Goal: Task Accomplishment & Management: Manage account settings

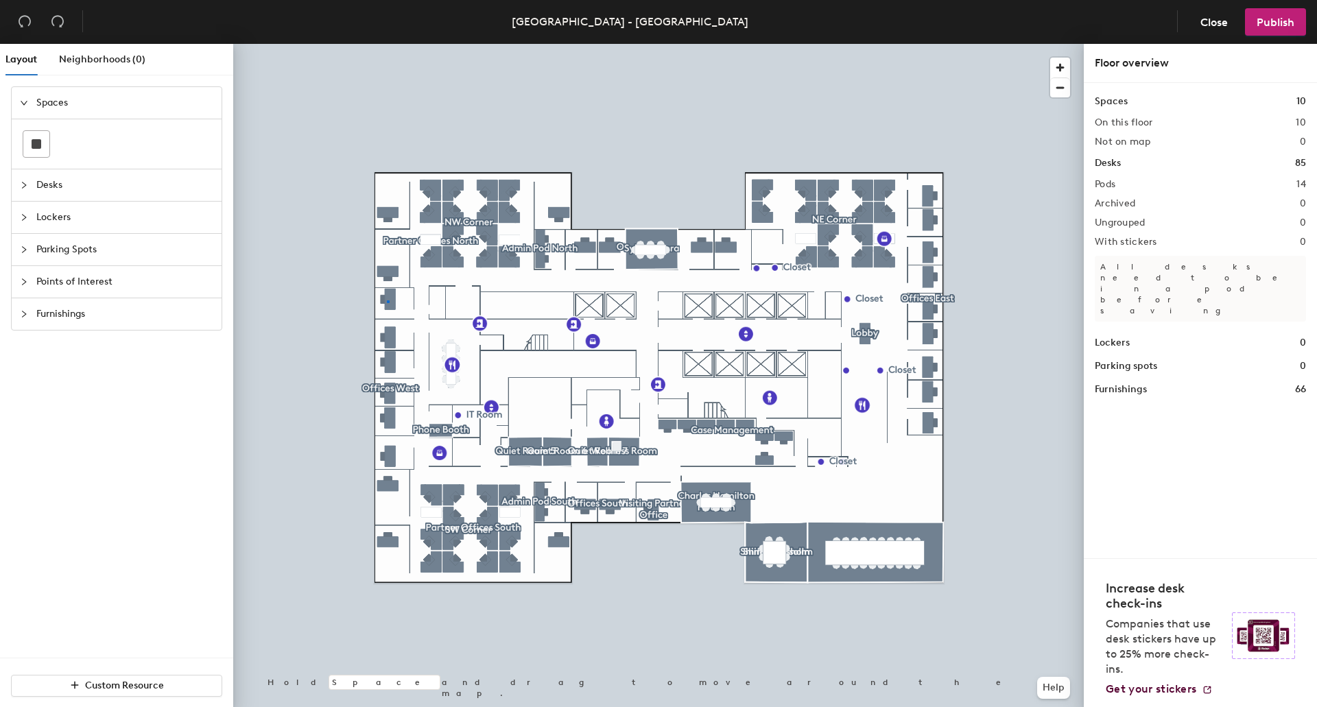
click at [387, 44] on div at bounding box center [658, 44] width 851 height 0
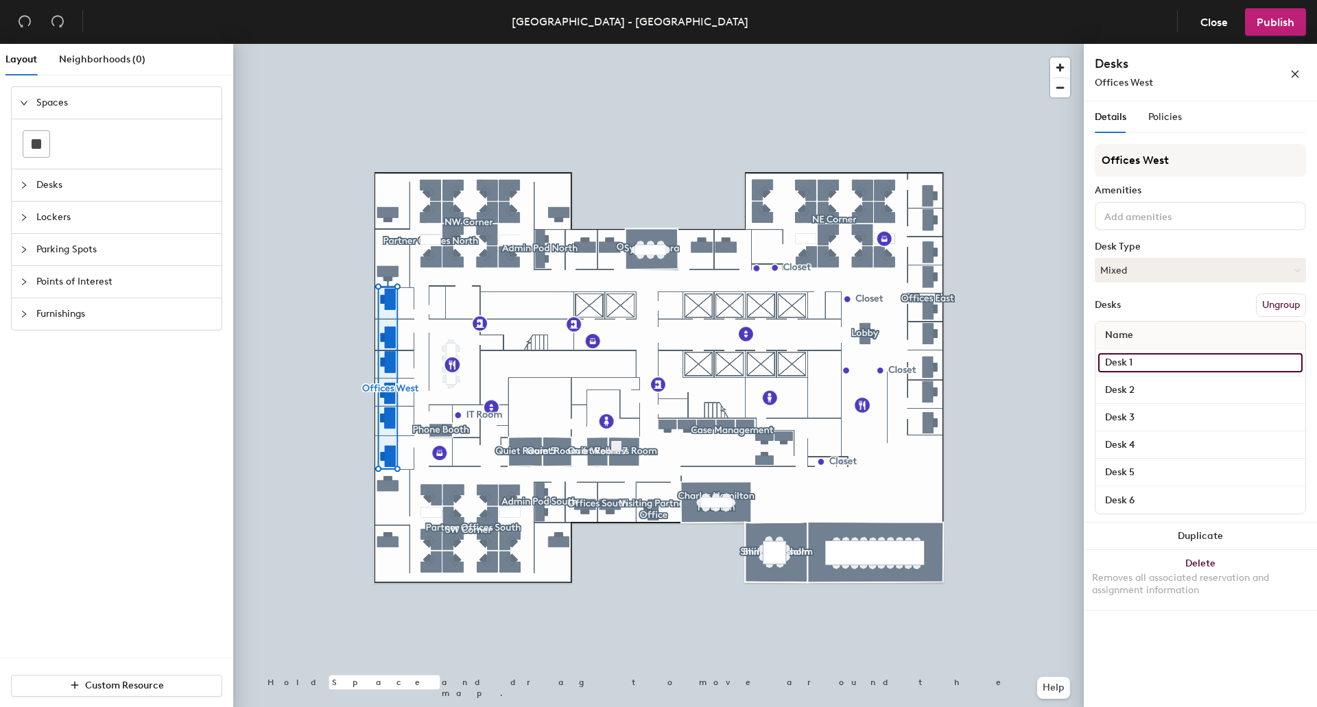
click at [1156, 362] on input "Desk 1" at bounding box center [1200, 362] width 204 height 19
type input "6238 West"
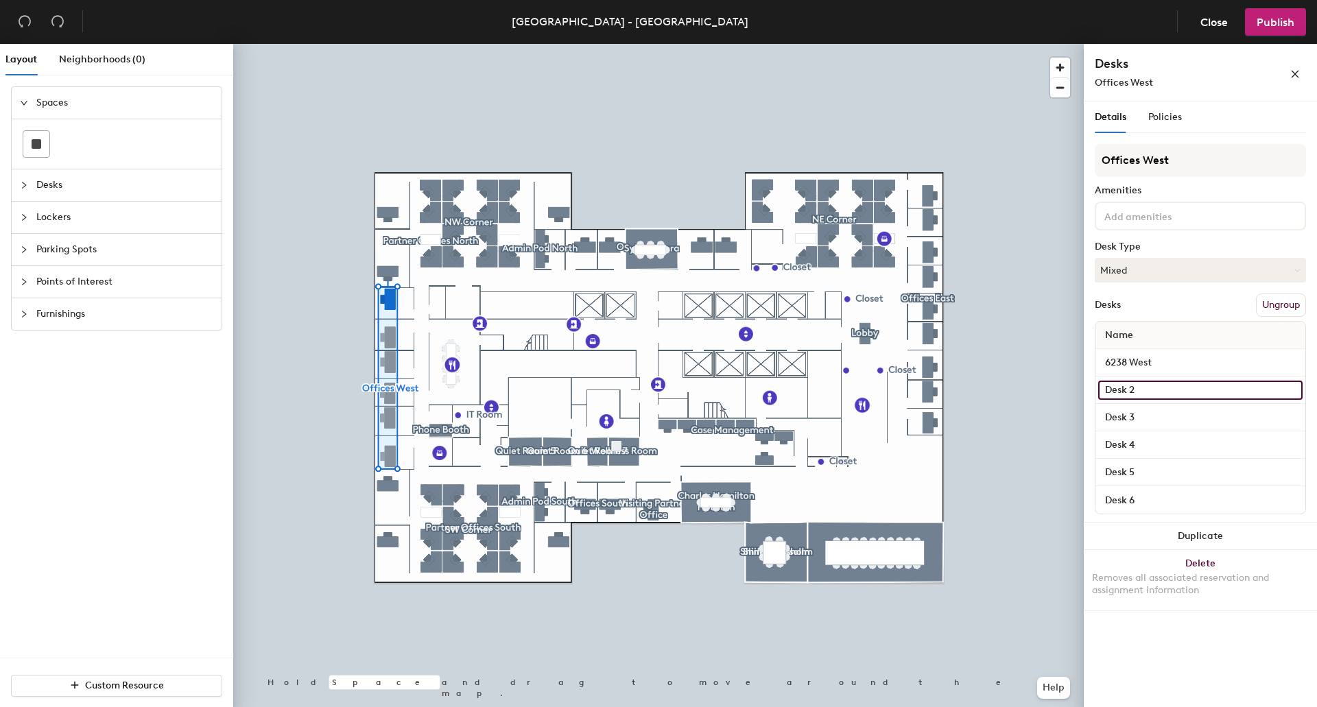
click at [1154, 389] on input "Desk 2" at bounding box center [1200, 390] width 204 height 19
type input "6237 West"
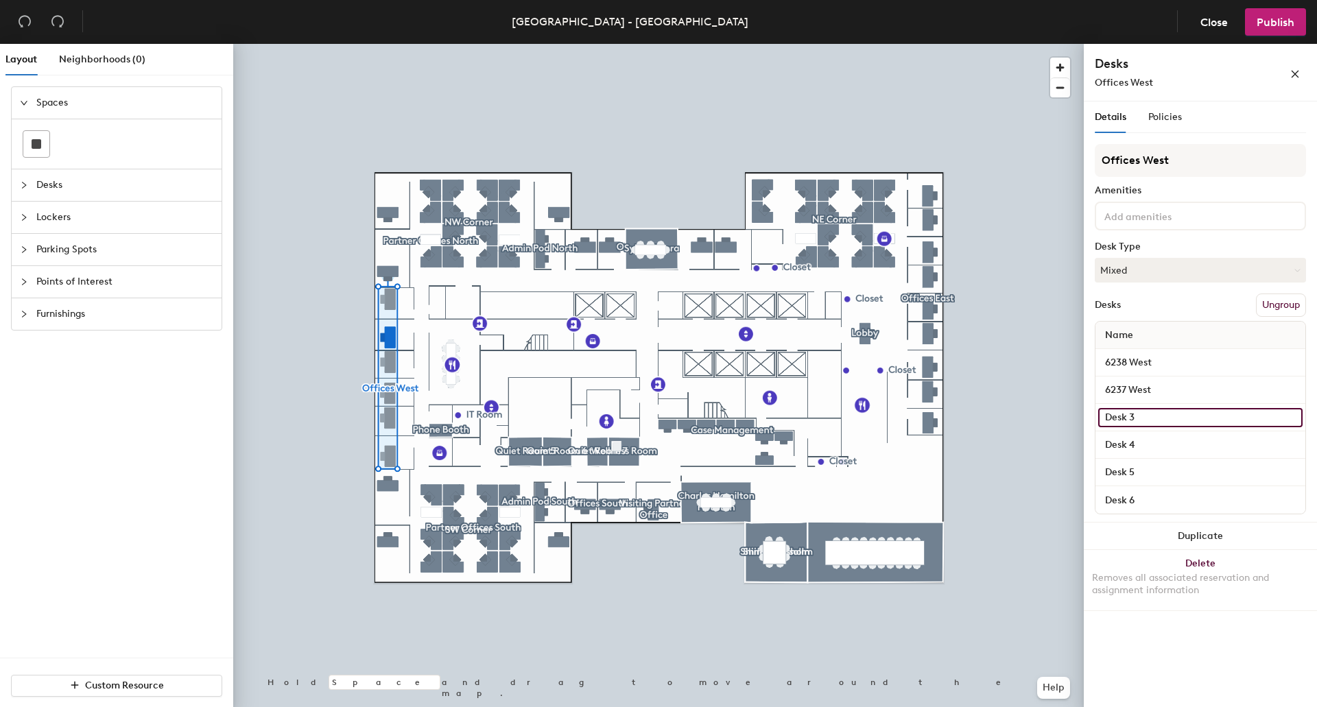
click at [1152, 420] on input "Desk 3" at bounding box center [1200, 417] width 204 height 19
type input "6236 West"
click at [1149, 449] on input "Desk 4" at bounding box center [1200, 445] width 204 height 19
type input "6234 West"
click at [1165, 477] on input "Desk 5" at bounding box center [1200, 472] width 204 height 19
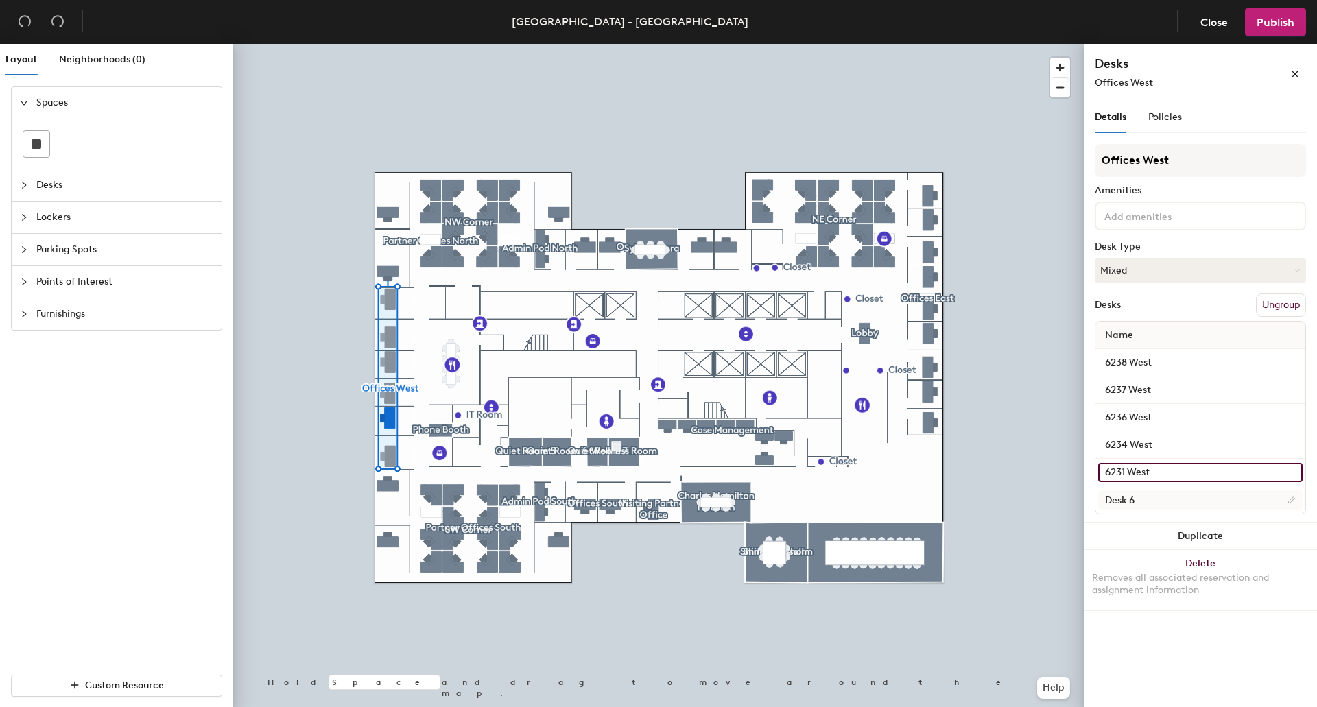
type input "6231 West"
click at [1160, 499] on input "Desk 6" at bounding box center [1200, 499] width 204 height 19
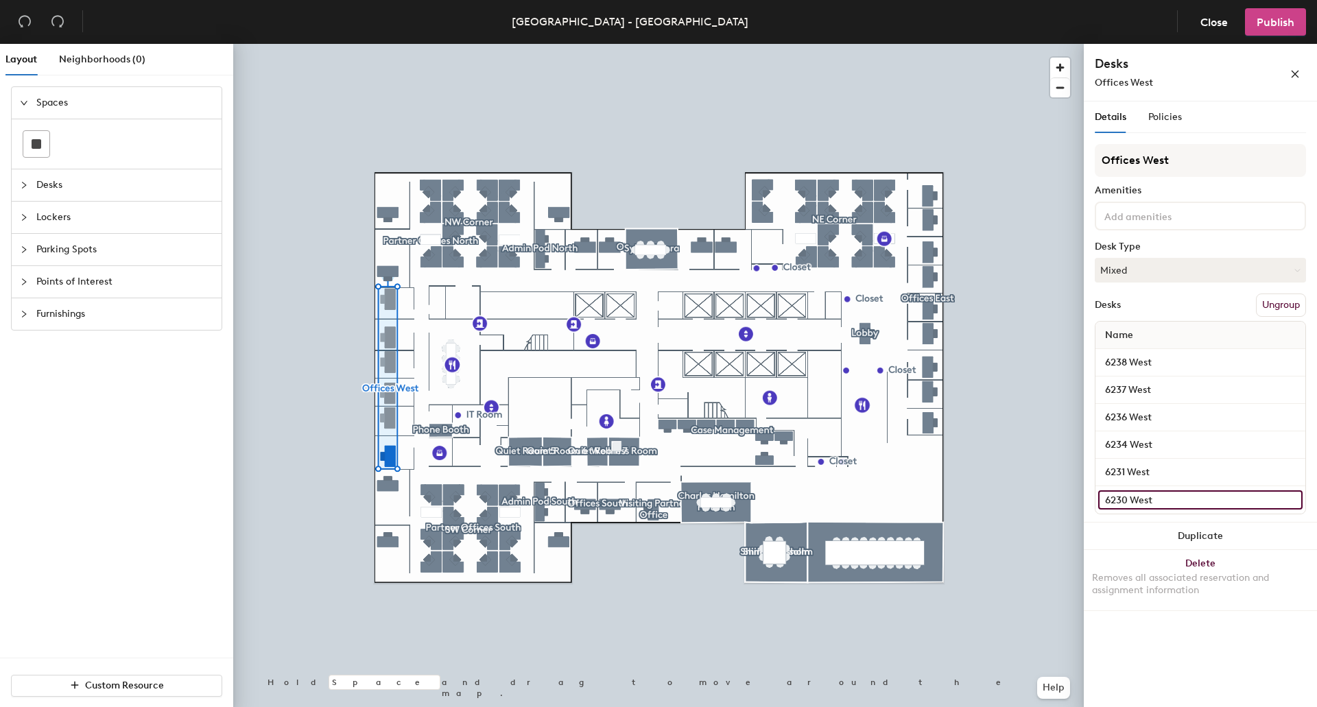
type input "6230 West"
click at [1272, 29] on button "Publish" at bounding box center [1275, 21] width 61 height 27
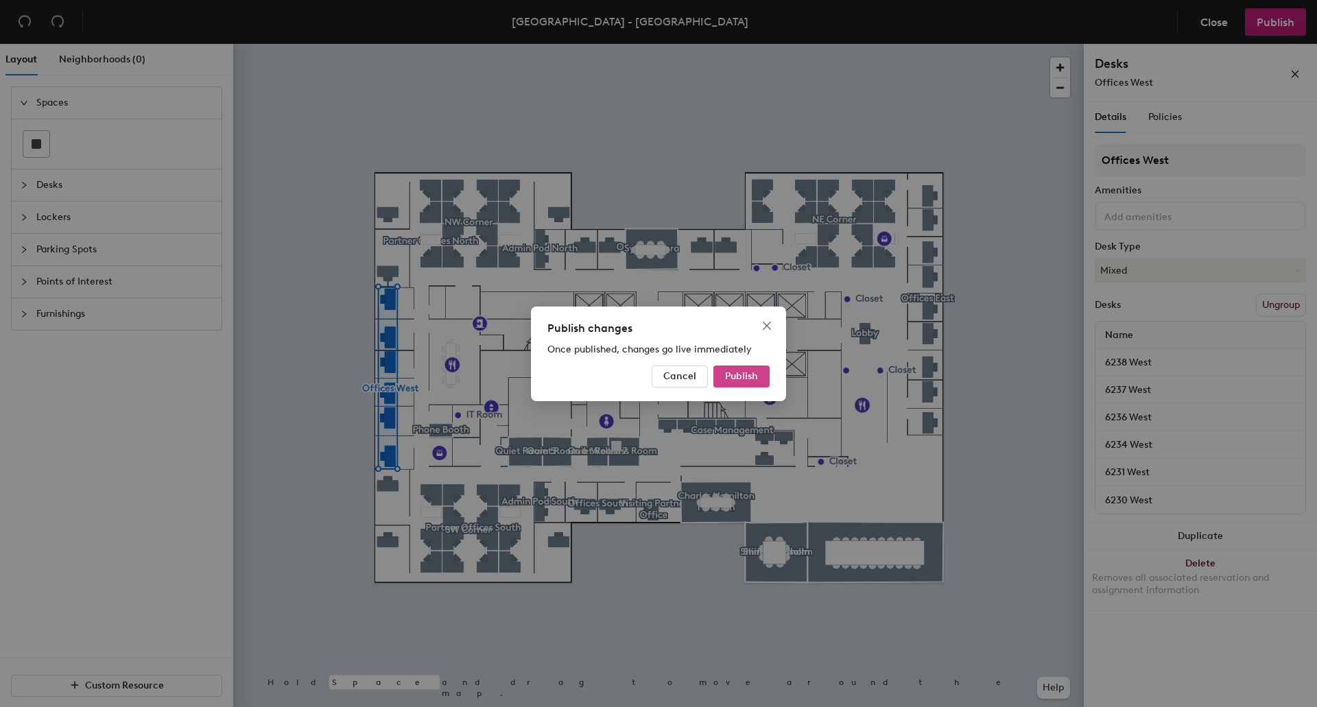
click at [758, 379] on button "Publish" at bounding box center [741, 377] width 56 height 22
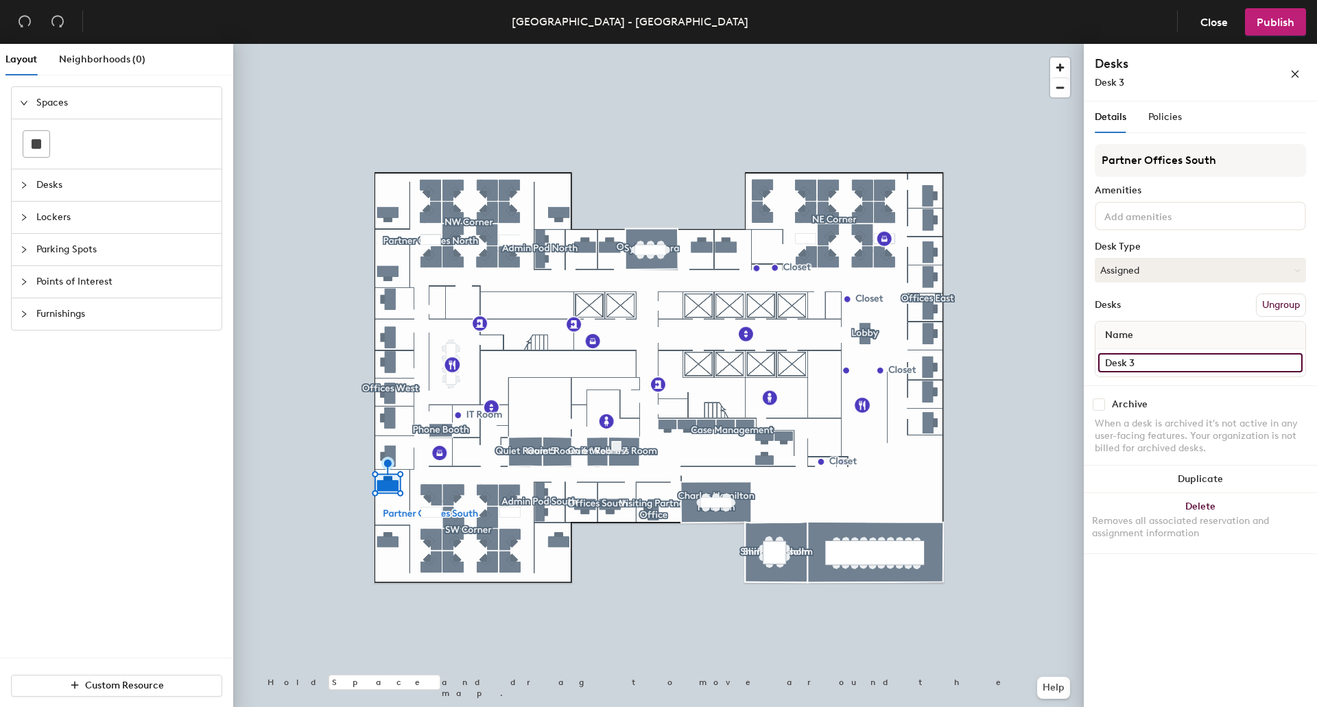
click at [1169, 364] on input "Desk 3" at bounding box center [1200, 362] width 204 height 19
type input "6288 SW"
click at [1141, 364] on input "Desk 6" at bounding box center [1200, 362] width 204 height 19
type input "6287 SW"
click at [1140, 364] on input "Desk 4" at bounding box center [1200, 362] width 204 height 19
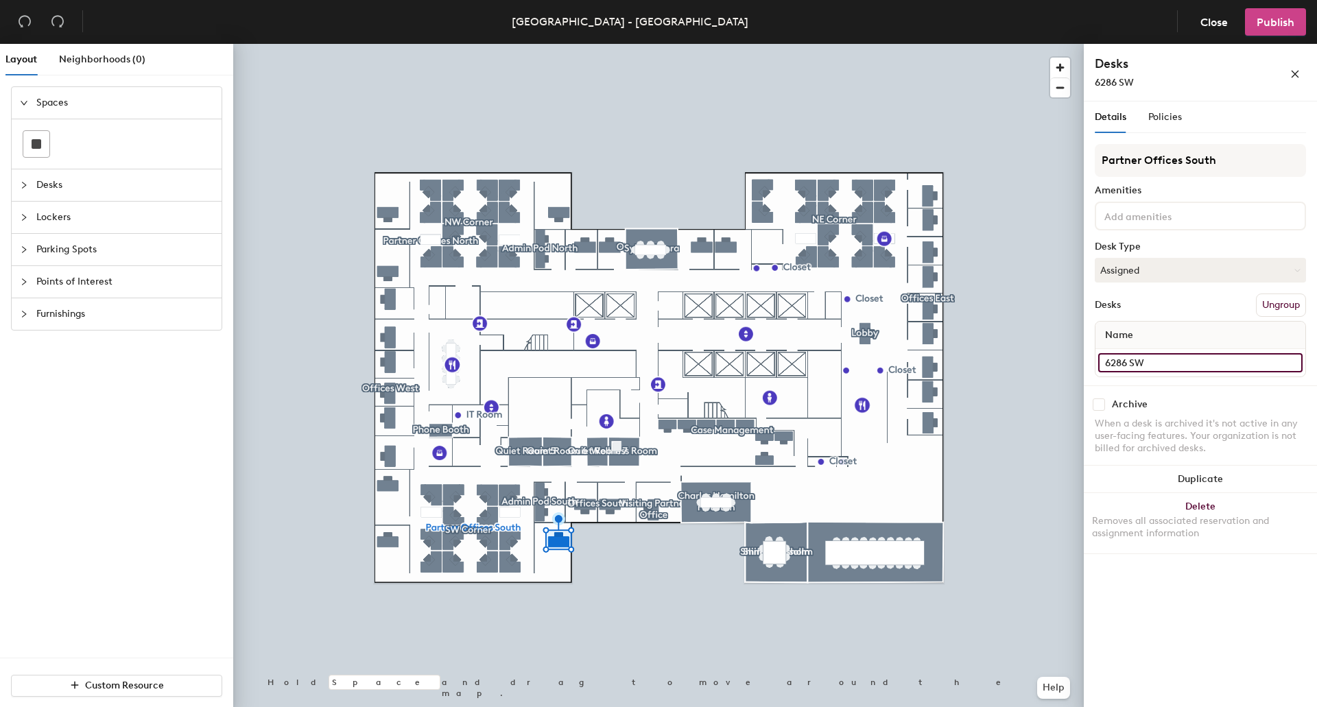
type input "6286 SW"
click at [1274, 10] on button "Publish" at bounding box center [1275, 21] width 61 height 27
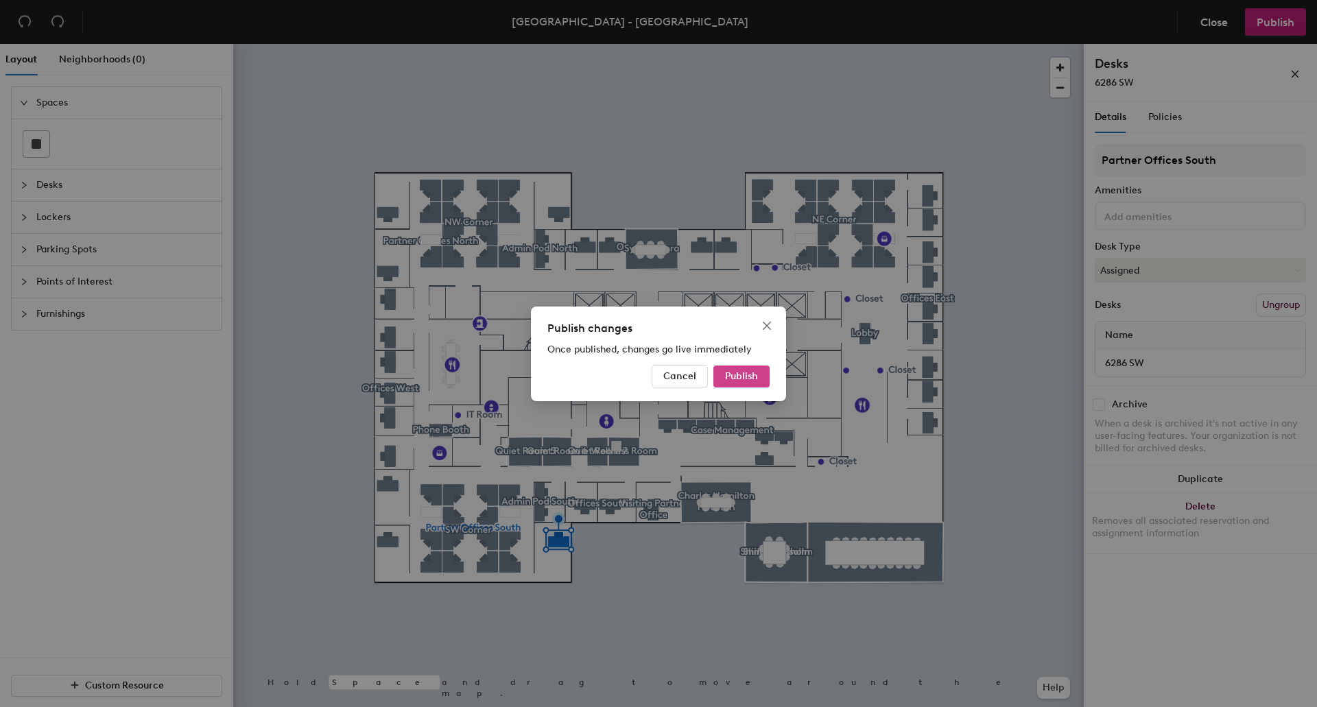
click at [740, 375] on span "Publish" at bounding box center [741, 376] width 33 height 12
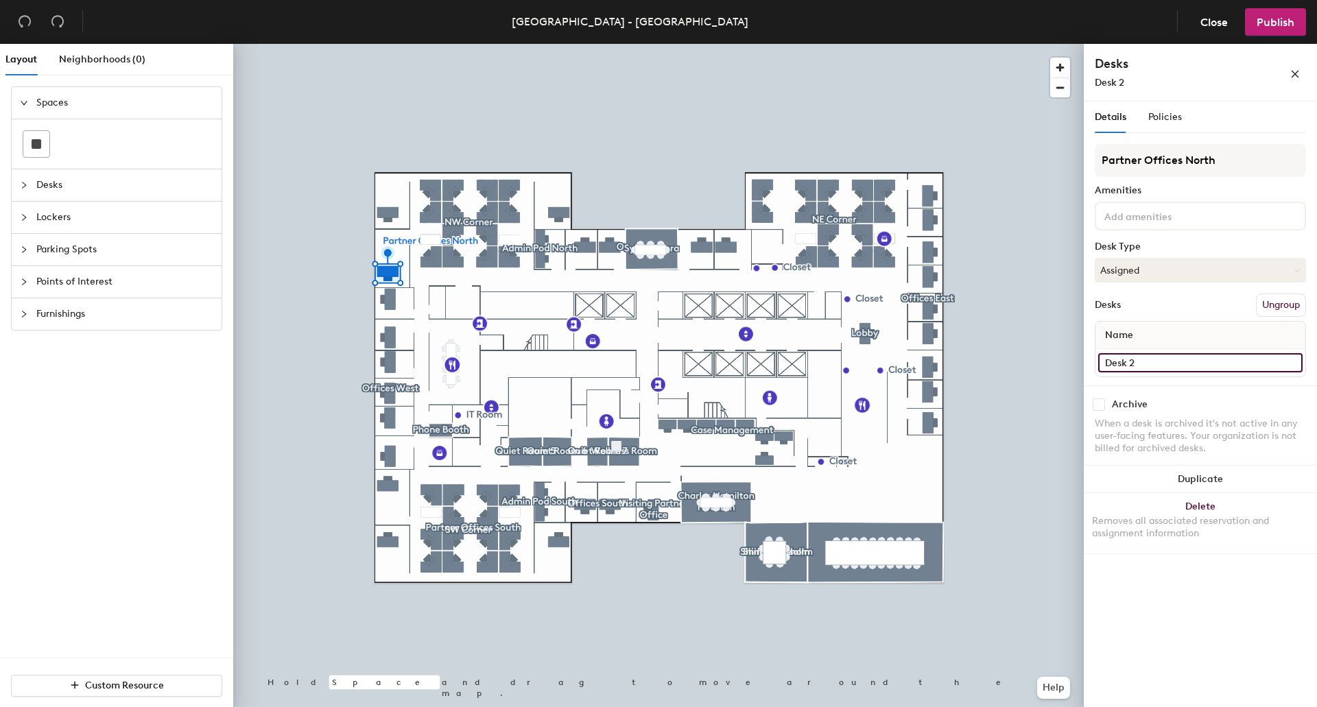
click at [1176, 359] on input "Desk 2" at bounding box center [1200, 362] width 204 height 19
type input "6292 NW"
click at [1164, 357] on input "Desk 1" at bounding box center [1200, 362] width 204 height 19
type input "6293 NW"
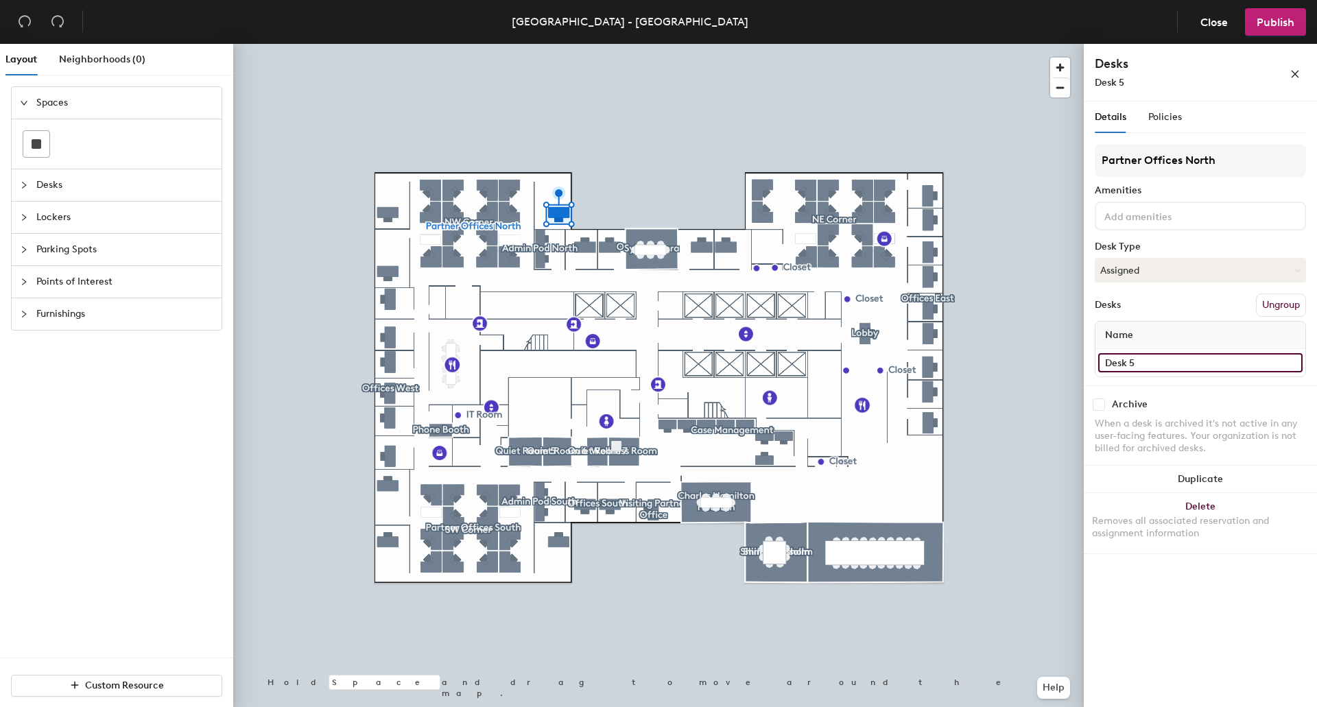
click at [1172, 355] on input "Desk 5" at bounding box center [1200, 362] width 204 height 19
type input "6294 NW"
click at [1140, 364] on input "Desk 2" at bounding box center [1200, 362] width 204 height 19
type input "6295-04 NW"
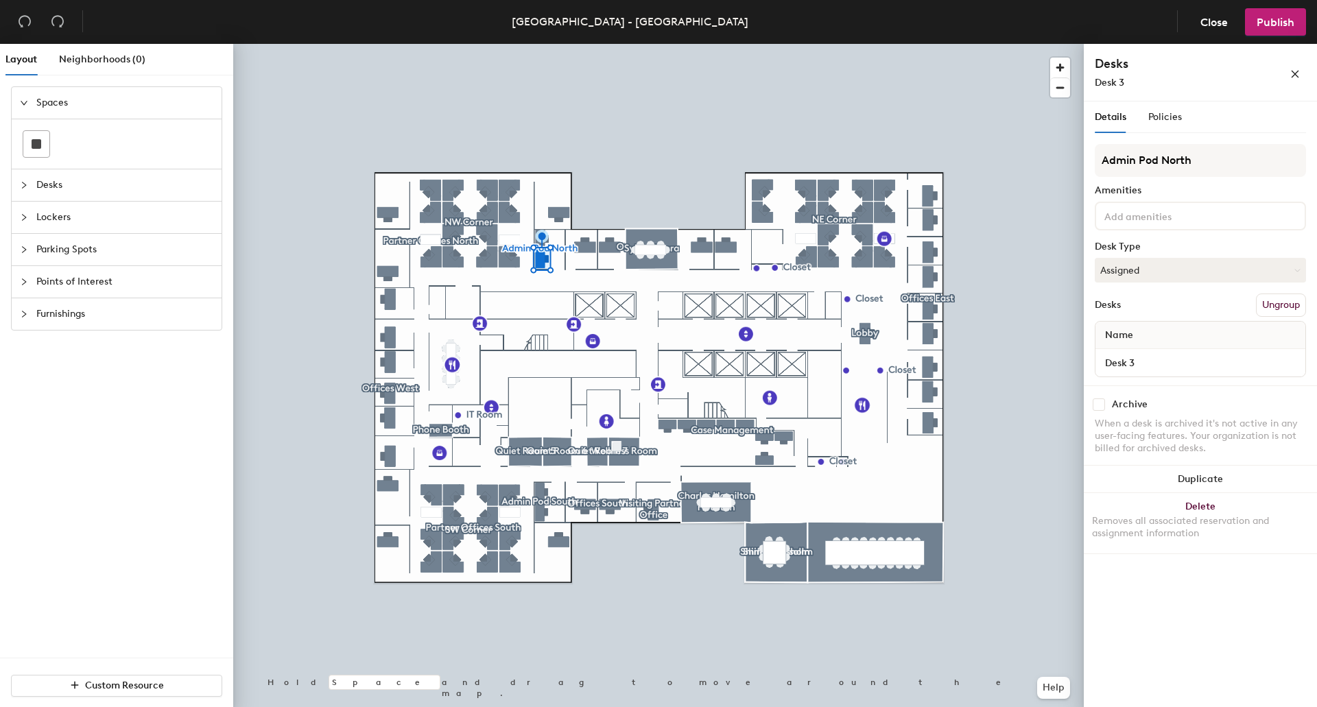
drag, startPoint x: 1198, startPoint y: 274, endPoint x: 1191, endPoint y: 291, distance: 18.5
click at [1198, 278] on button "Assigned" at bounding box center [1200, 270] width 211 height 25
click at [1182, 270] on button "Assigned" at bounding box center [1200, 270] width 211 height 25
click at [1161, 368] on input "Desk 3" at bounding box center [1200, 362] width 204 height 19
type input "6295-05 NW"
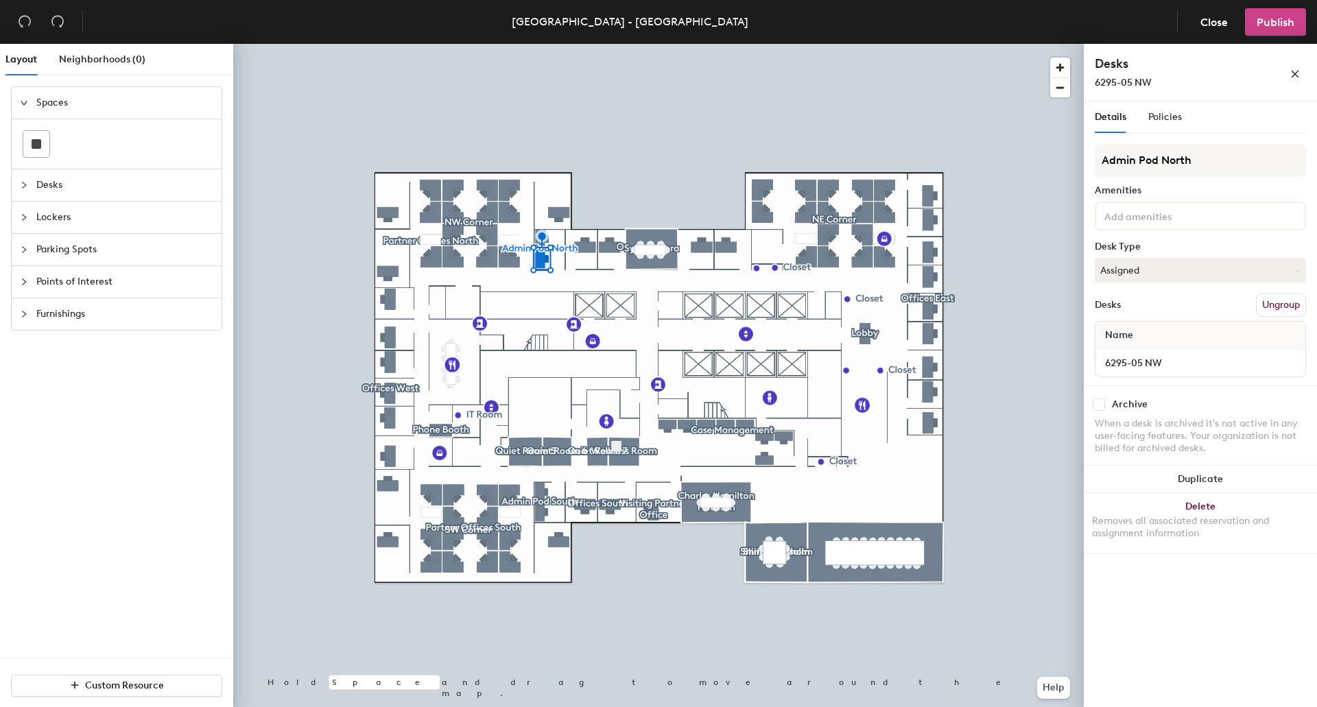
click at [1276, 26] on span "Publish" at bounding box center [1276, 22] width 38 height 13
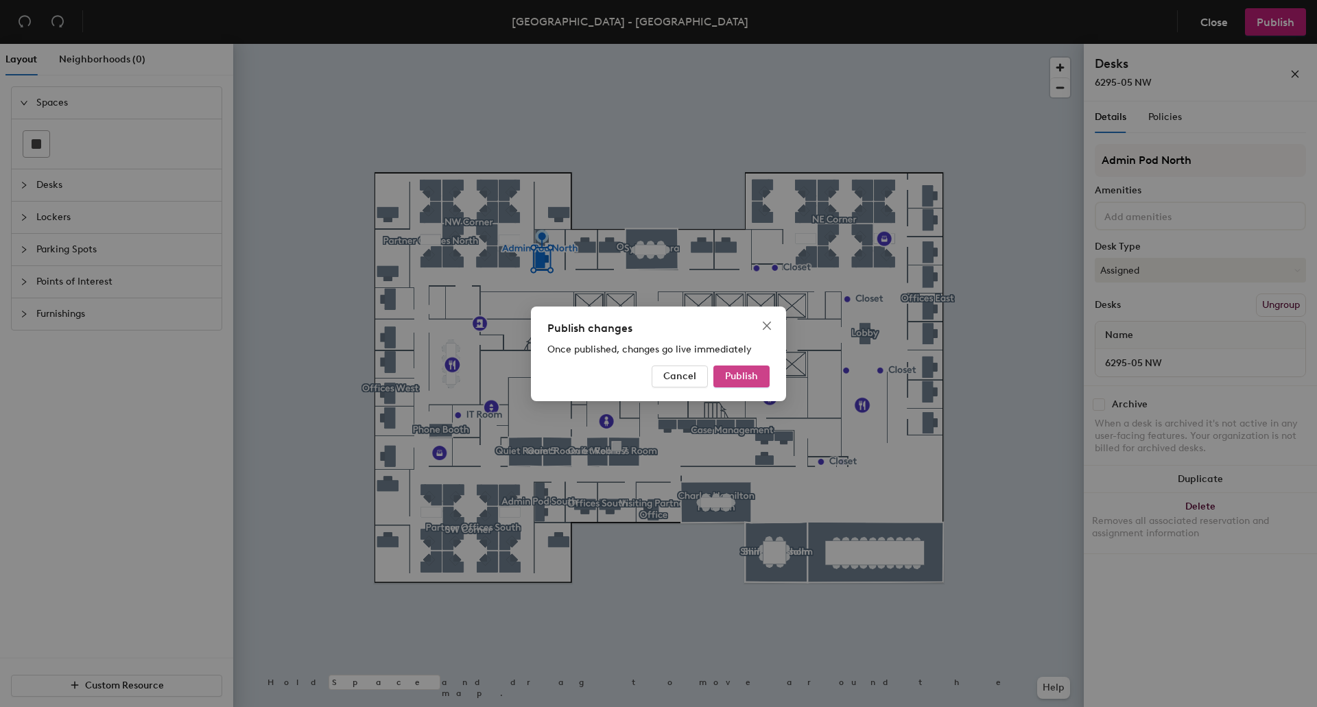
click at [754, 381] on span "Publish" at bounding box center [741, 376] width 33 height 12
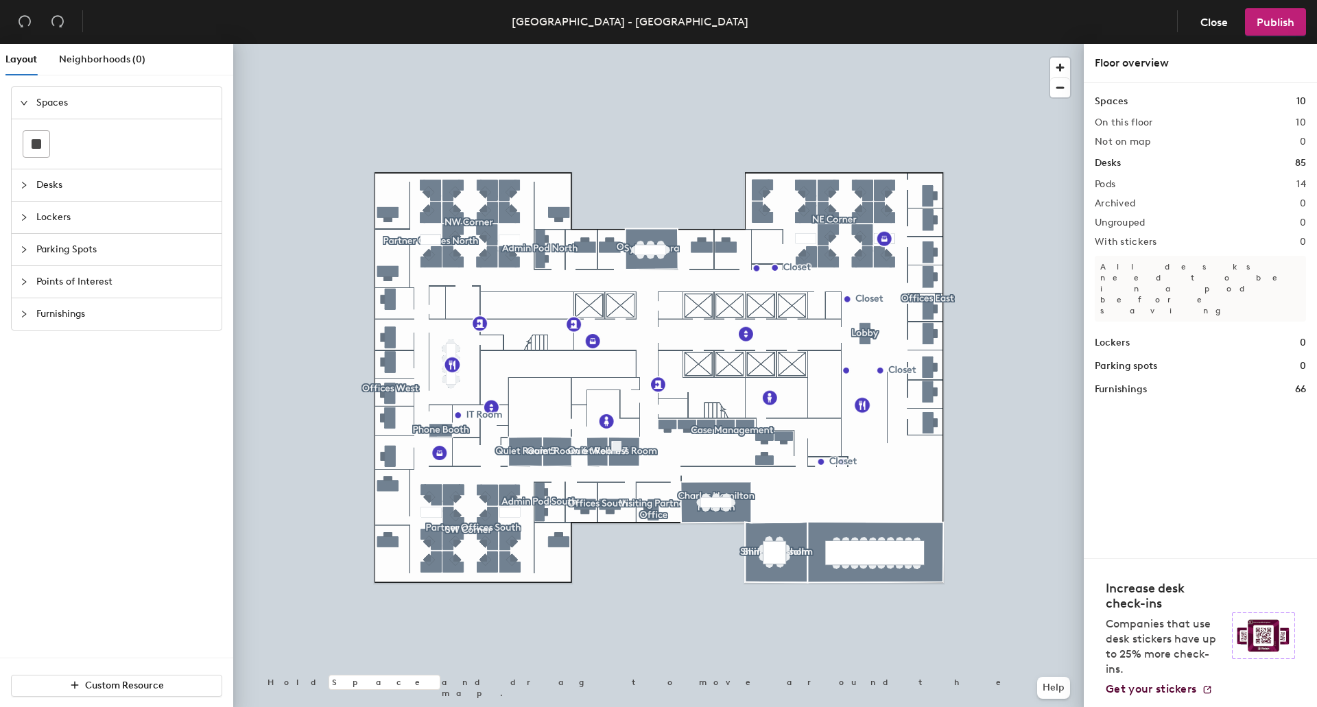
click at [545, 44] on div at bounding box center [658, 44] width 851 height 0
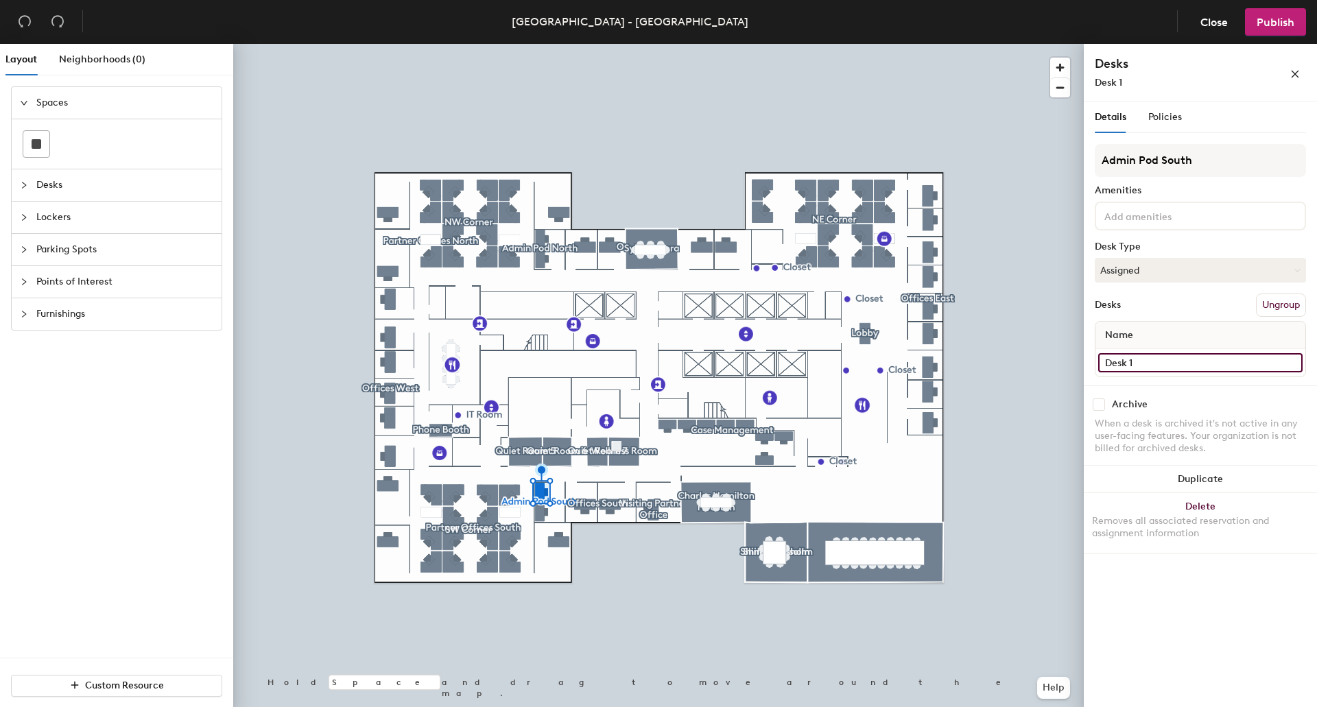
click at [1165, 364] on input "Desk 1" at bounding box center [1200, 362] width 204 height 19
type input "6290-02 SW"
click at [538, 44] on div at bounding box center [658, 44] width 851 height 0
click at [1194, 360] on input "Desk 3" at bounding box center [1200, 362] width 204 height 19
type input "6290-01 SW"
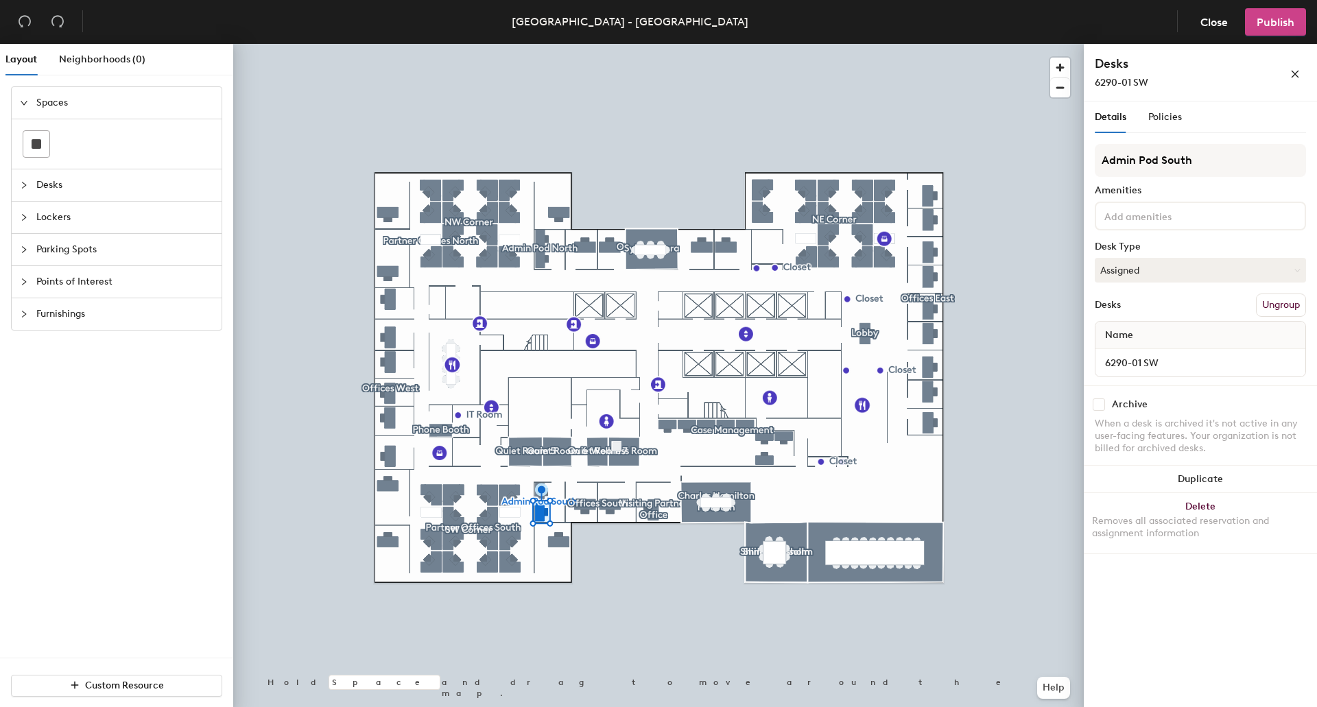
click at [1277, 19] on span "Publish" at bounding box center [1276, 22] width 38 height 13
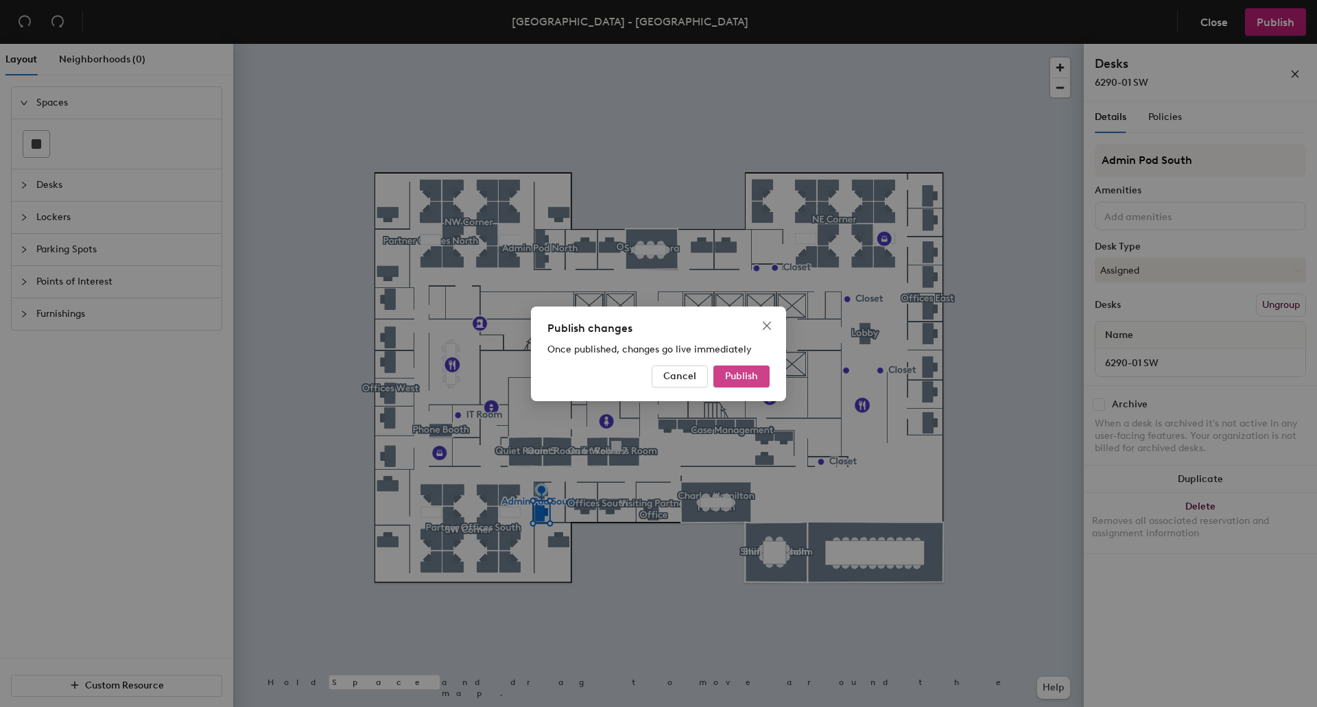
click at [754, 378] on span "Publish" at bounding box center [741, 376] width 33 height 12
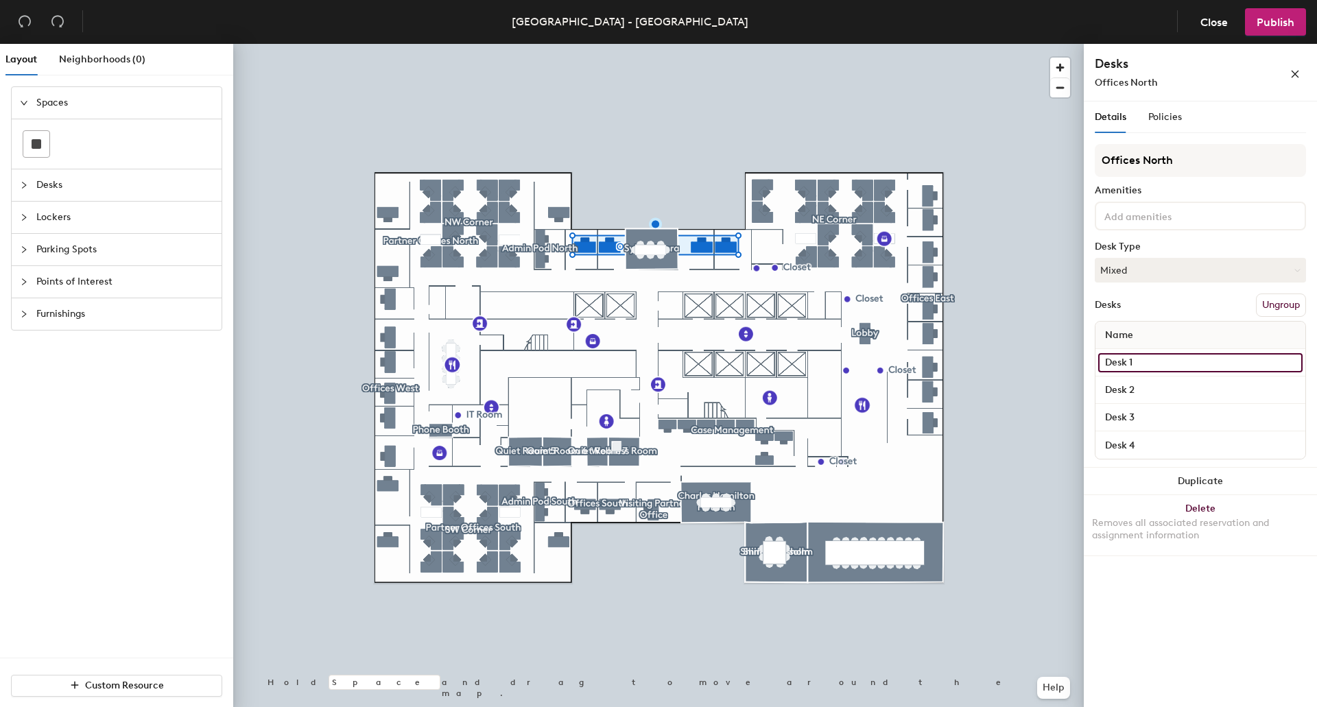
click at [1163, 355] on input "Desk 1" at bounding box center [1200, 362] width 204 height 19
type input "6242 N"
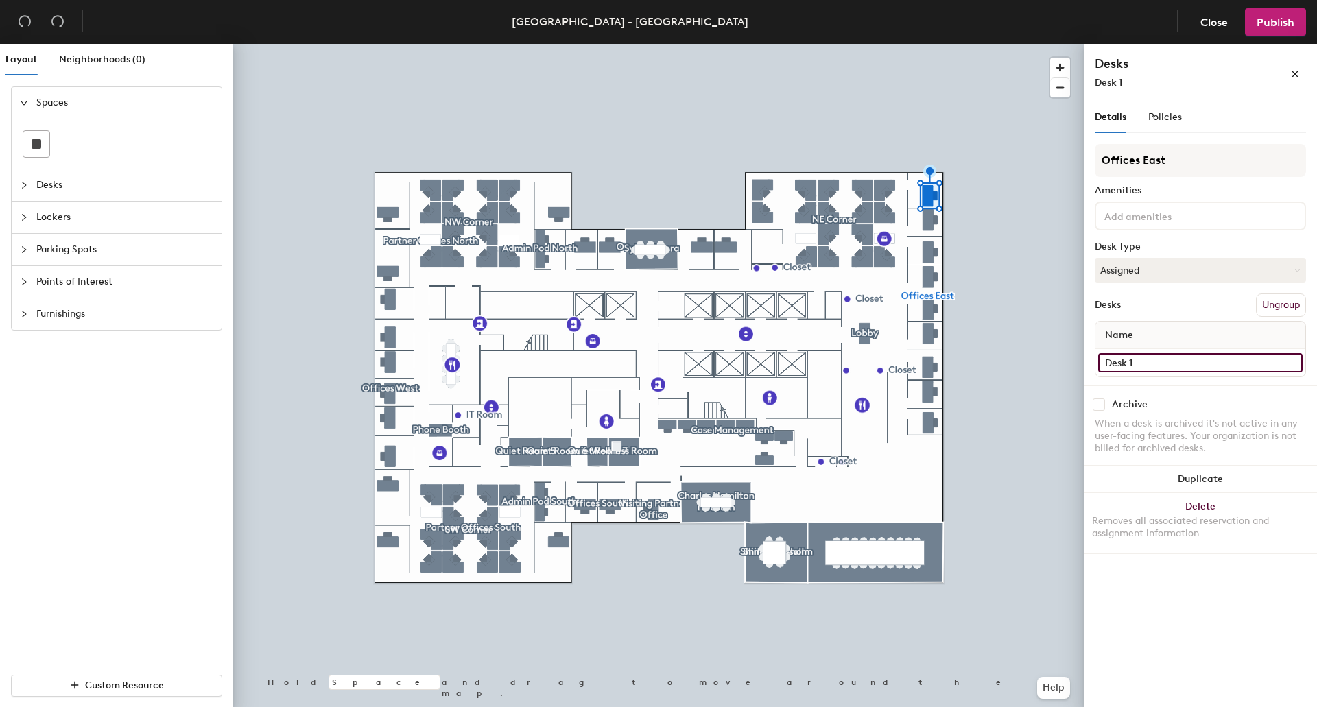
click at [1168, 360] on input "Desk 1" at bounding box center [1200, 362] width 204 height 19
type input "6251 NE"
click at [1169, 361] on input "Desk 2" at bounding box center [1200, 362] width 204 height 19
type input "6252 NE"
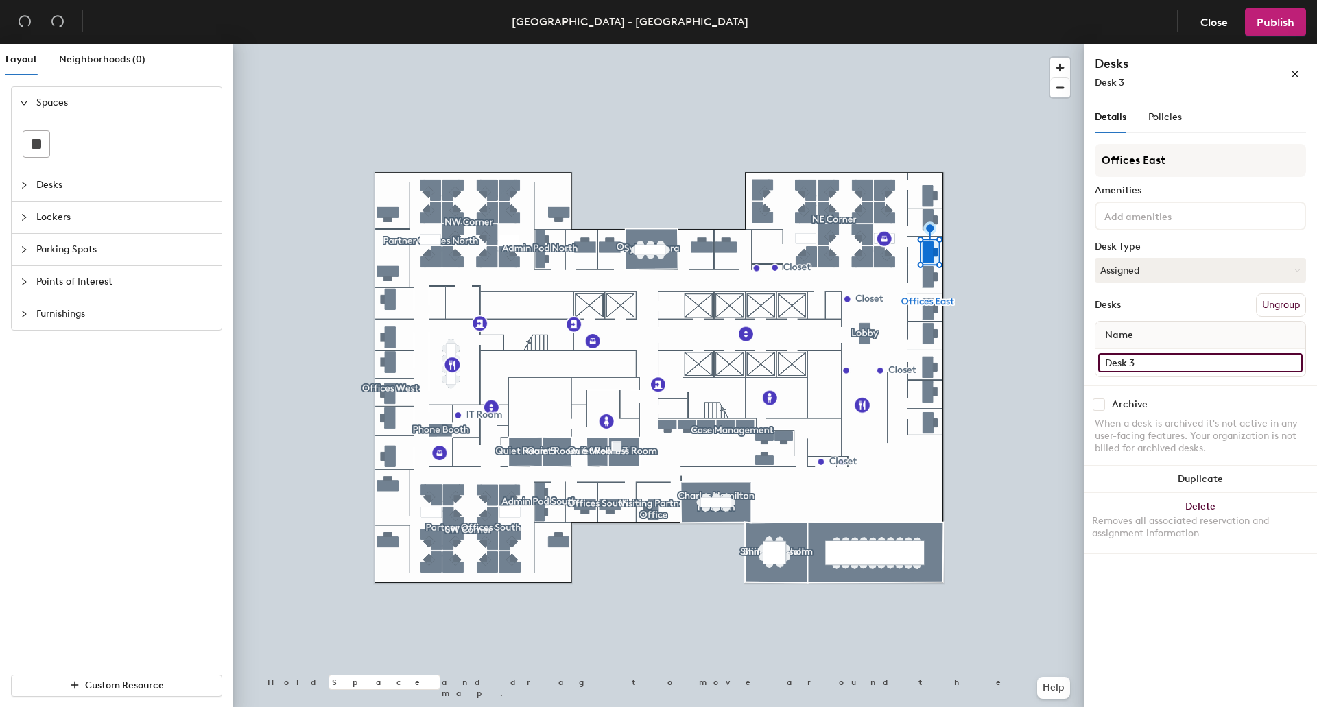
click at [1172, 366] on input "Desk 3" at bounding box center [1200, 362] width 204 height 19
type input "6253 E"
click at [1167, 366] on input "Desk 4" at bounding box center [1200, 362] width 204 height 19
type input "6254 E"
click at [1144, 359] on input "Desk 5" at bounding box center [1200, 362] width 204 height 19
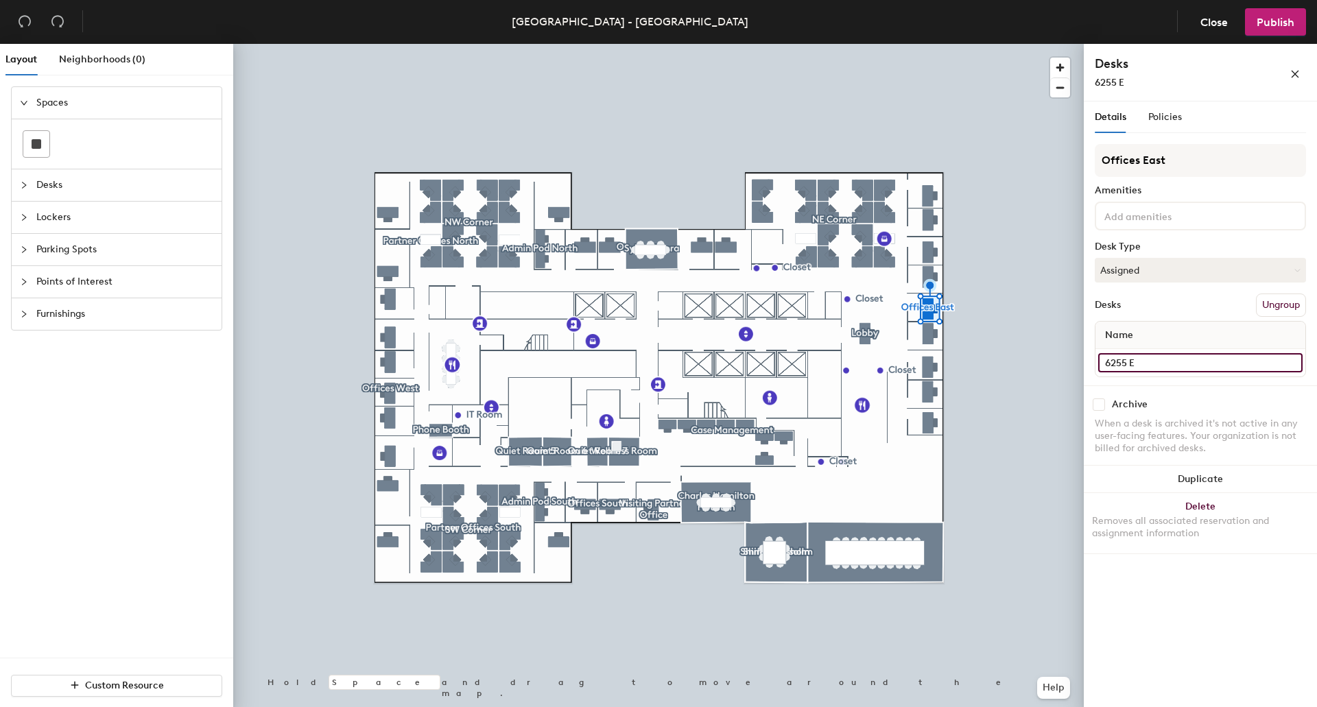
type input "6255 E"
click at [1187, 361] on input "Desk 6" at bounding box center [1200, 362] width 204 height 19
type input "6256 E"
click at [1211, 367] on input "Desk 7" at bounding box center [1200, 362] width 204 height 19
type input "6257 E"
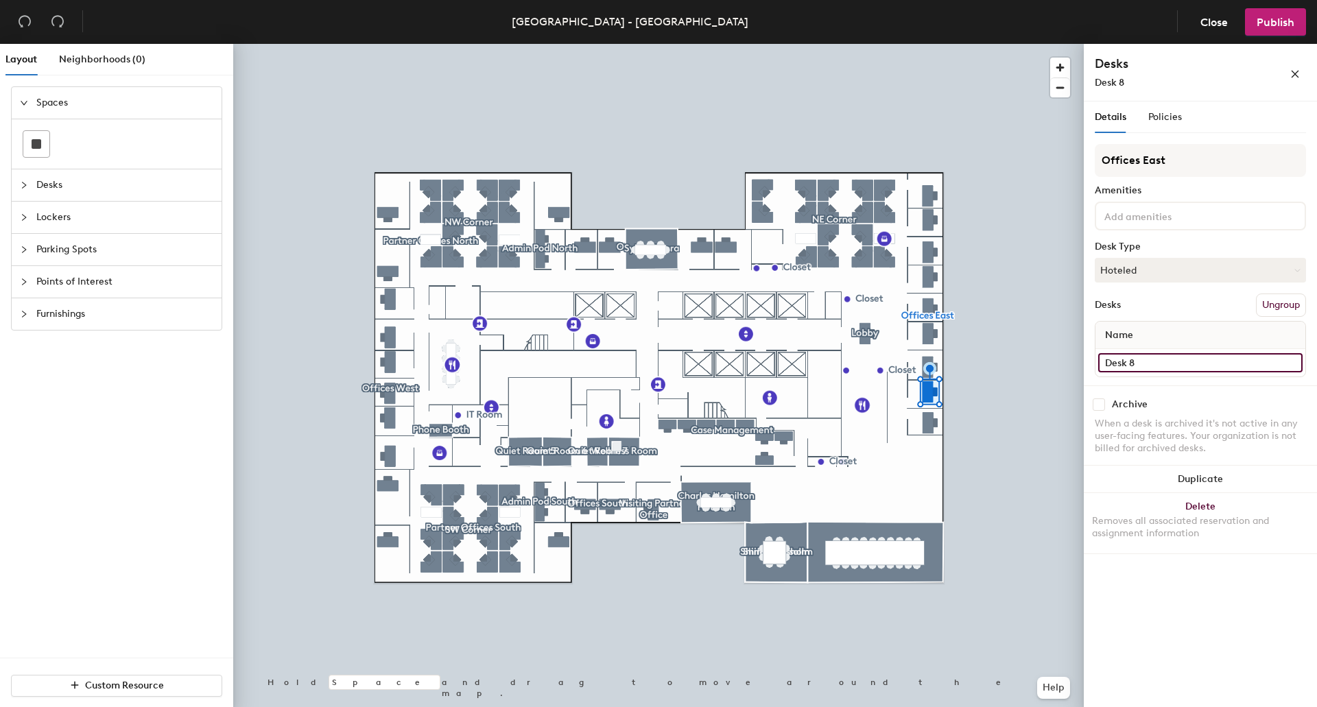
click at [1161, 364] on input "Desk 8" at bounding box center [1200, 362] width 204 height 19
type input "6258 E"
click at [1166, 369] on input "Desk 9" at bounding box center [1200, 362] width 204 height 19
type input "6259 E"
click at [1170, 368] on input "Desk 1" at bounding box center [1200, 362] width 204 height 19
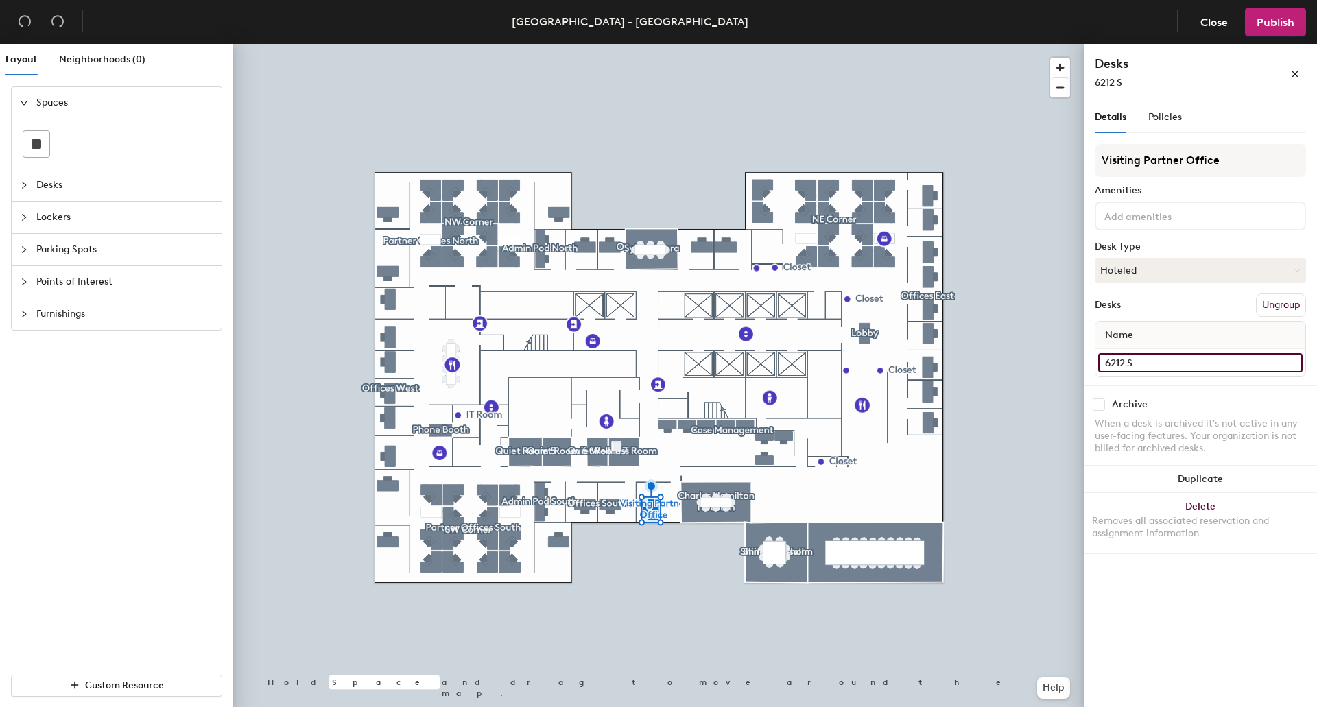
type input "6212 S"
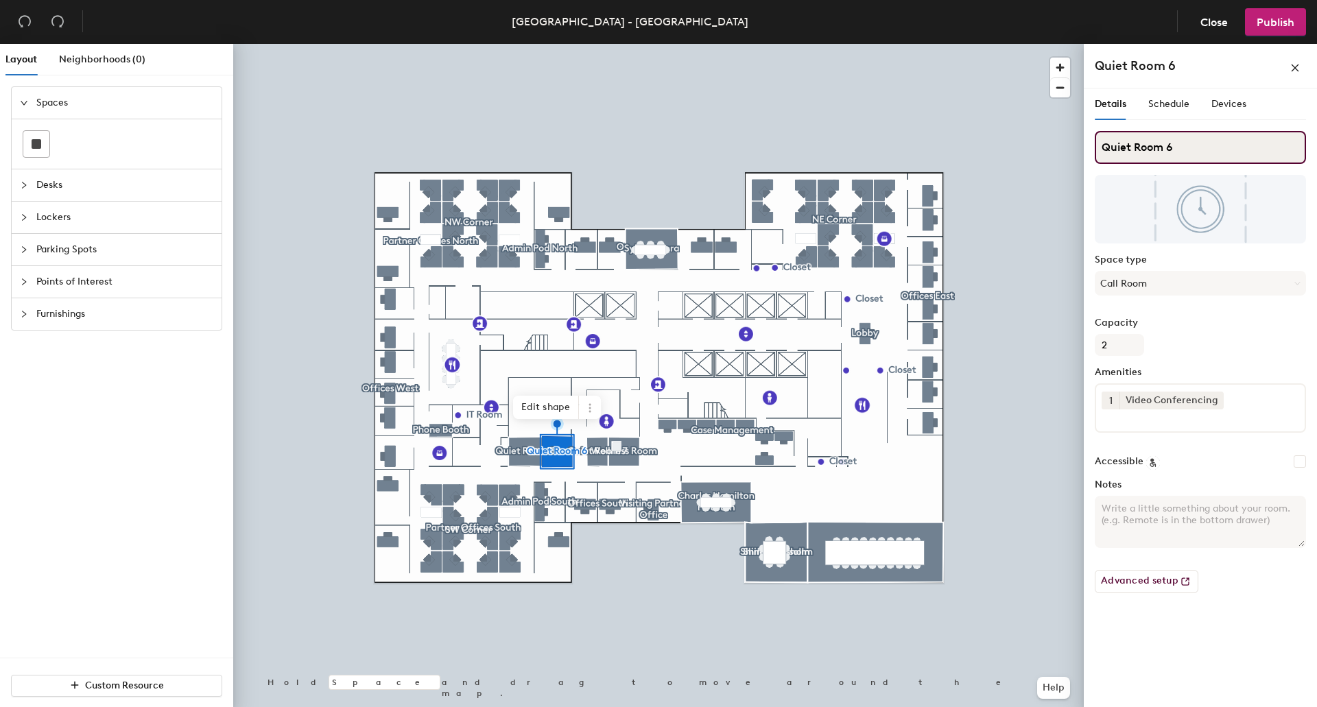
click at [1209, 150] on input "Quiet Room 6" at bounding box center [1200, 147] width 211 height 33
type input "Quiet Room 6 (6219)"
click at [1224, 146] on input "Quiet Room 5" at bounding box center [1200, 147] width 211 height 33
type input "Quiet Room 5 (6220)"
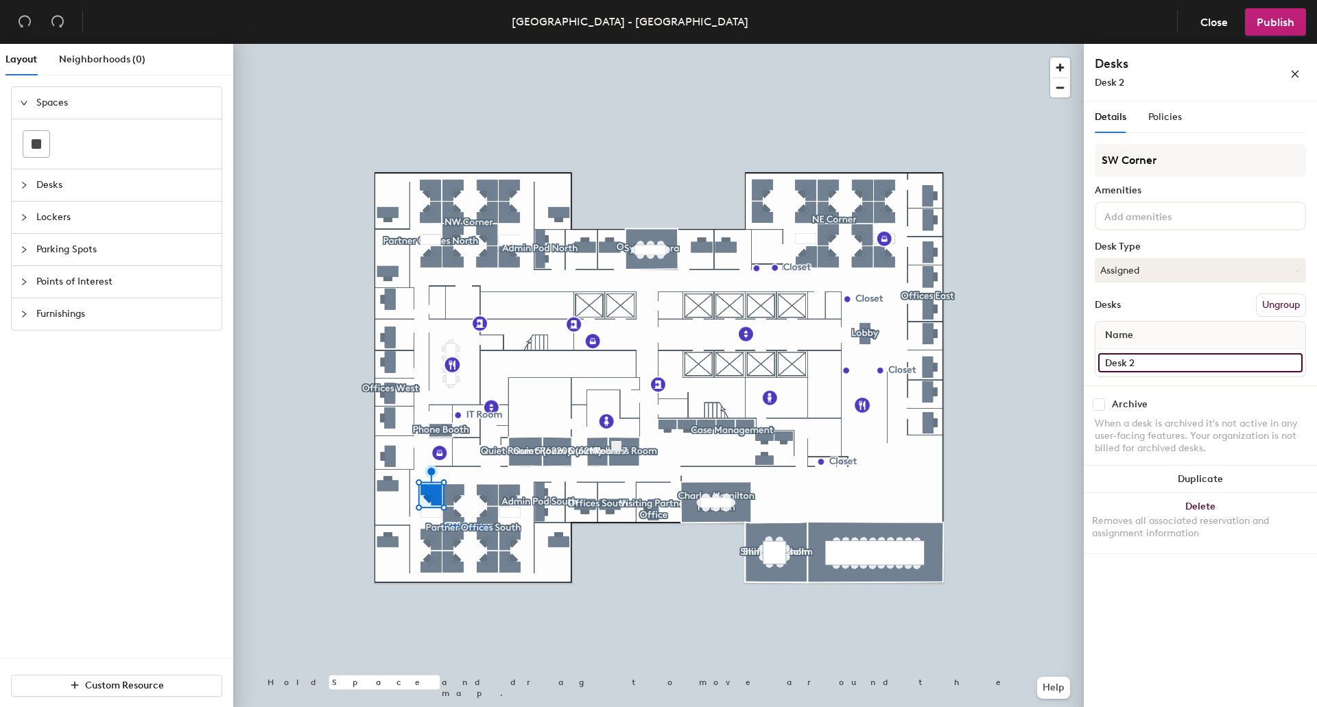
click at [1152, 361] on input "Desk 2" at bounding box center [1200, 362] width 204 height 19
type input "D"
type input "Workstation 3SW"
click at [1147, 361] on input "Desk 1" at bounding box center [1200, 362] width 204 height 19
type input "Workstation 4SW"
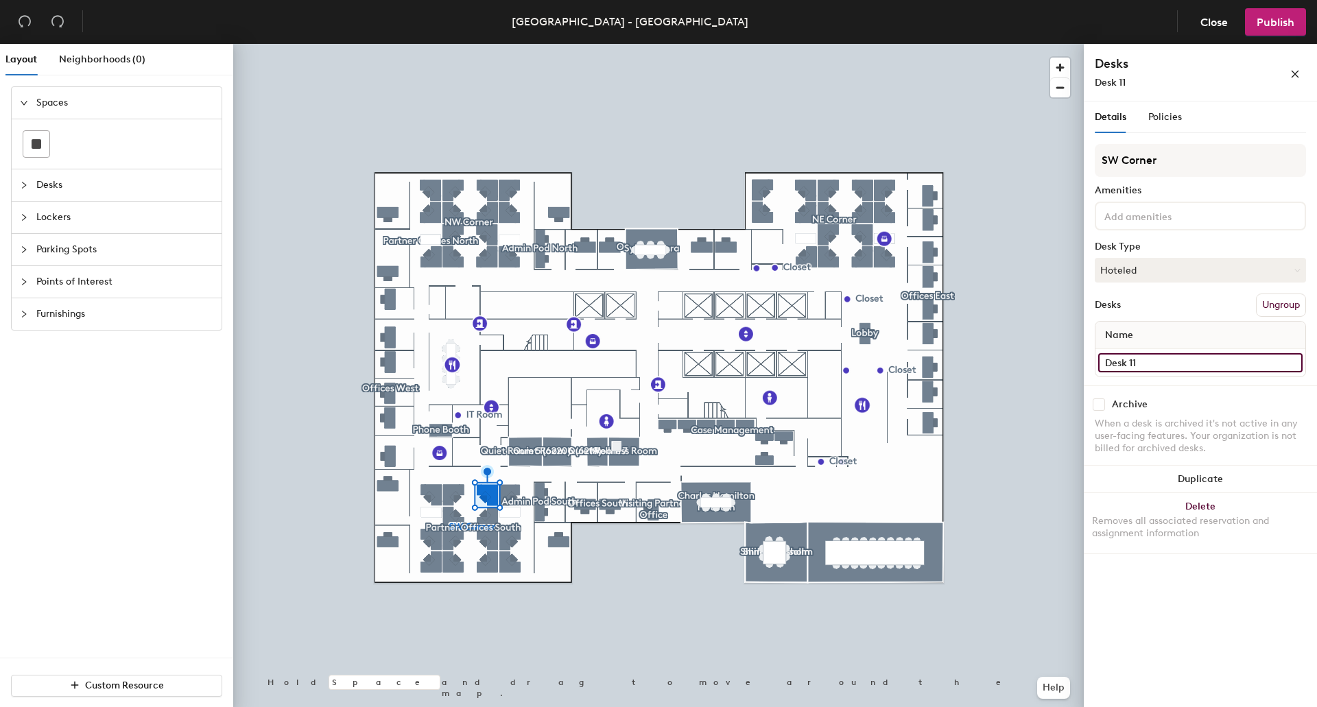
click at [1176, 368] on input "Desk 11" at bounding box center [1200, 362] width 204 height 19
type input "Workstation 11 SW"
click at [1128, 360] on input "Desk 12" at bounding box center [1200, 362] width 204 height 19
type input "Workstation 12 SW"
click at [1145, 366] on input "Desk 3" at bounding box center [1200, 362] width 204 height 19
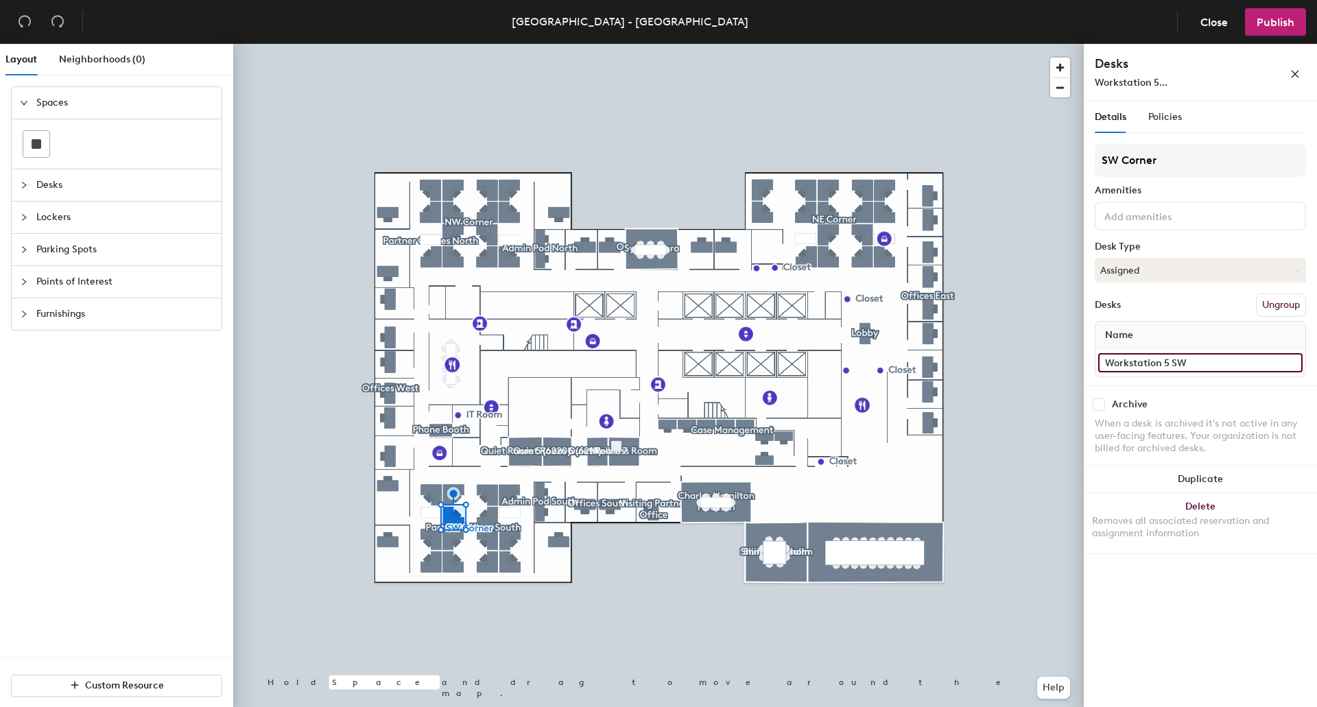
type input "Workstation 5 SW"
click at [1183, 365] on input "Desk 10" at bounding box center [1200, 362] width 204 height 19
type input "Workstation 10 SW"
click at [1164, 370] on input "Desk 5" at bounding box center [1200, 362] width 204 height 19
type input "Workstation 2 SW"
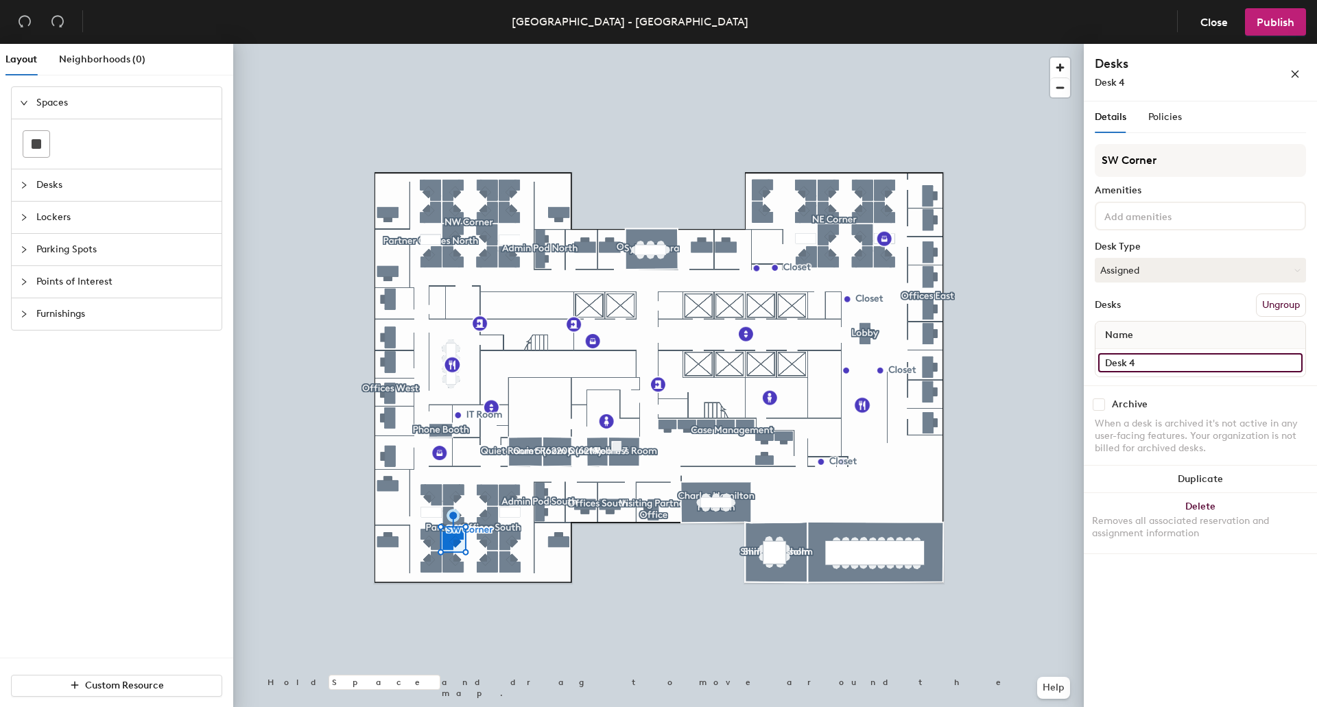
click at [1176, 365] on input "Desk 4" at bounding box center [1200, 362] width 204 height 19
type input "Workstation 6 SW"
click at [1186, 364] on input "Desk 9" at bounding box center [1200, 362] width 204 height 19
type input "Workstation 9 SW"
click at [513, 44] on div at bounding box center [658, 44] width 851 height 0
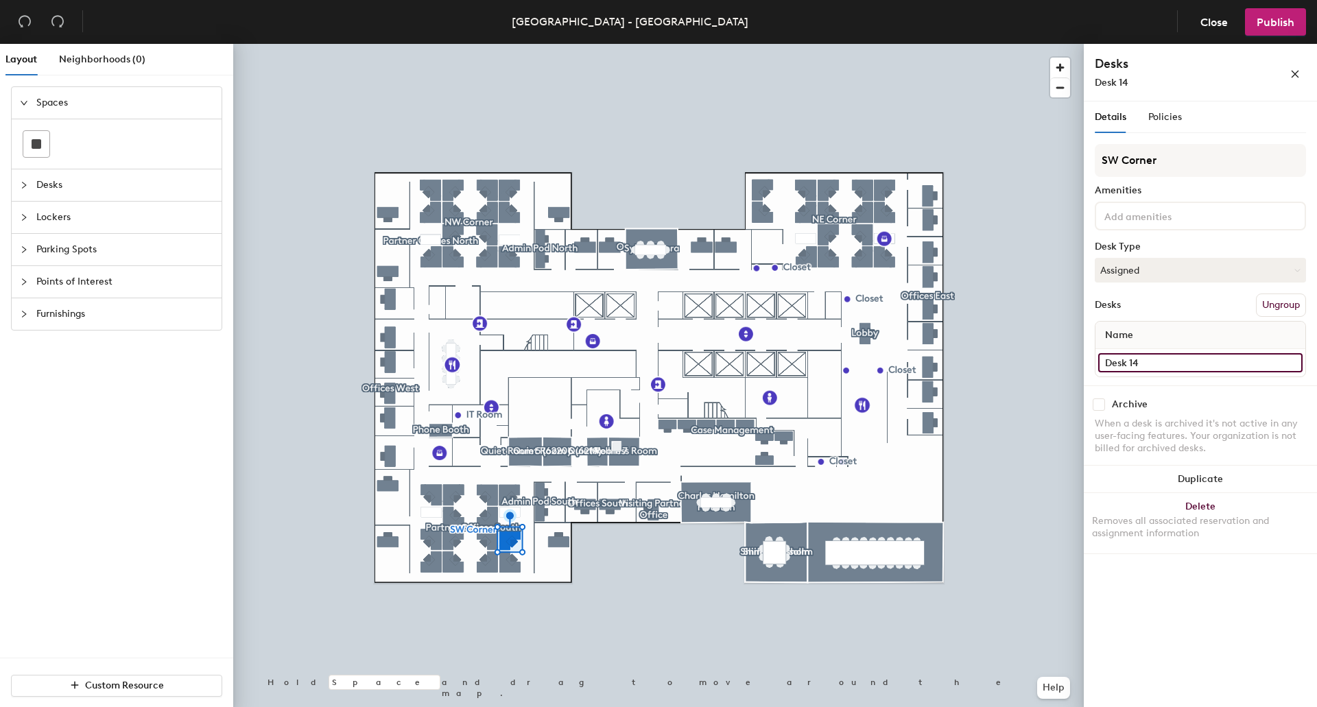
click at [1163, 363] on input "Desk 14" at bounding box center [1200, 362] width 204 height 19
type input "Workstation 13 SW"
click at [510, 44] on div at bounding box center [658, 44] width 851 height 0
click at [1200, 363] on input "Desk 8" at bounding box center [1200, 362] width 204 height 19
type input "Workstation 14 SW"
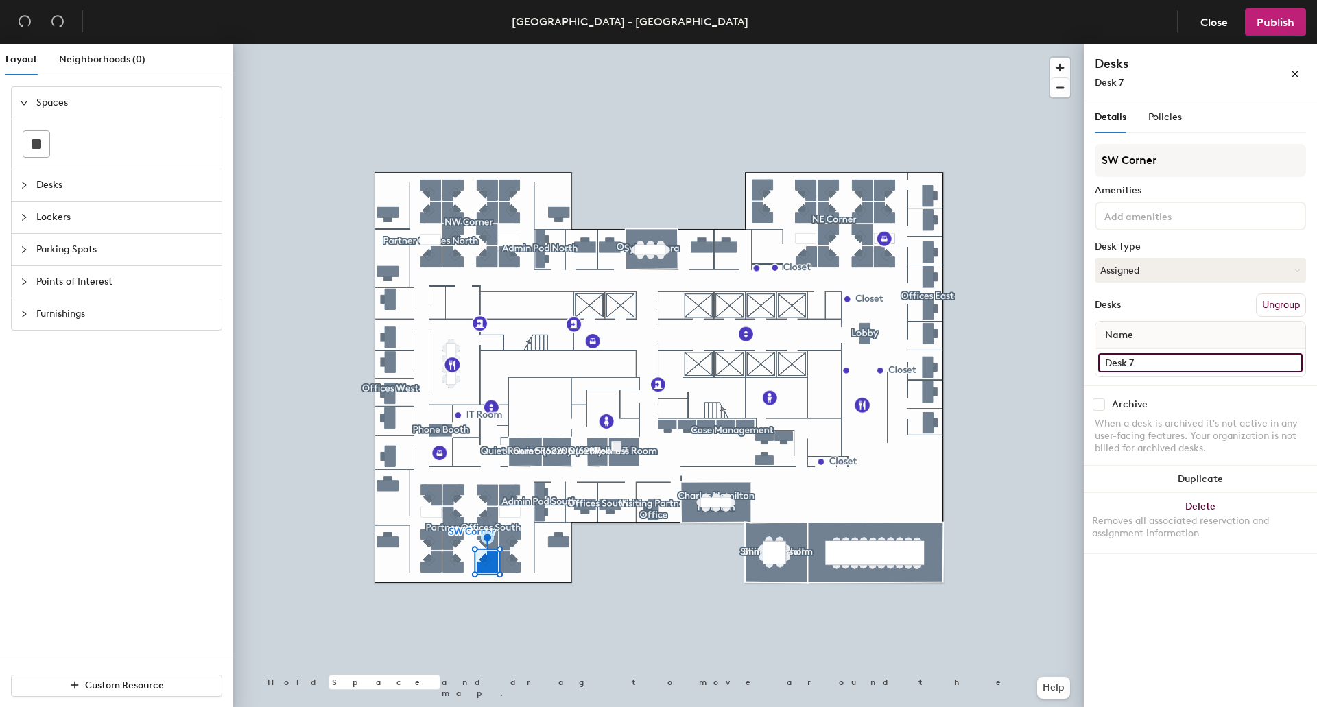
click at [1184, 364] on input "Desk 7" at bounding box center [1200, 362] width 204 height 19
type input "Workstation 8 SW"
click at [1167, 364] on input "Desk 6" at bounding box center [1200, 362] width 204 height 19
type input "Workstation 7 SW"
click at [1171, 357] on input "Desk 13" at bounding box center [1200, 362] width 204 height 19
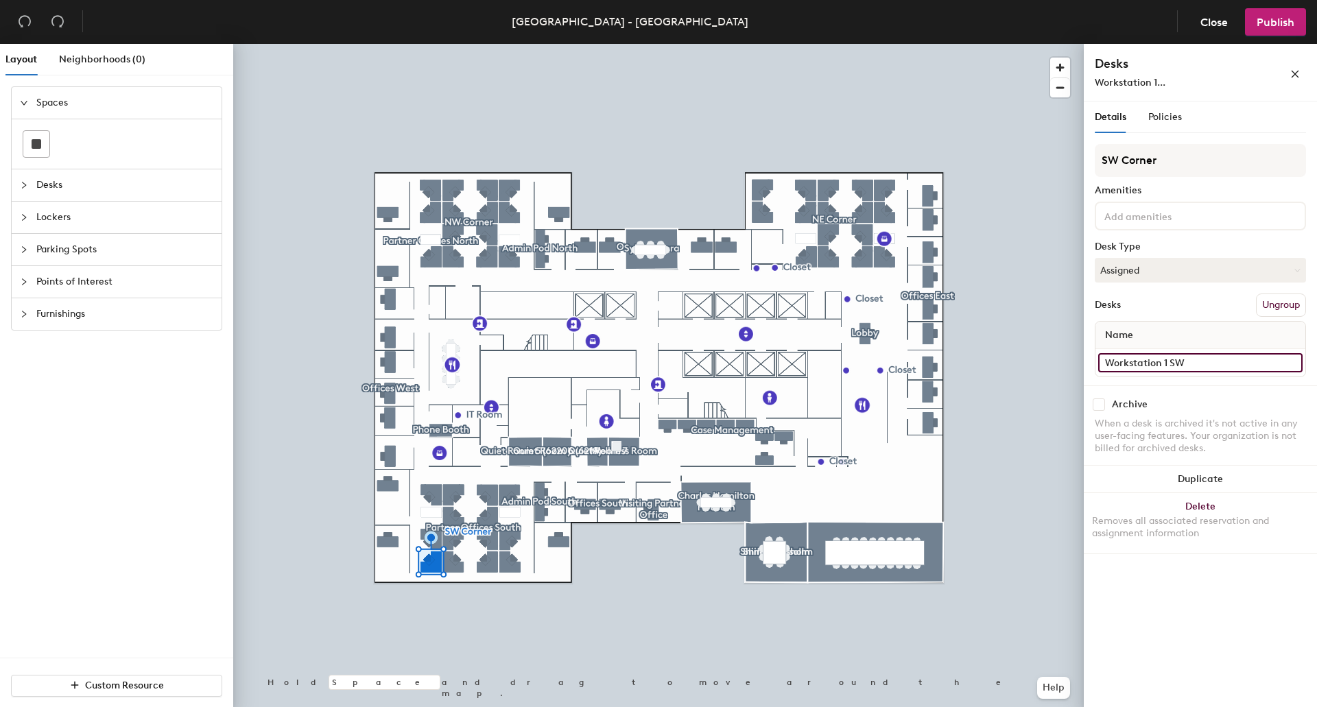
type input "Workstation 1 SW"
click at [1157, 366] on input "Desk 2" at bounding box center [1200, 362] width 204 height 19
type input "Workstation 15 NW"
click at [1156, 361] on input "Desk 1" at bounding box center [1200, 362] width 204 height 19
type input "Workstation 21 NW"
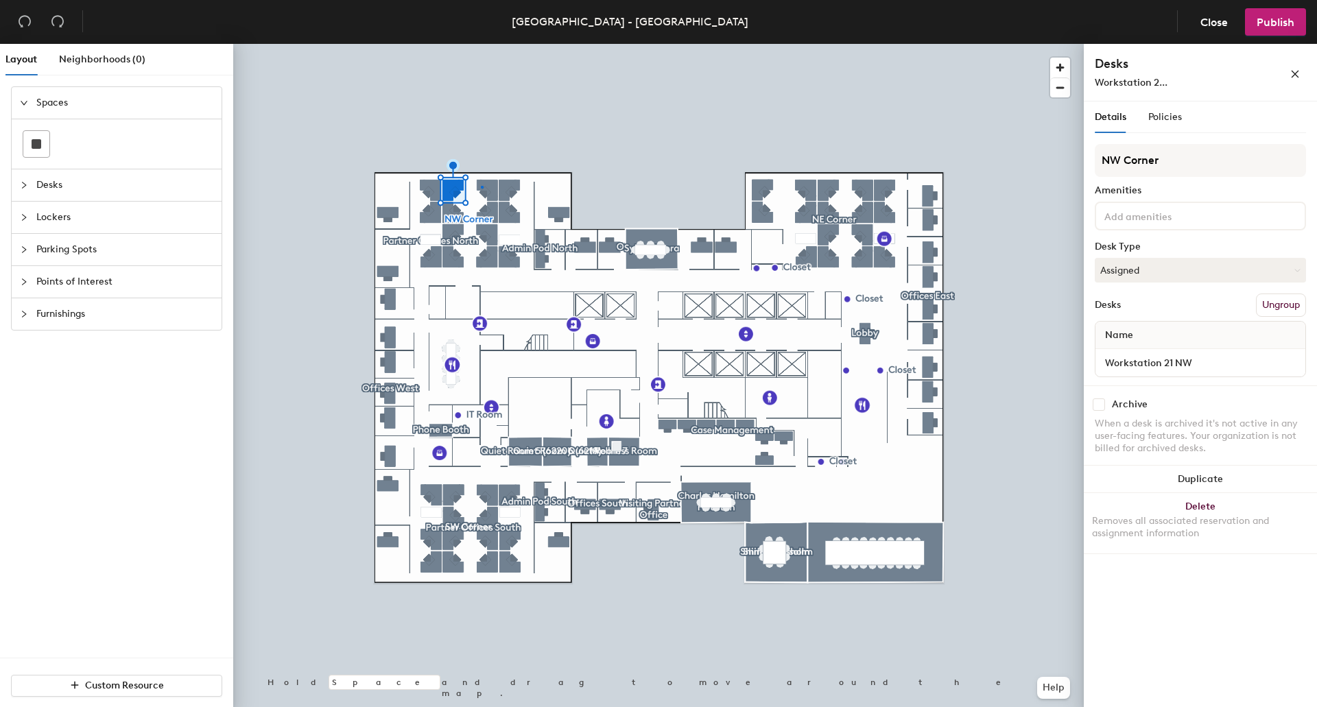
click at [481, 44] on div at bounding box center [658, 44] width 851 height 0
click at [1165, 364] on input "Desk 11" at bounding box center [1200, 362] width 204 height 19
type input "Workstation 22 NW"
click at [1188, 362] on input "Desk 12" at bounding box center [1200, 362] width 204 height 19
type input "Workstation 28 NW"
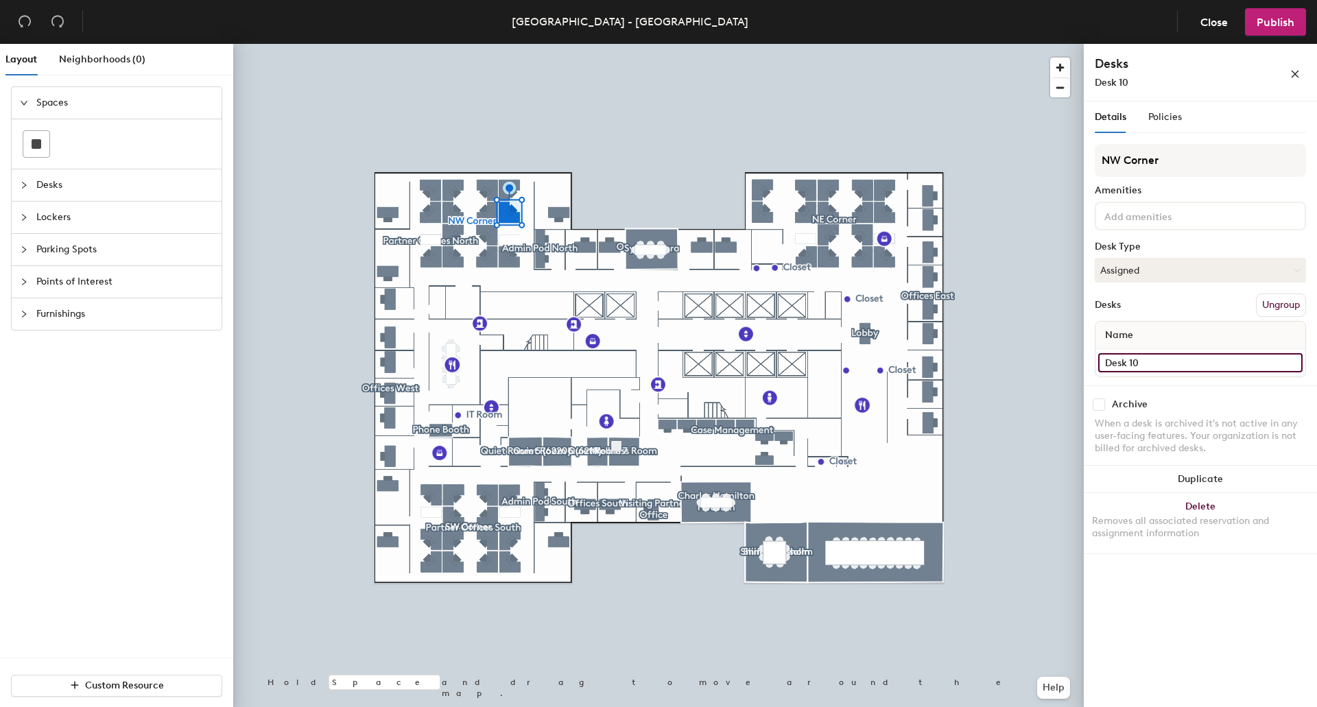
click at [1169, 364] on input "Desk 10" at bounding box center [1200, 362] width 204 height 19
type input "Workstation 27 NW"
click at [1147, 361] on input "Desk 7" at bounding box center [1200, 362] width 204 height 19
type input "Workstation 26 NW"
click at [1157, 357] on input "Desk 6" at bounding box center [1200, 362] width 204 height 19
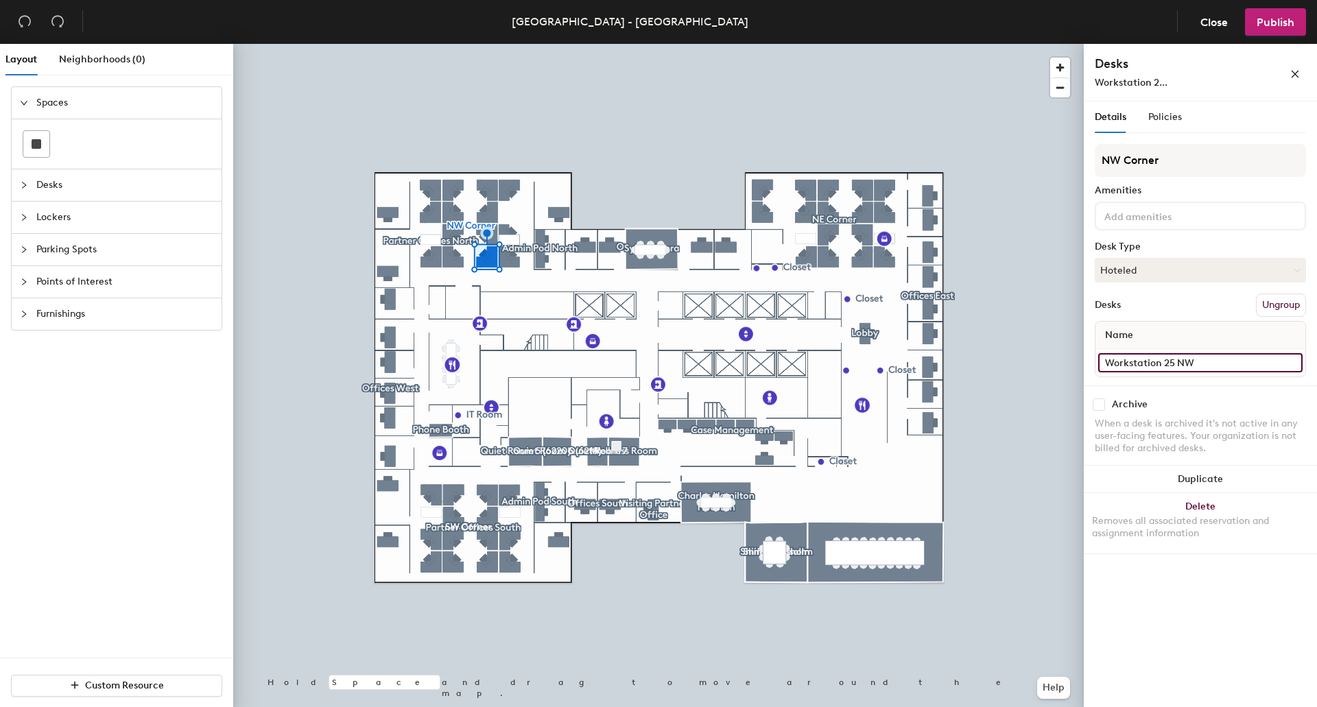
type input "Workstation 25 NW"
click at [1148, 357] on input "Desk 8" at bounding box center [1200, 362] width 204 height 19
type input "Workstation 24 NW"
click at [1168, 364] on input "Desk 9" at bounding box center [1200, 362] width 204 height 19
type input "Workstatio"
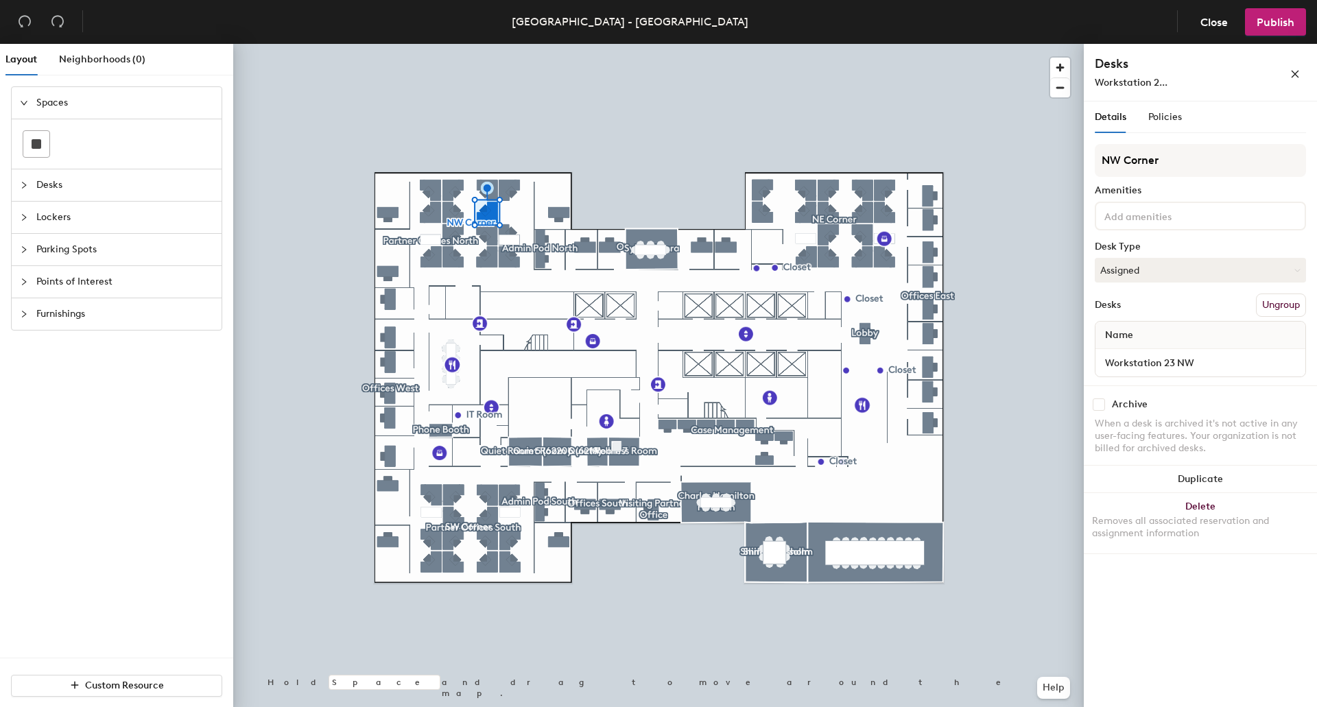
type input "Workstation 23 NW"
click at [1163, 364] on input "Desk 5" at bounding box center [1200, 362] width 204 height 19
type input "Workstation 18 NW"
click at [1166, 366] on input "Desk 4" at bounding box center [1200, 362] width 204 height 19
type input "Workstation 19 NW"
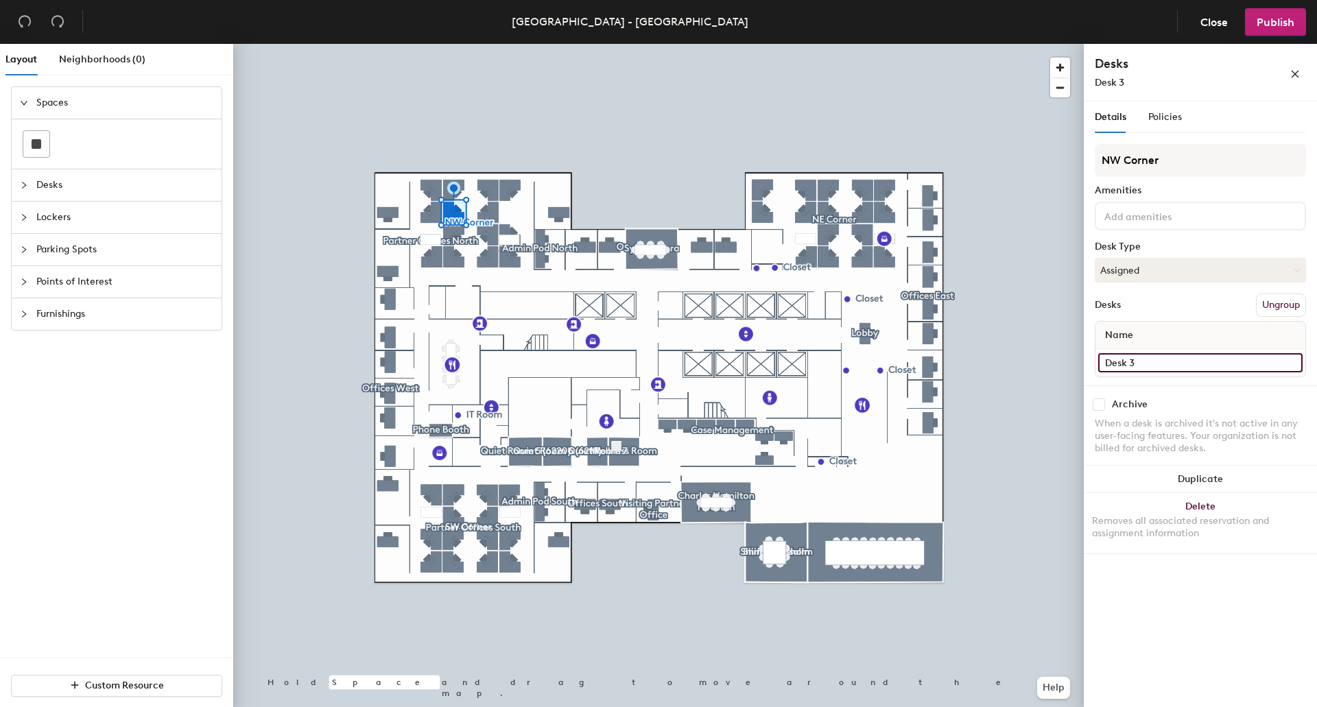
click at [1150, 363] on input "Desk 3" at bounding box center [1200, 362] width 204 height 19
type input "Workstation 20 NW"
click at [1164, 371] on input "Desk 14" at bounding box center [1200, 362] width 204 height 19
type input "Workstation 17 NW"
click at [1187, 371] on input "Desk 13" at bounding box center [1200, 362] width 204 height 19
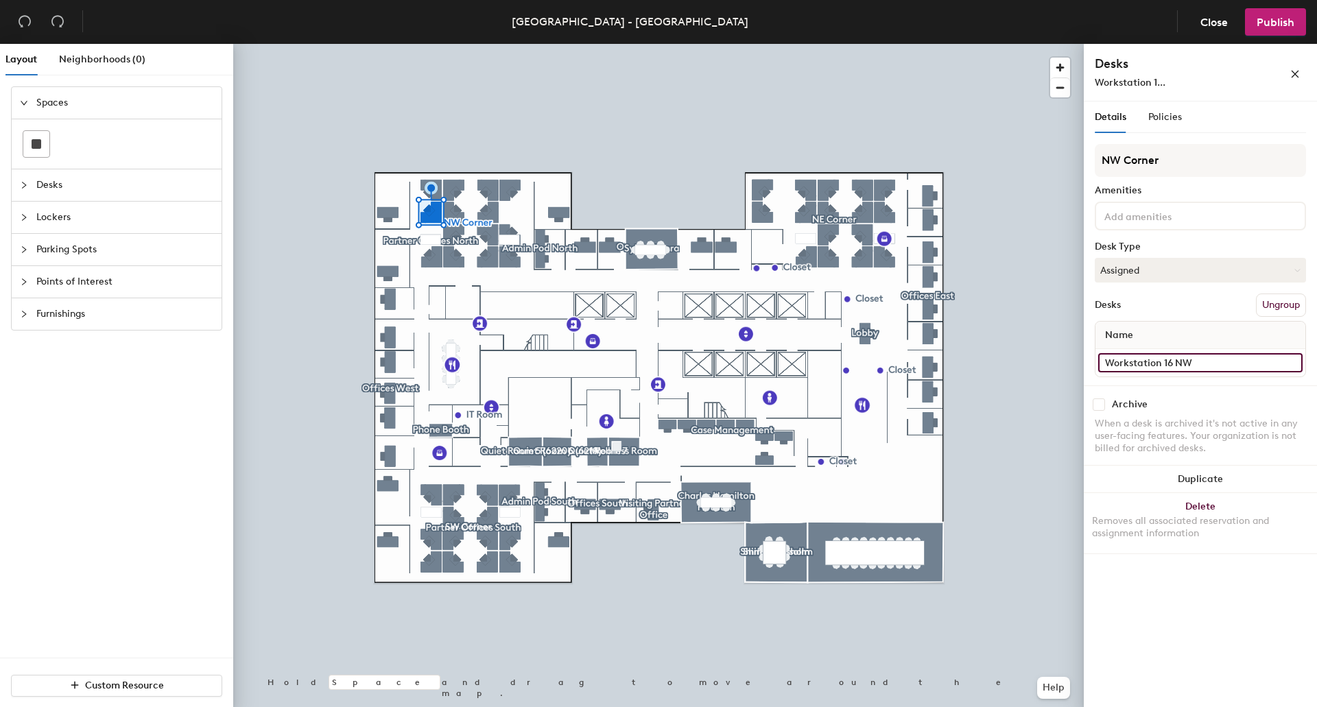
type input "Workstation 16 NW"
click at [1161, 366] on input "Desk" at bounding box center [1200, 362] width 204 height 19
type input "Workstation 29 NE"
click at [1159, 368] on input "Desk" at bounding box center [1200, 362] width 204 height 19
type input "Workstation 30 NE"
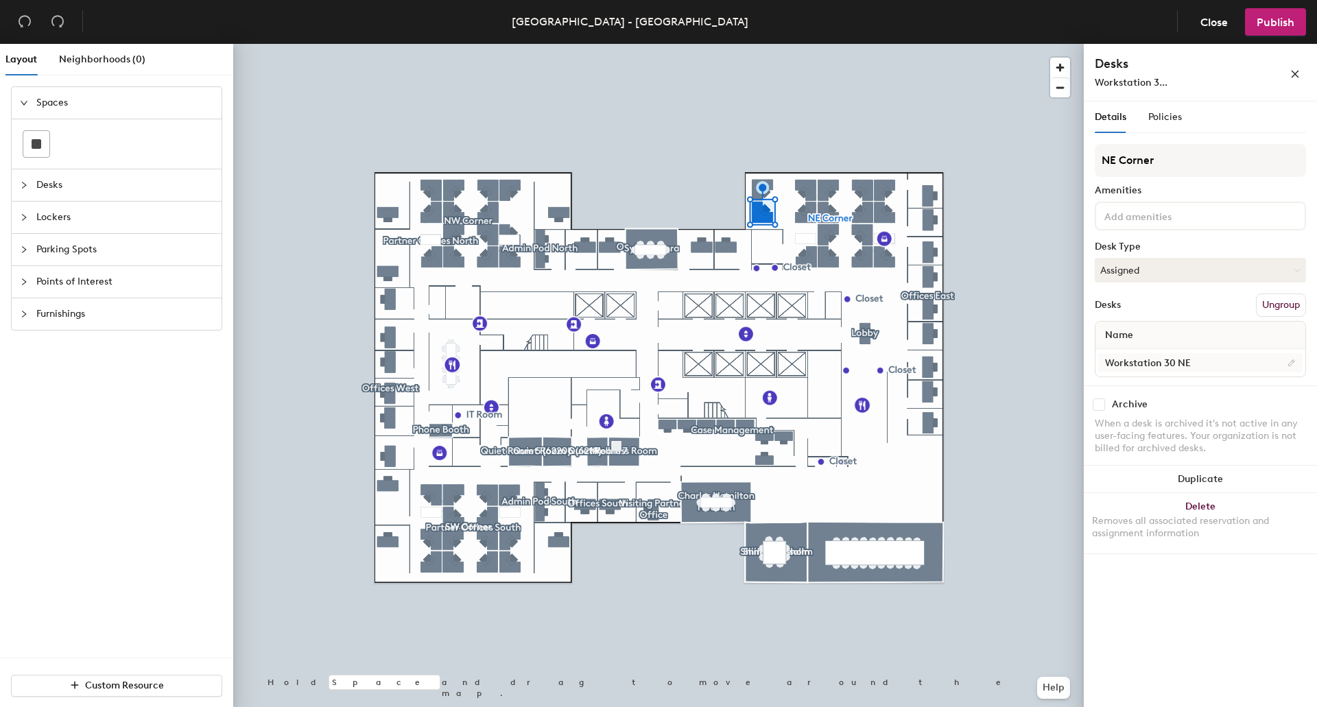
click at [803, 44] on div at bounding box center [658, 44] width 851 height 0
click at [1153, 367] on input "Desk 8" at bounding box center [1200, 362] width 204 height 19
type input "Workstation 32 NE"
click at [1165, 362] on input "Desk 14" at bounding box center [1200, 362] width 204 height 19
type input "Workstation 31 NE"
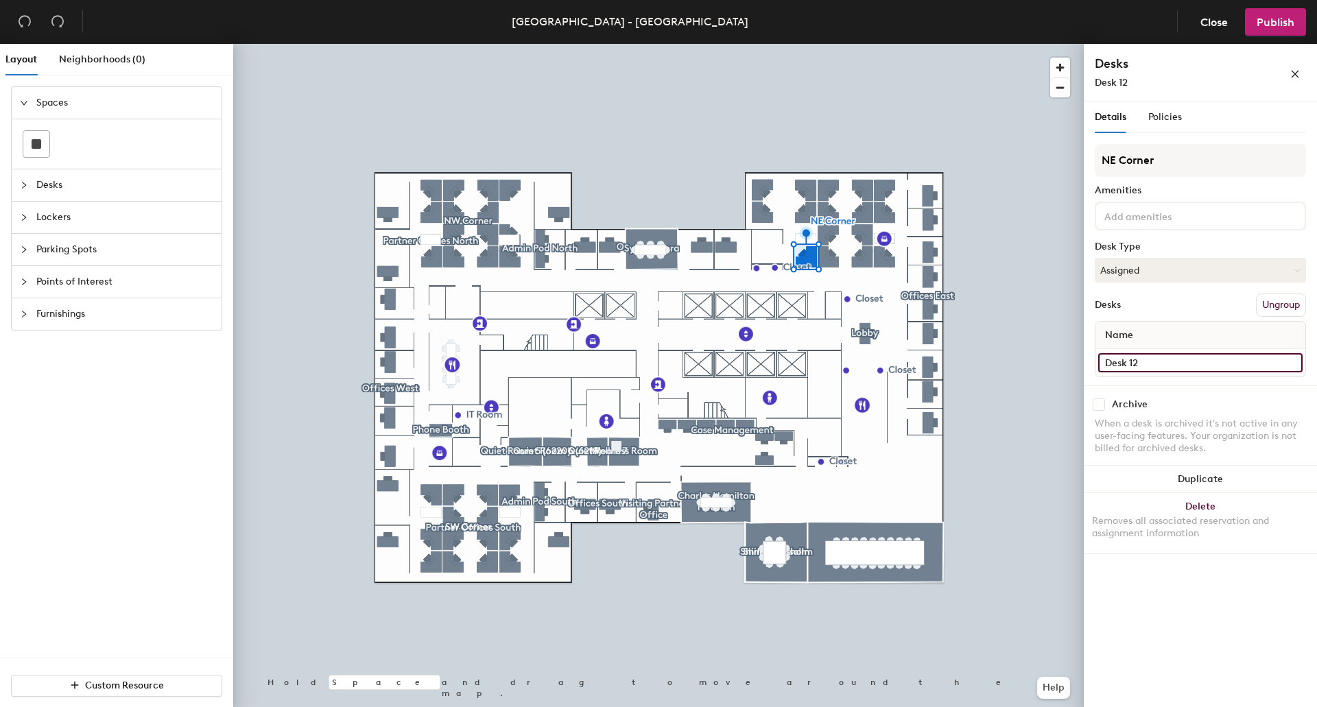
click at [1156, 359] on input "Desk 12" at bounding box center [1200, 362] width 204 height 19
type input "Workstation 33 NE"
click at [1162, 369] on input "Desk 11" at bounding box center [1200, 362] width 204 height 19
type input "Workstation 37 NE"
click at [1152, 366] on input "Desk 10" at bounding box center [1200, 362] width 204 height 19
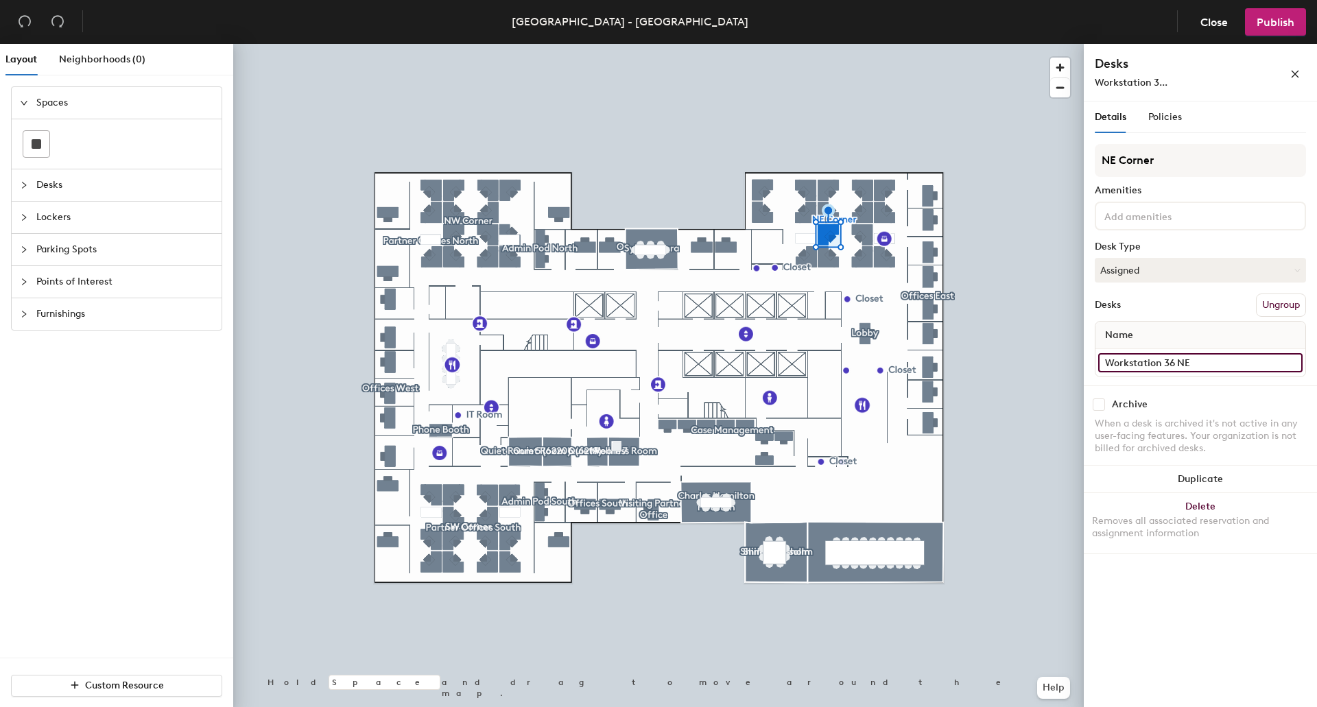
type input "Workstation 36 NE"
click at [1154, 364] on input "Desk 9" at bounding box center [1200, 362] width 204 height 19
type input "Workstation 35 NE"
click at [1168, 361] on input "Desk 7" at bounding box center [1200, 362] width 204 height 19
type input "Workstation 34 NE"
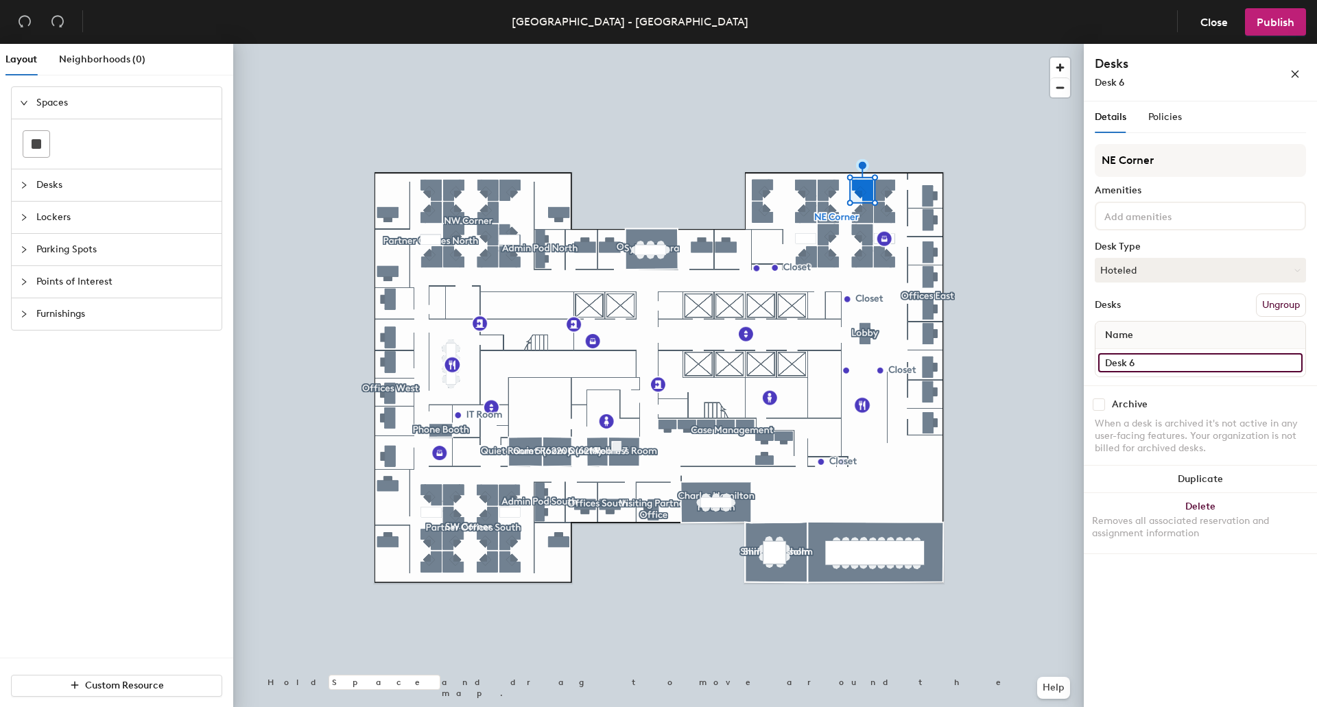
click at [1190, 364] on input "Desk 6" at bounding box center [1200, 362] width 204 height 19
type input "Workstation 38 NE"
click at [867, 44] on div at bounding box center [658, 44] width 851 height 0
click at [1189, 358] on input "Desk 4" at bounding box center [1200, 362] width 204 height 19
type input "Workstation 39 NE"
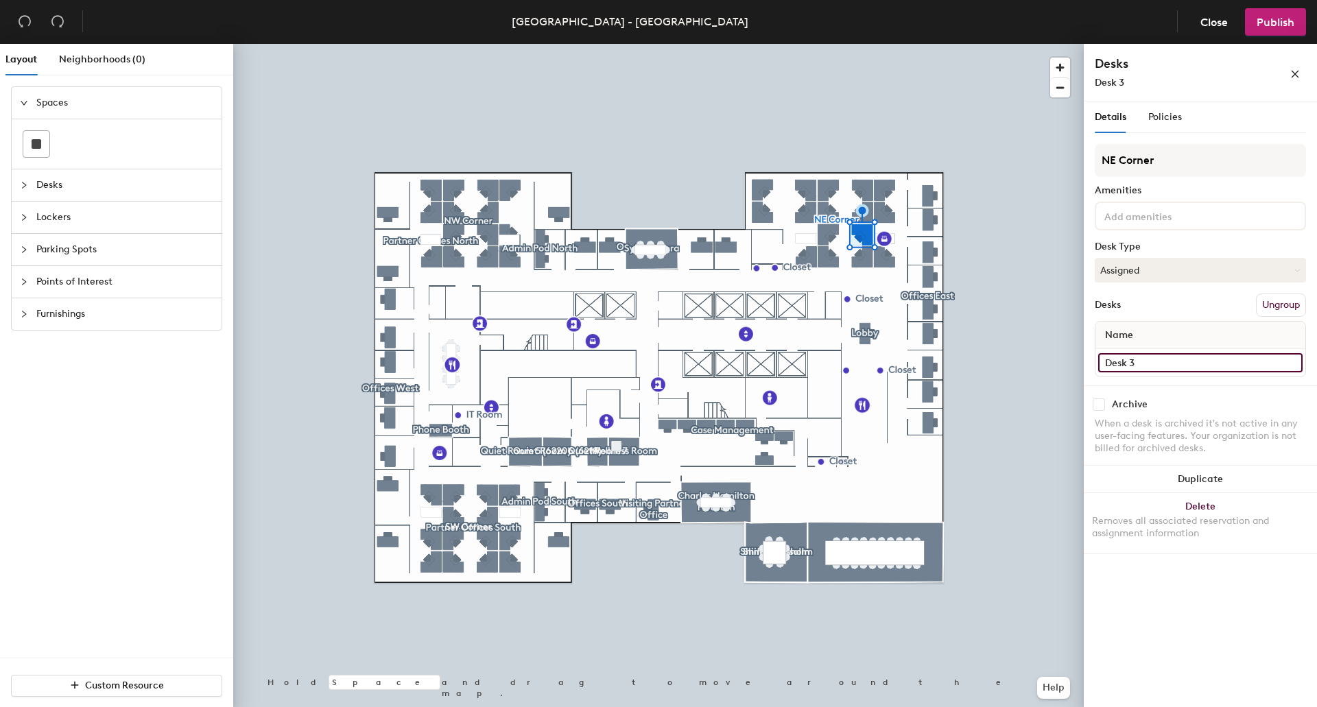
click at [1178, 367] on input "Desk 3" at bounding box center [1200, 362] width 204 height 19
type input "Workstation 40 NE"
click at [1127, 361] on input "Desk 1" at bounding box center [1200, 362] width 204 height 19
type input "Workstation 41 NE"
click at [1167, 369] on input "Desk 2" at bounding box center [1200, 362] width 204 height 19
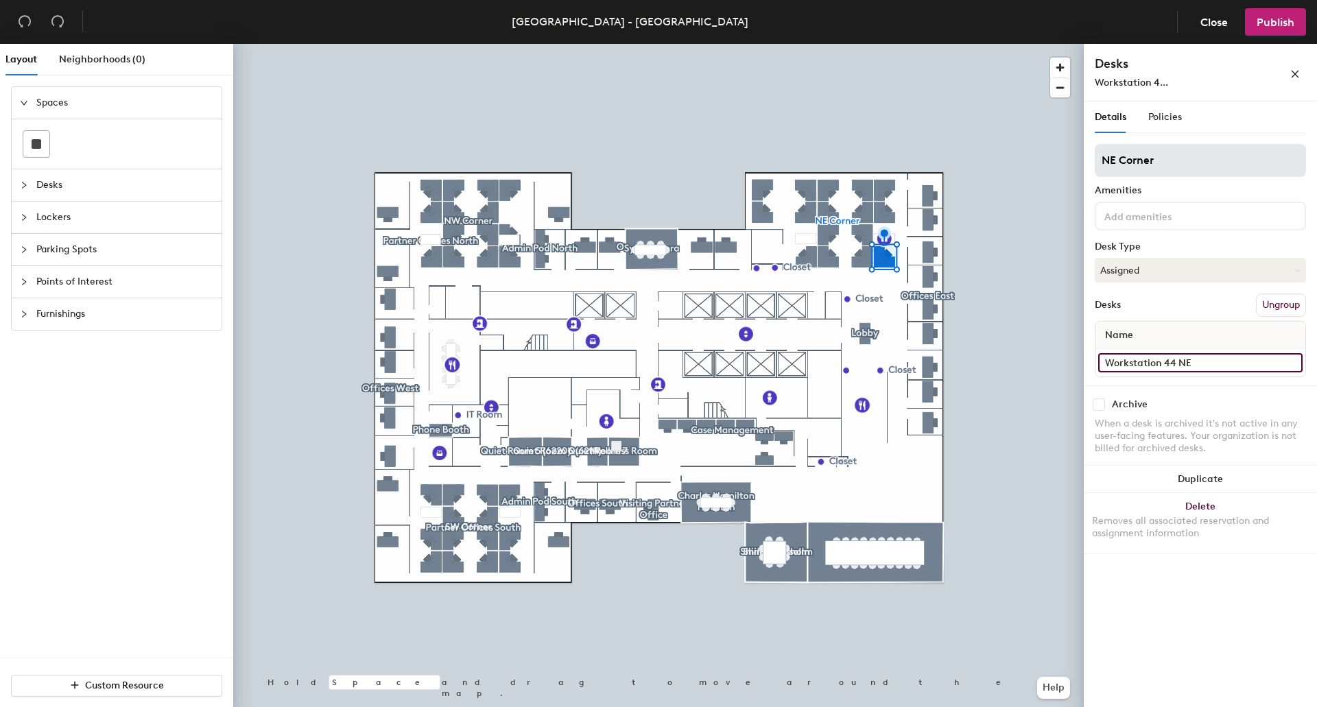
type input "Workstation 44 NE"
click at [1169, 355] on input "Desk 5" at bounding box center [1200, 362] width 204 height 19
type input "Workstation 43 NE"
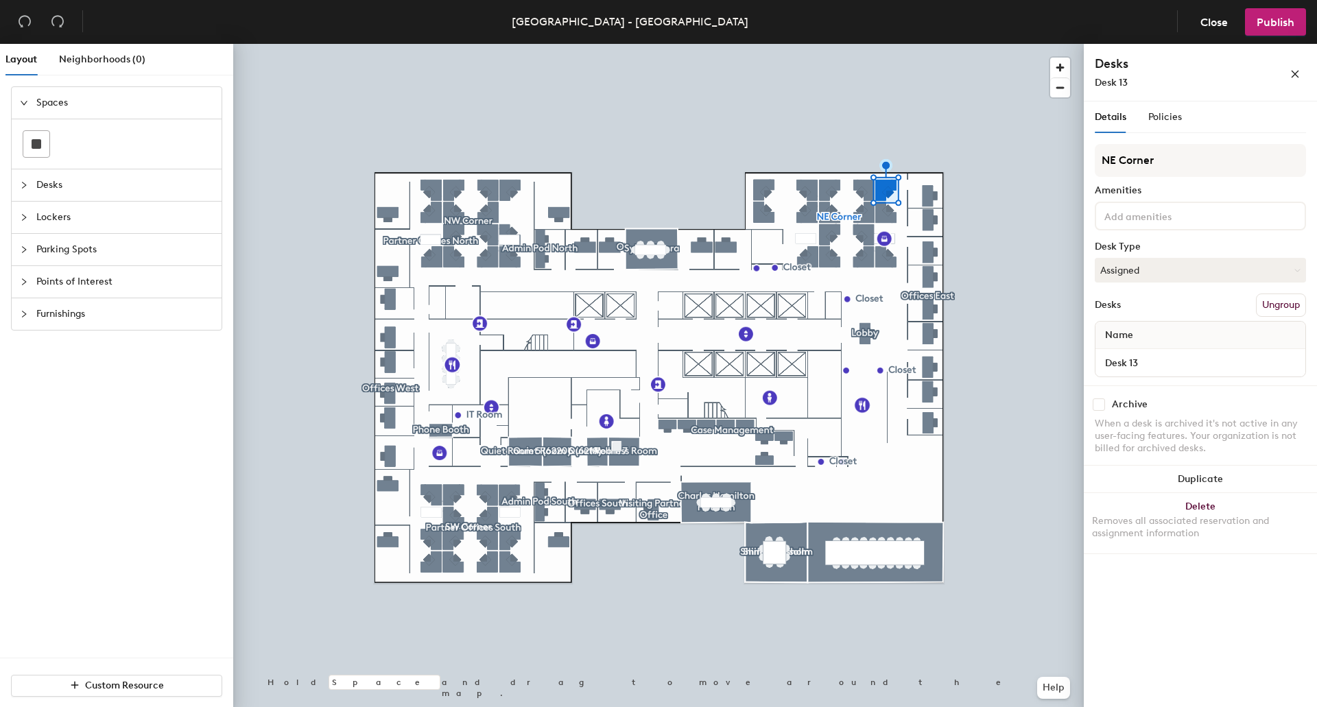
click at [1191, 374] on div "Desk 13" at bounding box center [1200, 362] width 210 height 27
click at [1179, 362] on input "Desk 13" at bounding box center [1200, 362] width 204 height 19
type input "Workstation 42 NE"
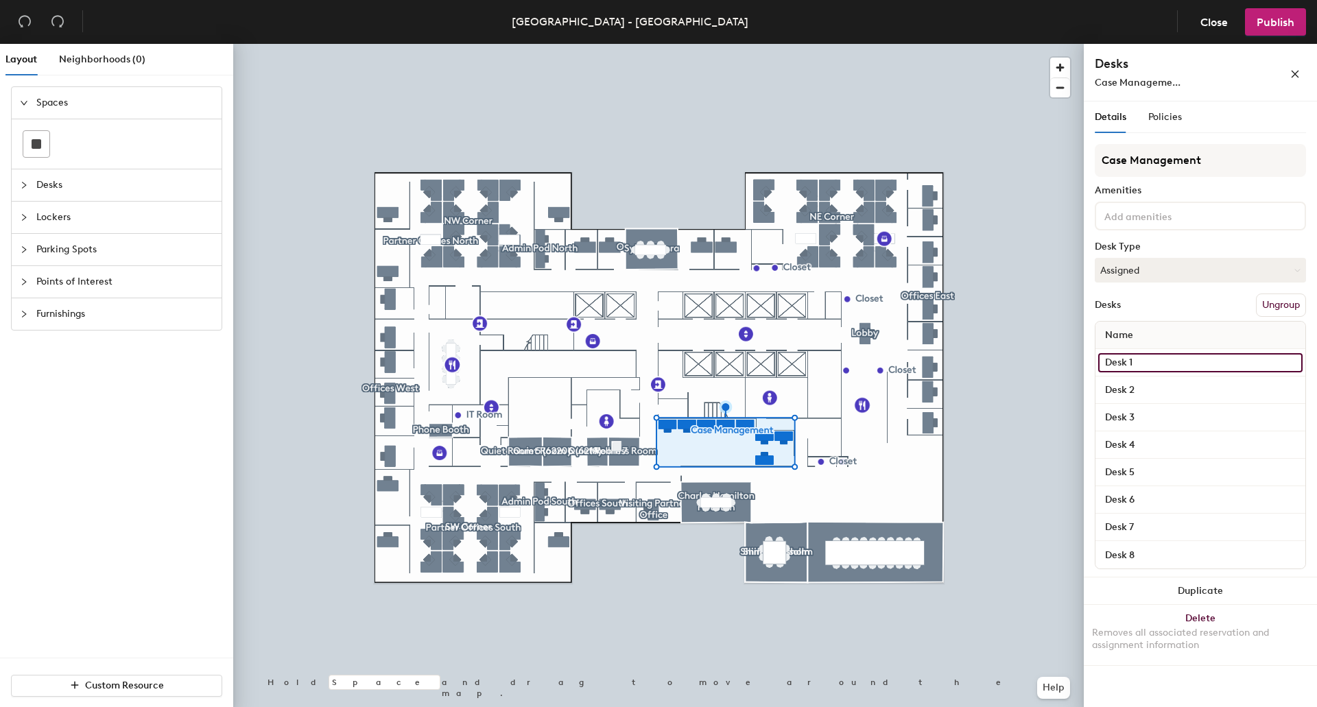
click at [1156, 362] on input "Desk 1" at bounding box center [1200, 362] width 204 height 19
type input "Bullpen 22"
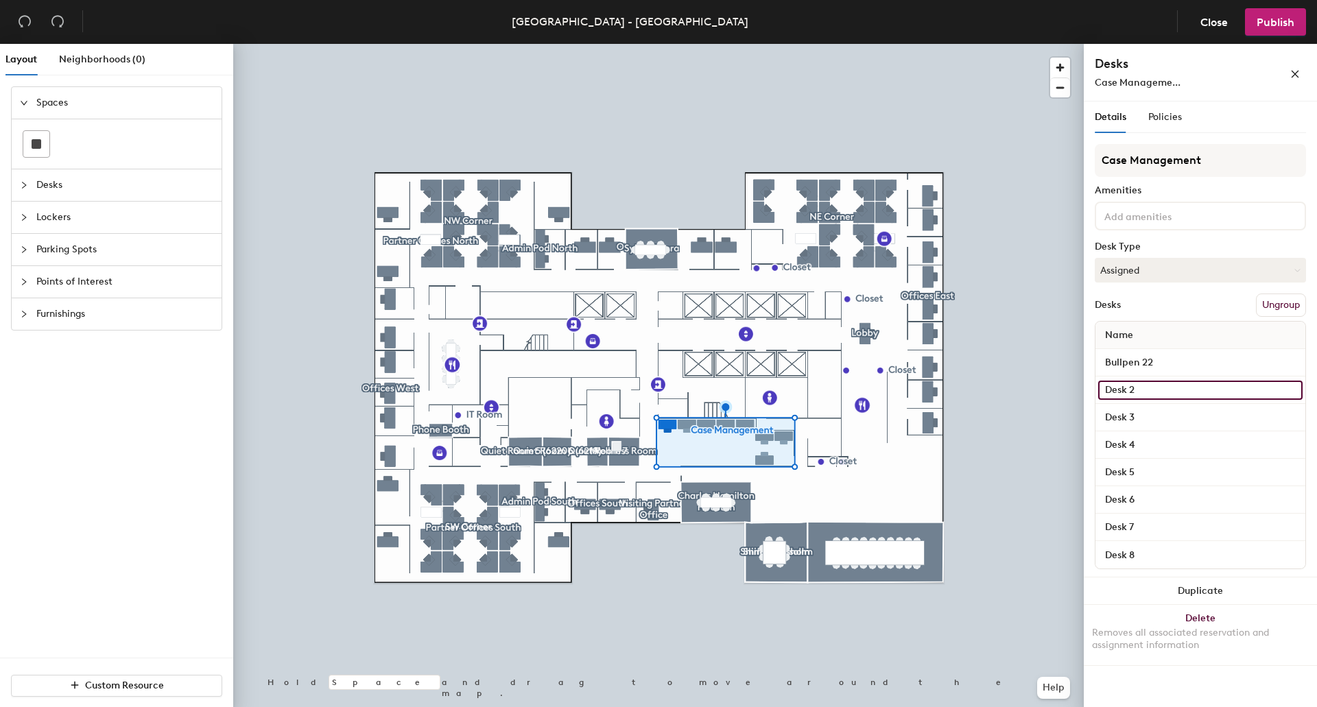
click at [1153, 391] on input "Desk 2" at bounding box center [1200, 390] width 204 height 19
type input "Bullpen 23"
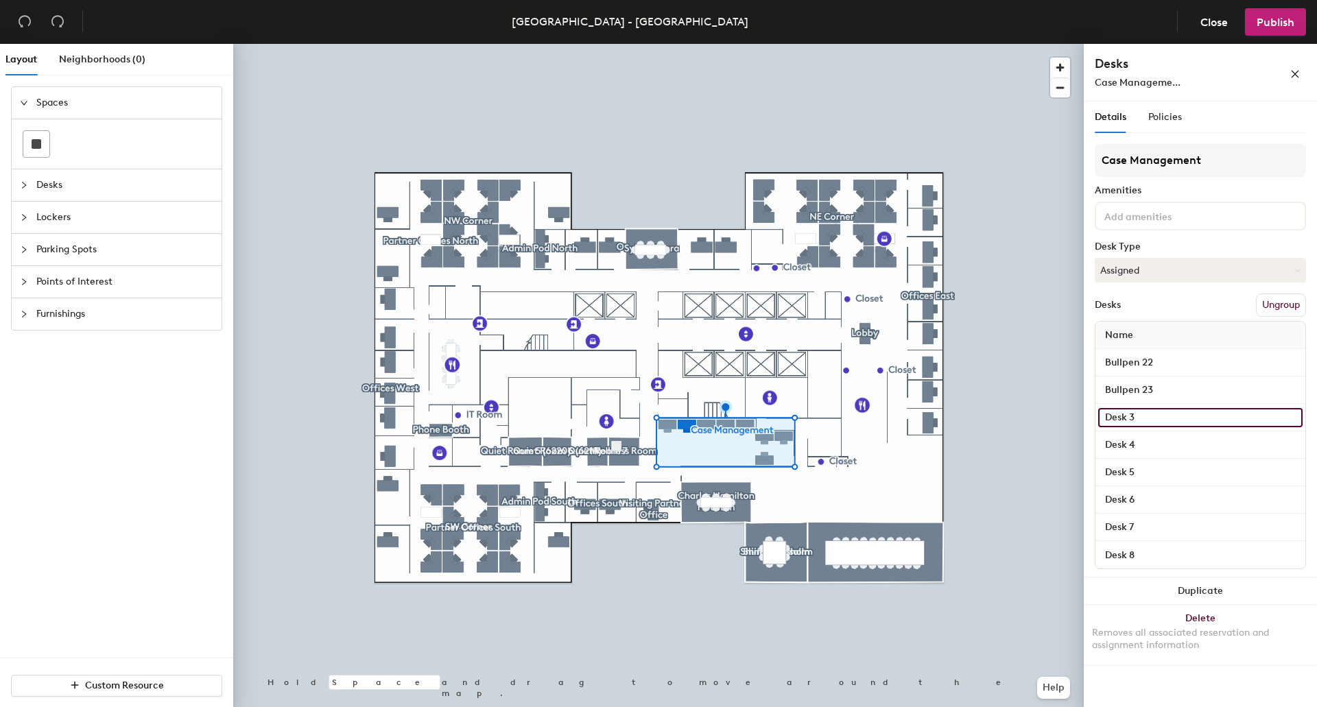
click at [1153, 415] on input "Desk 3" at bounding box center [1200, 417] width 204 height 19
type input "Bullpen 24"
click at [1155, 446] on input "Desk 4" at bounding box center [1200, 445] width 204 height 19
type input "Bullpen 25"
click at [1148, 473] on input "Desk 5" at bounding box center [1200, 472] width 204 height 19
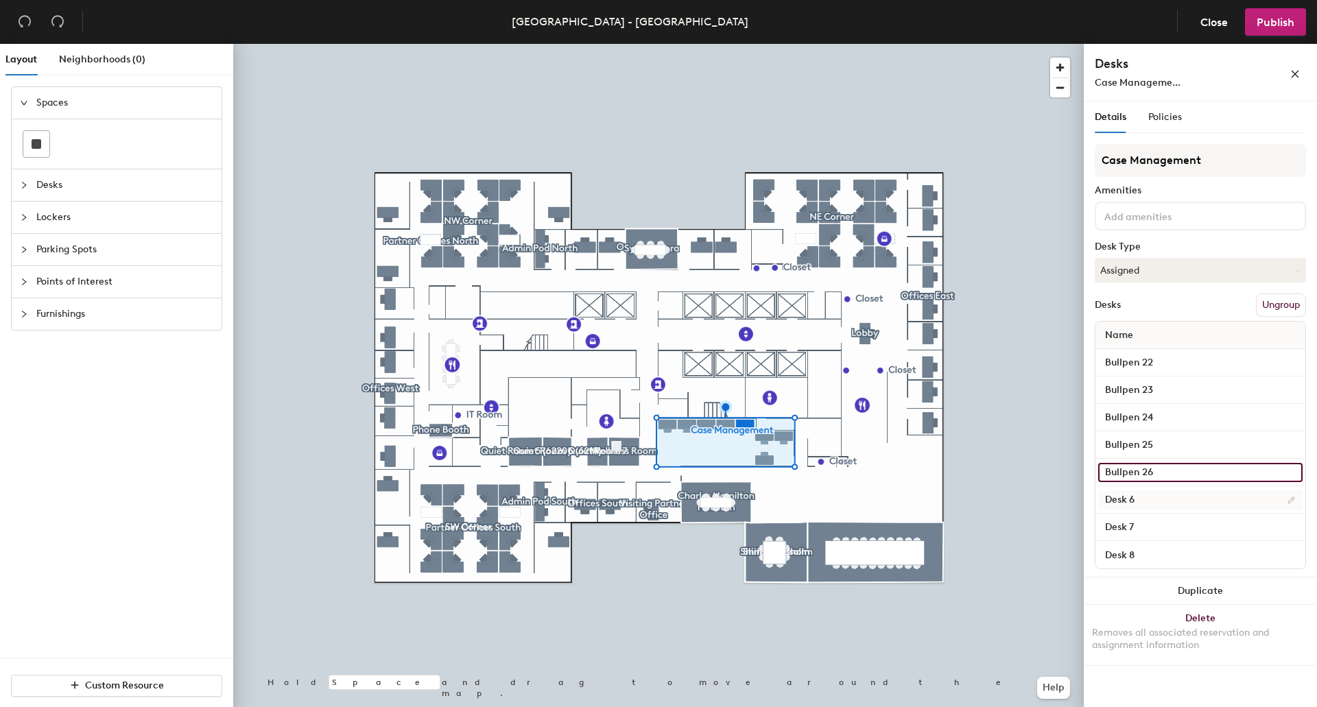
type input "Bullpen 26"
click at [1150, 502] on input "Desk 6" at bounding box center [1200, 499] width 204 height 19
type input "Bullpen 27"
click at [1156, 528] on input "Desk 7" at bounding box center [1200, 527] width 204 height 19
type input "Bullpen 28"
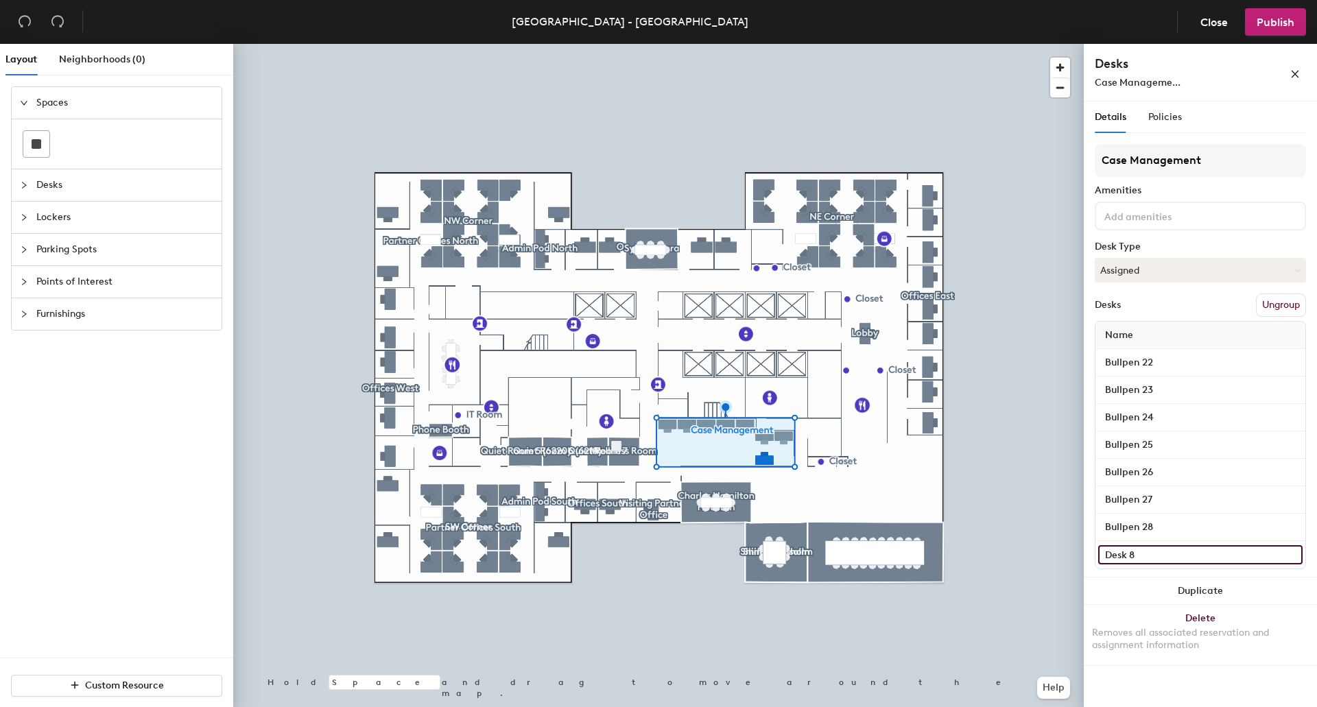
click at [1141, 551] on input "Desk 8" at bounding box center [1200, 554] width 204 height 19
type input "Bullpen 29 S"
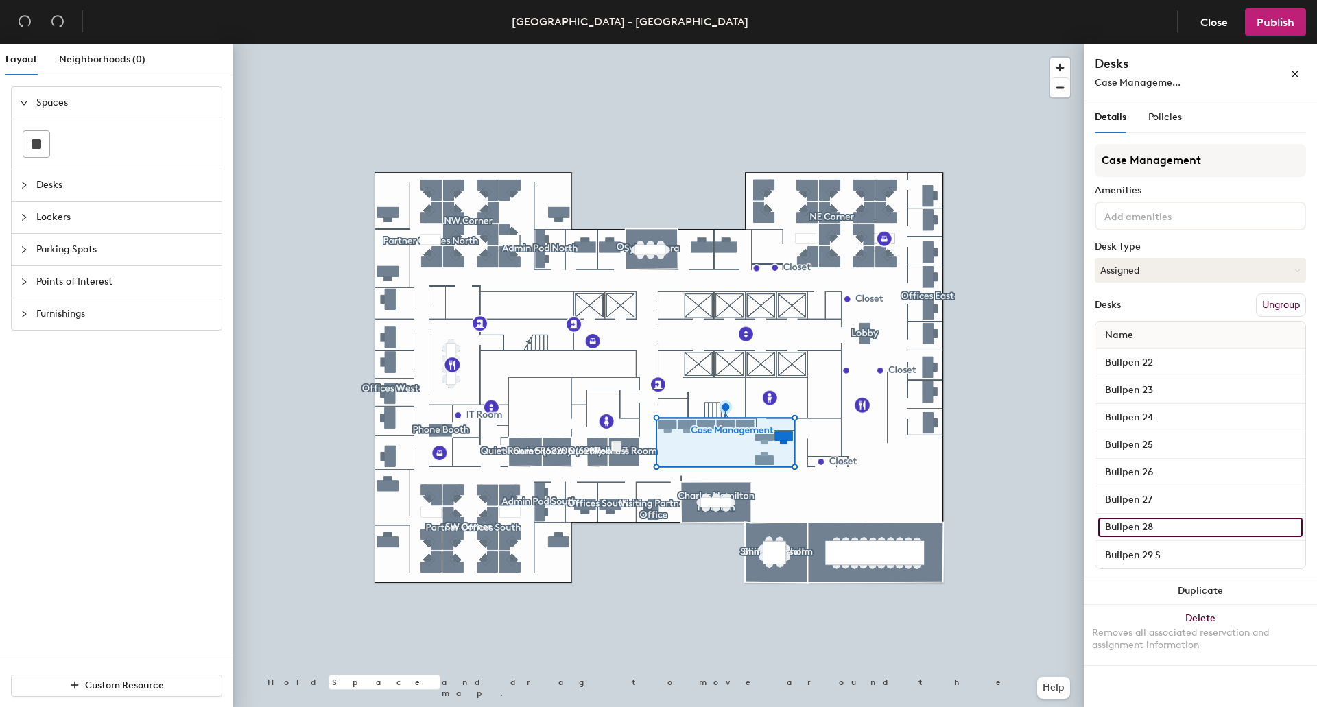
click at [1174, 525] on input "Bullpen 28" at bounding box center [1200, 527] width 204 height 19
click at [1176, 525] on input "Bullpen 28" at bounding box center [1200, 527] width 204 height 19
type input "Bullpen 28 S"
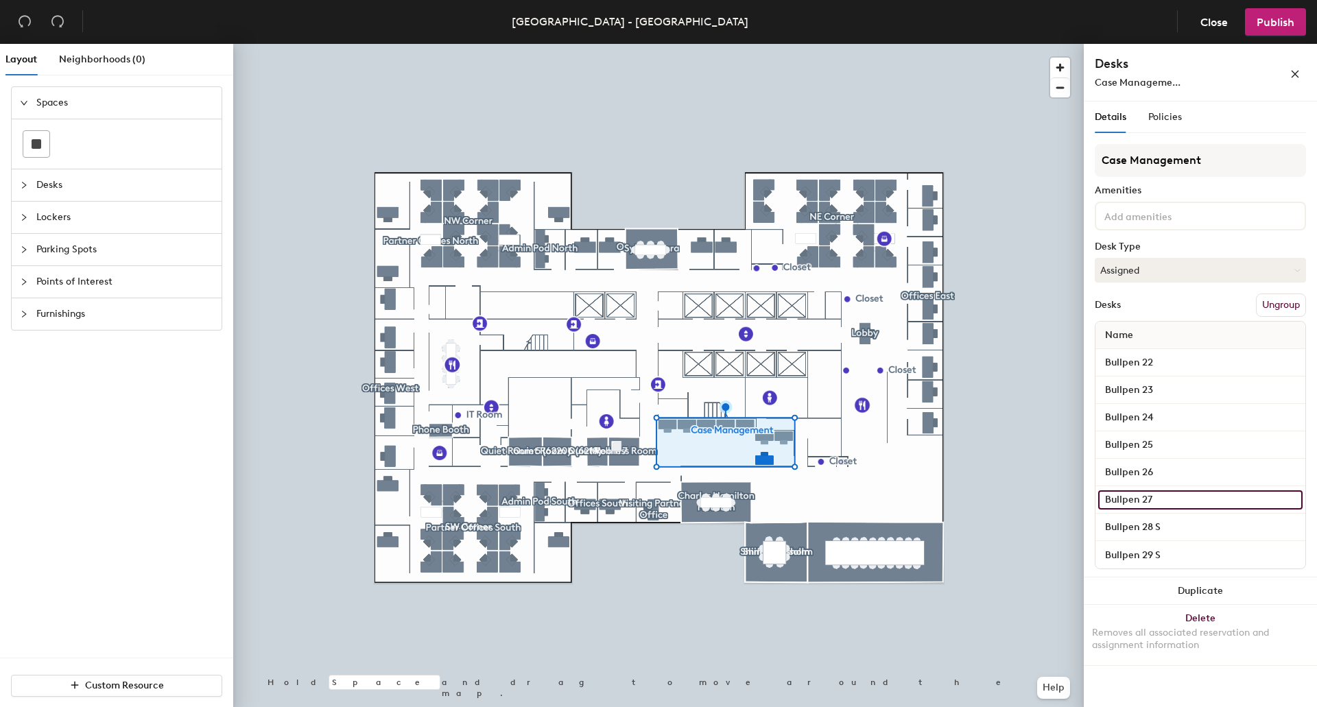
click at [1191, 502] on input "Bullpen 27" at bounding box center [1200, 499] width 204 height 19
click at [1189, 500] on input "Bullpen 27" at bounding box center [1200, 499] width 204 height 19
type input "Bullpen 27 S"
click at [1176, 478] on input "Bullpen 26" at bounding box center [1200, 472] width 204 height 19
click at [1183, 473] on input "Bullpen 26" at bounding box center [1200, 472] width 204 height 19
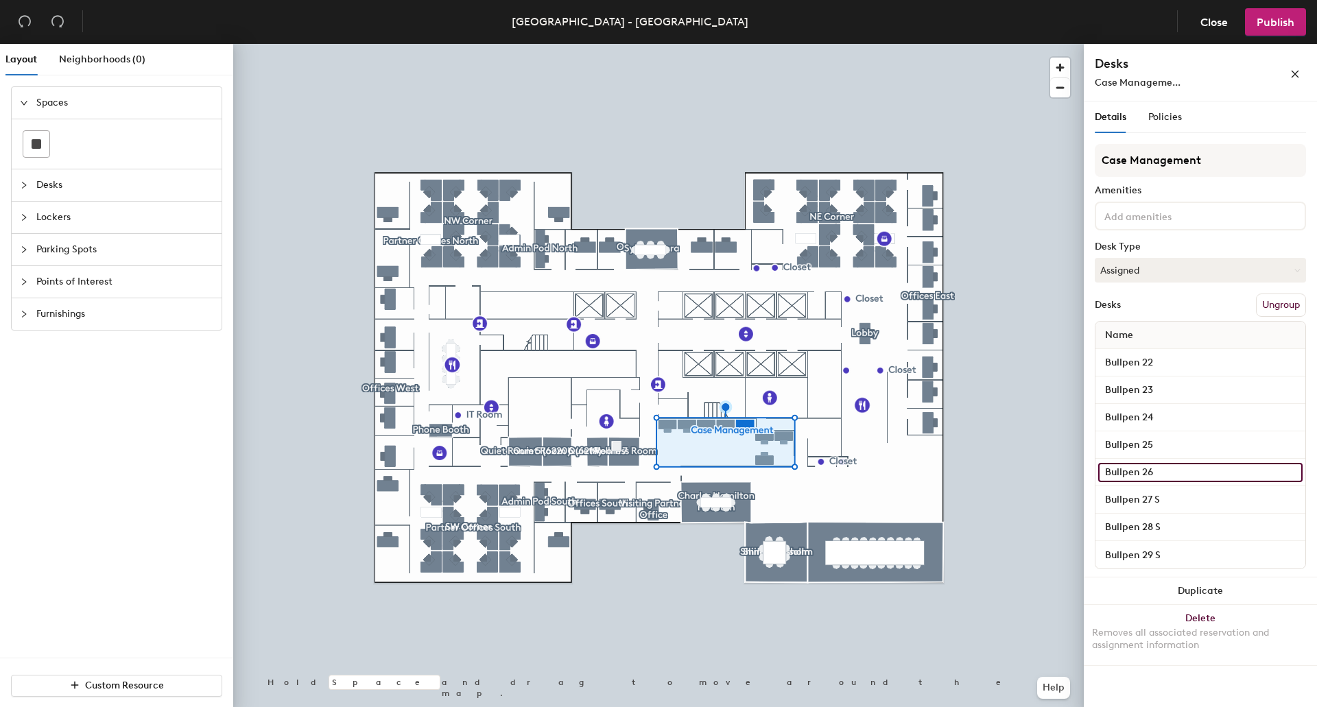
click at [1183, 473] on input "Bullpen 26" at bounding box center [1200, 472] width 204 height 19
type input "Bullpen 26 S"
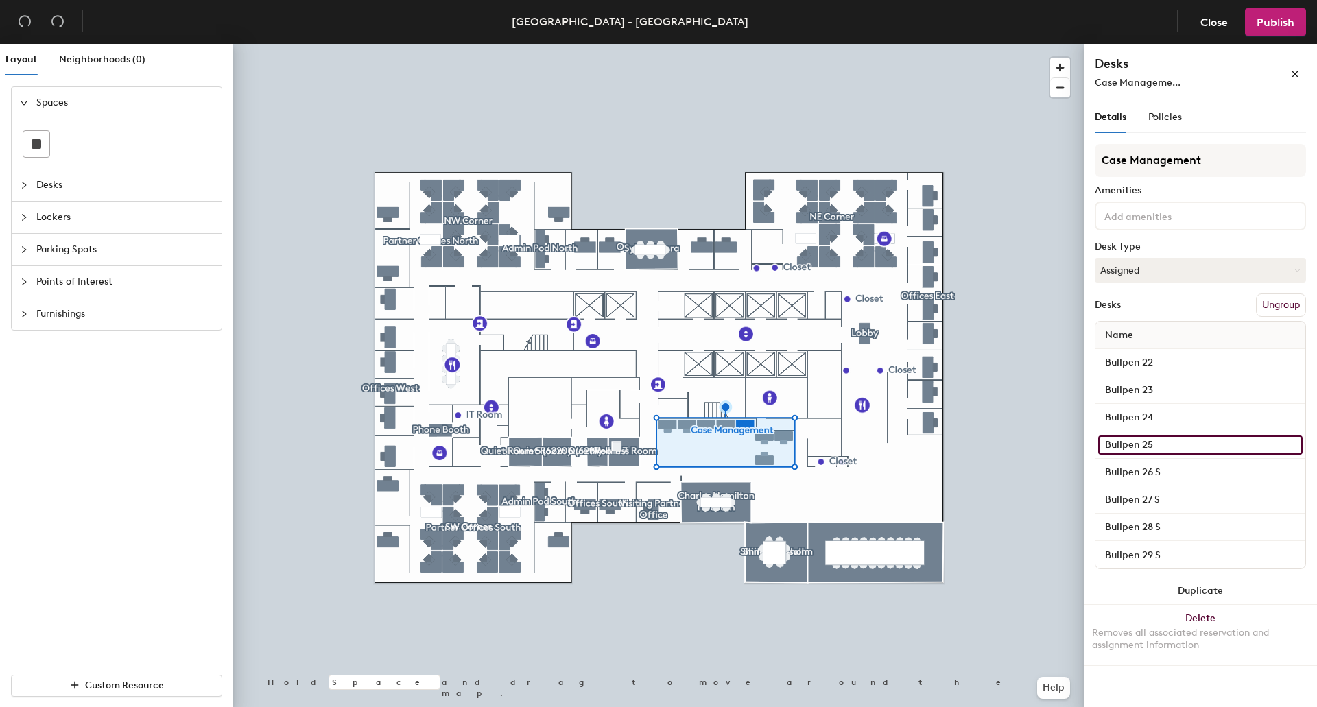
click at [1184, 447] on input "Bullpen 25" at bounding box center [1200, 445] width 204 height 19
click at [1185, 442] on input "Bullpen 25" at bounding box center [1200, 445] width 204 height 19
type input "Bullpen 25 S"
click at [1187, 413] on input "Bullpen 24" at bounding box center [1200, 417] width 204 height 19
click at [1187, 417] on input "Bullpen 24" at bounding box center [1200, 417] width 204 height 19
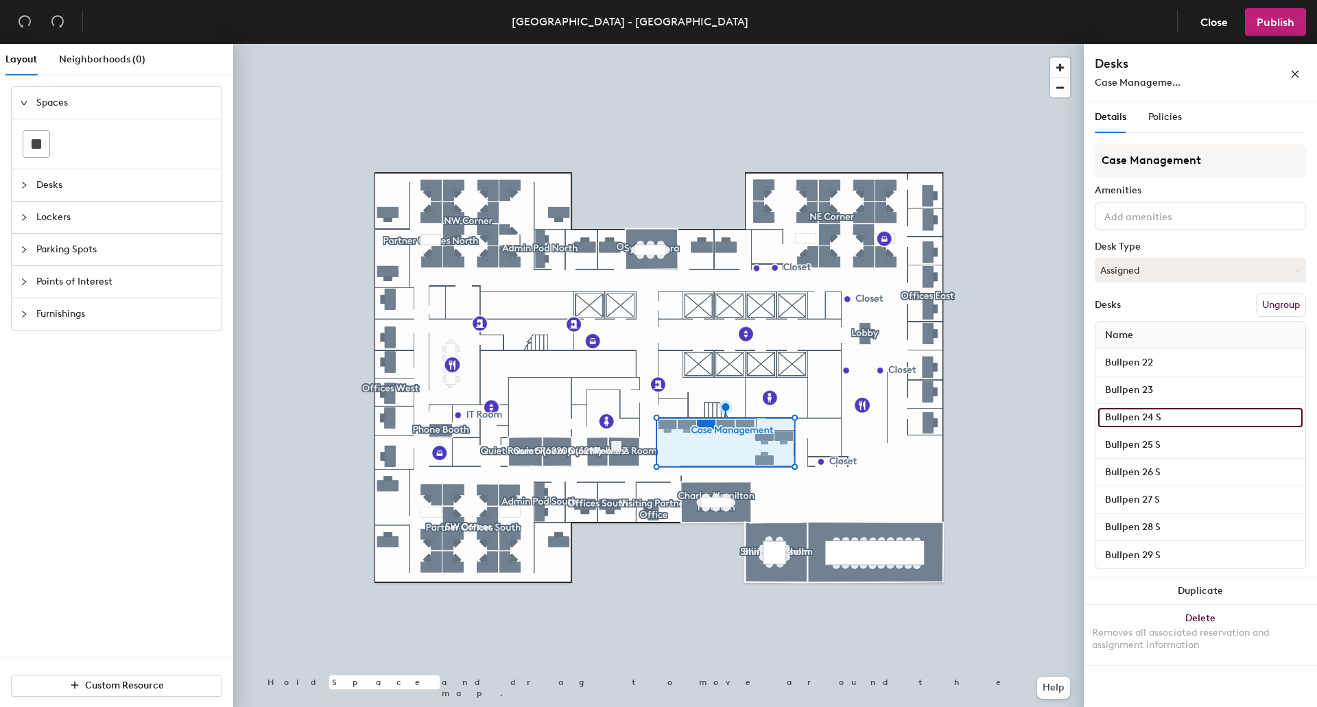
type input "Bullpen 24 S"
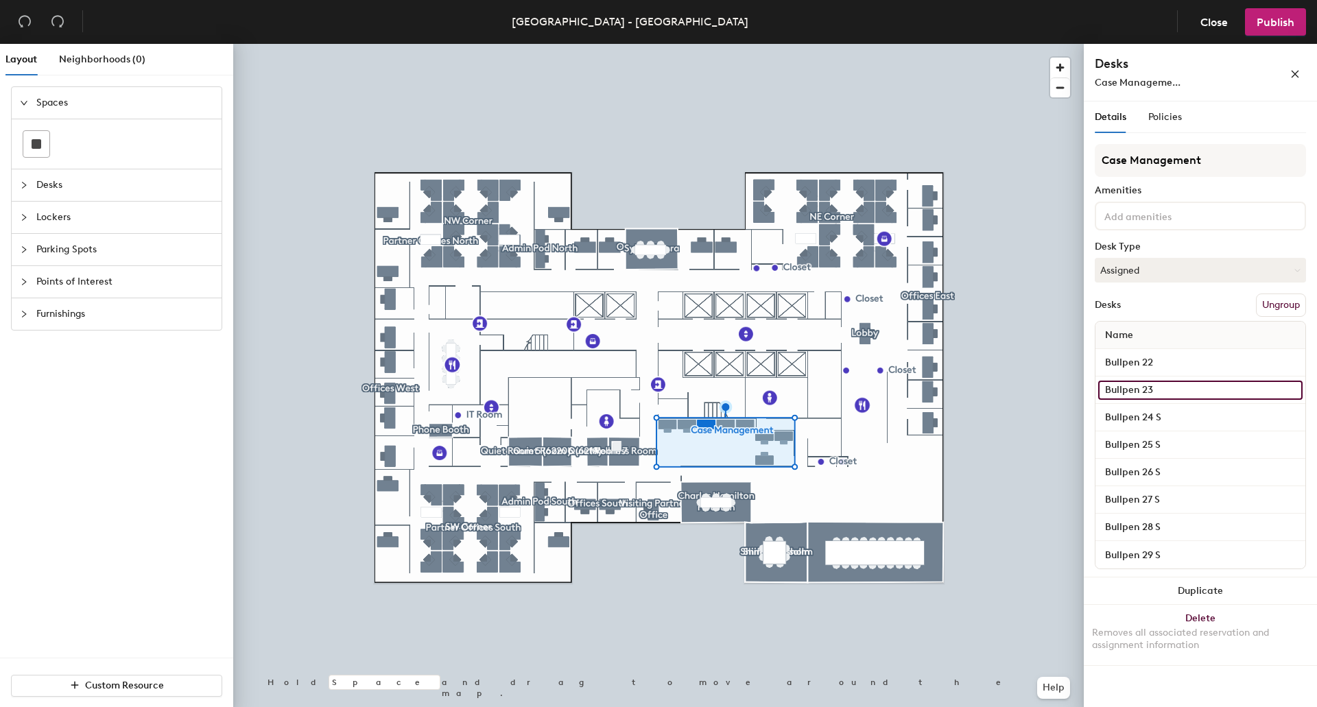
click at [1182, 383] on input "Bullpen 23" at bounding box center [1200, 390] width 204 height 19
click at [1182, 386] on input "Bullpen 23" at bounding box center [1200, 390] width 204 height 19
type input "Bullpen 23 S"
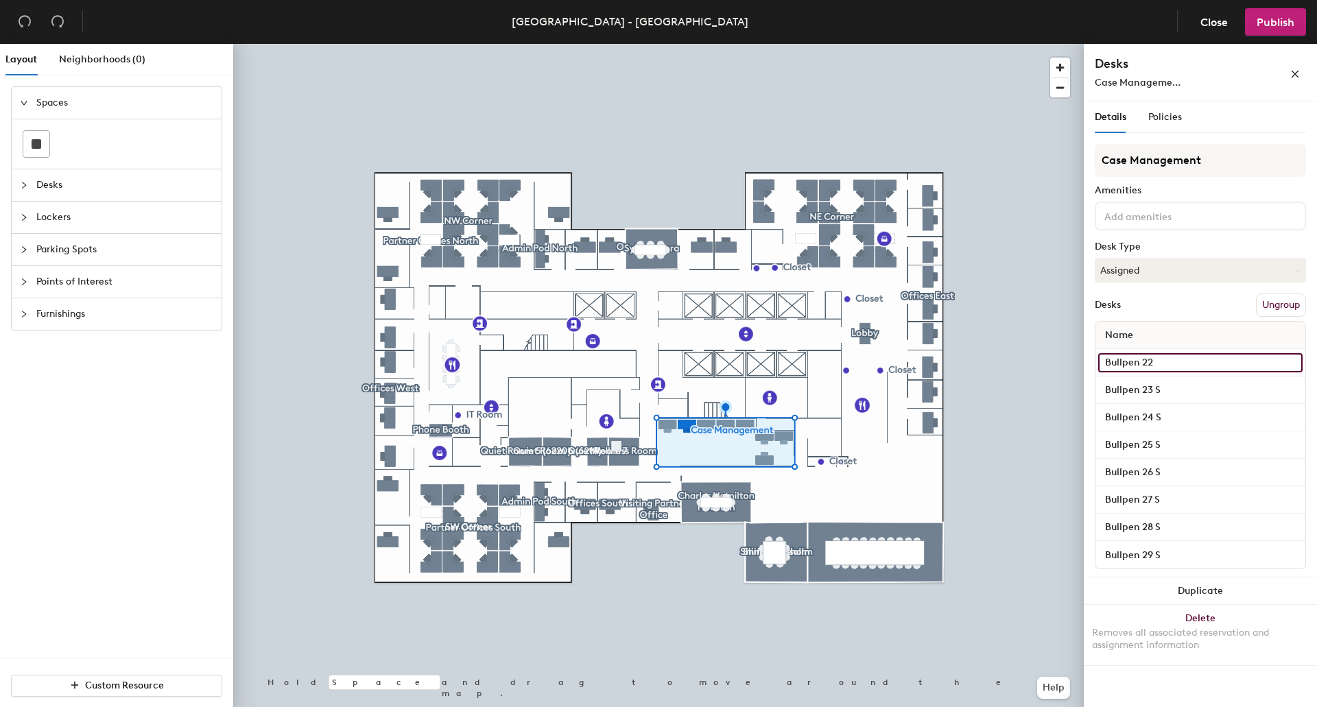
click at [1185, 363] on input "Bullpen 22" at bounding box center [1200, 362] width 204 height 19
click at [1191, 362] on input "Bullpen 22" at bounding box center [1200, 362] width 204 height 19
type input "Bullpen 22 S"
click at [1276, 27] on span "Publish" at bounding box center [1276, 22] width 38 height 13
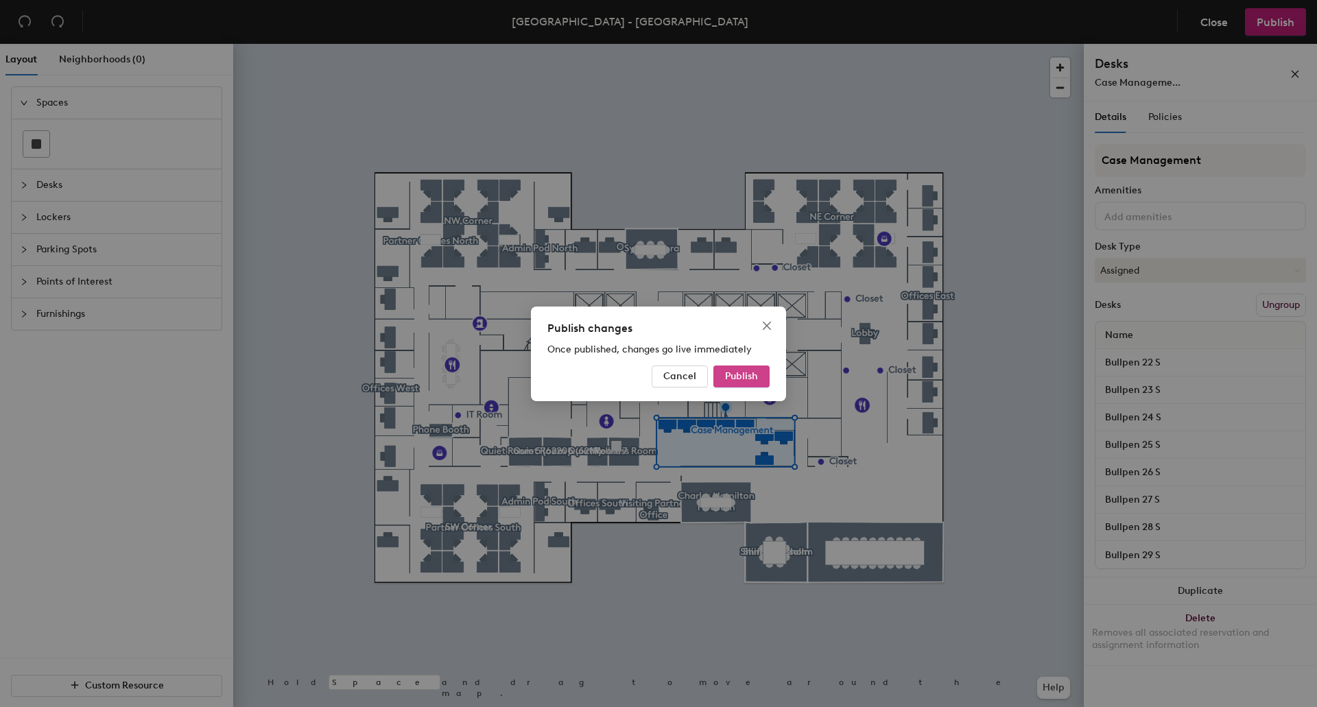
click at [748, 377] on span "Publish" at bounding box center [741, 376] width 33 height 12
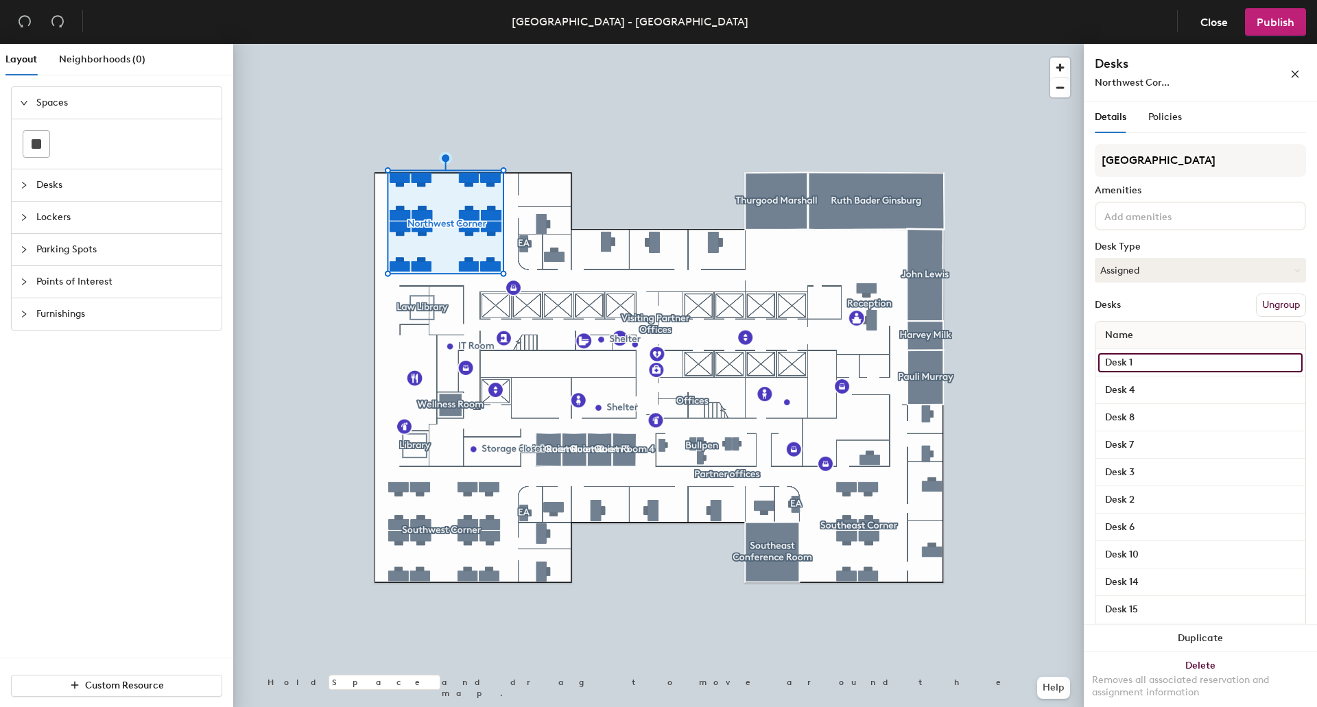
click at [1154, 368] on input "Desk 1" at bounding box center [1200, 362] width 204 height 19
type input "Workstation 1 SW"
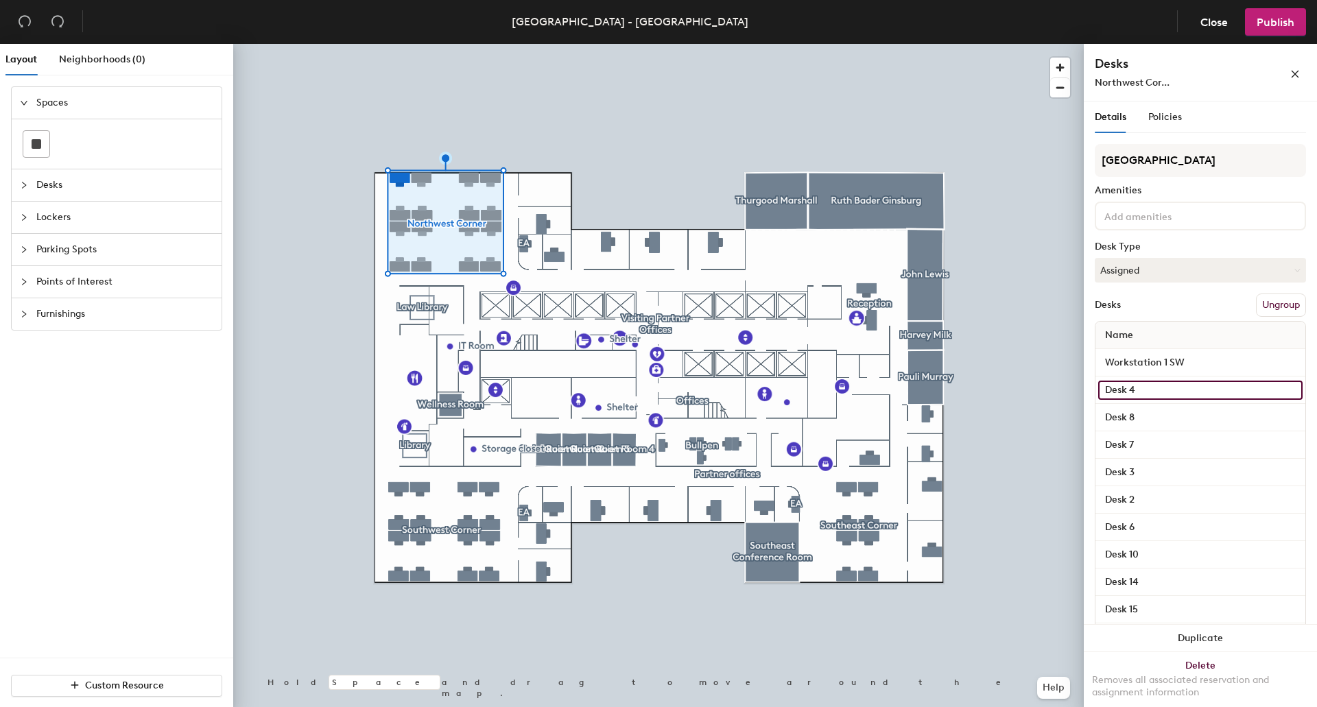
click at [1148, 398] on input "Desk 4" at bounding box center [1200, 390] width 204 height 19
type input "Workstation 8 NW"
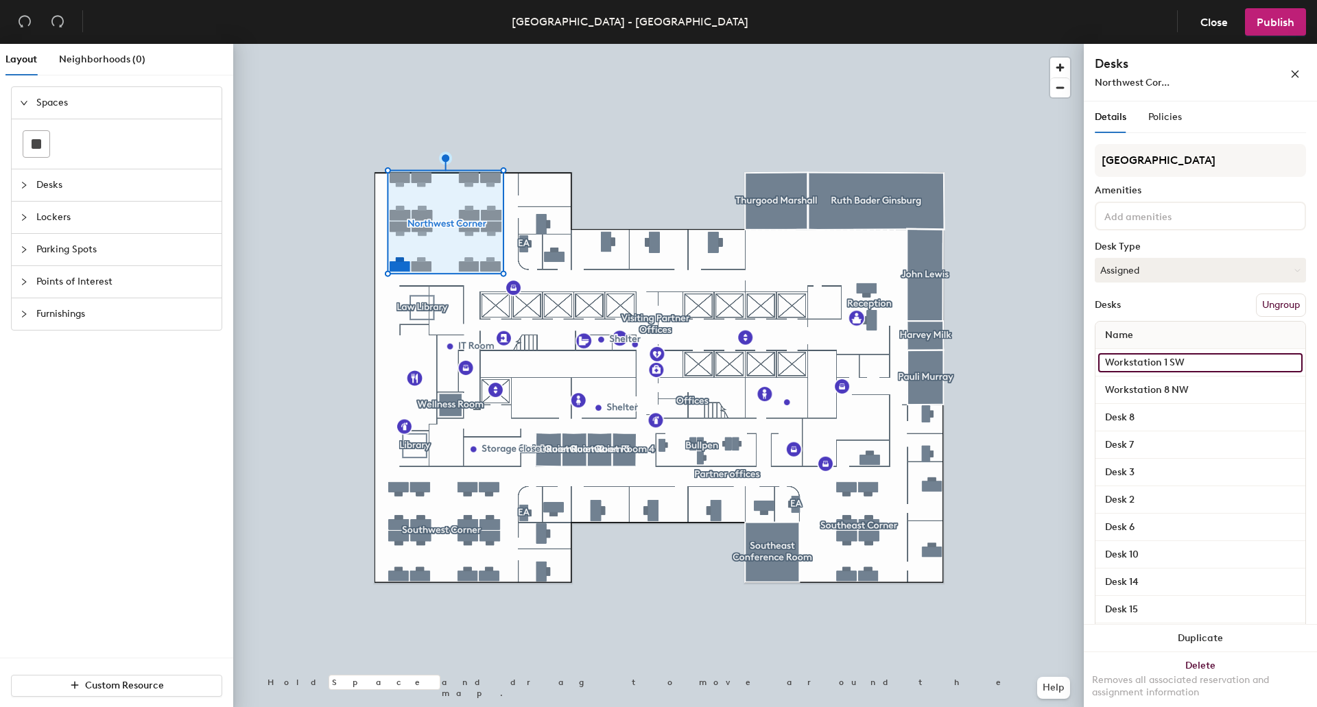
click at [1174, 364] on input "Workstation 1 SW" at bounding box center [1200, 362] width 204 height 19
click at [1174, 363] on input "Workstation 1 SW" at bounding box center [1200, 362] width 204 height 19
type input "Workstation 1 NW"
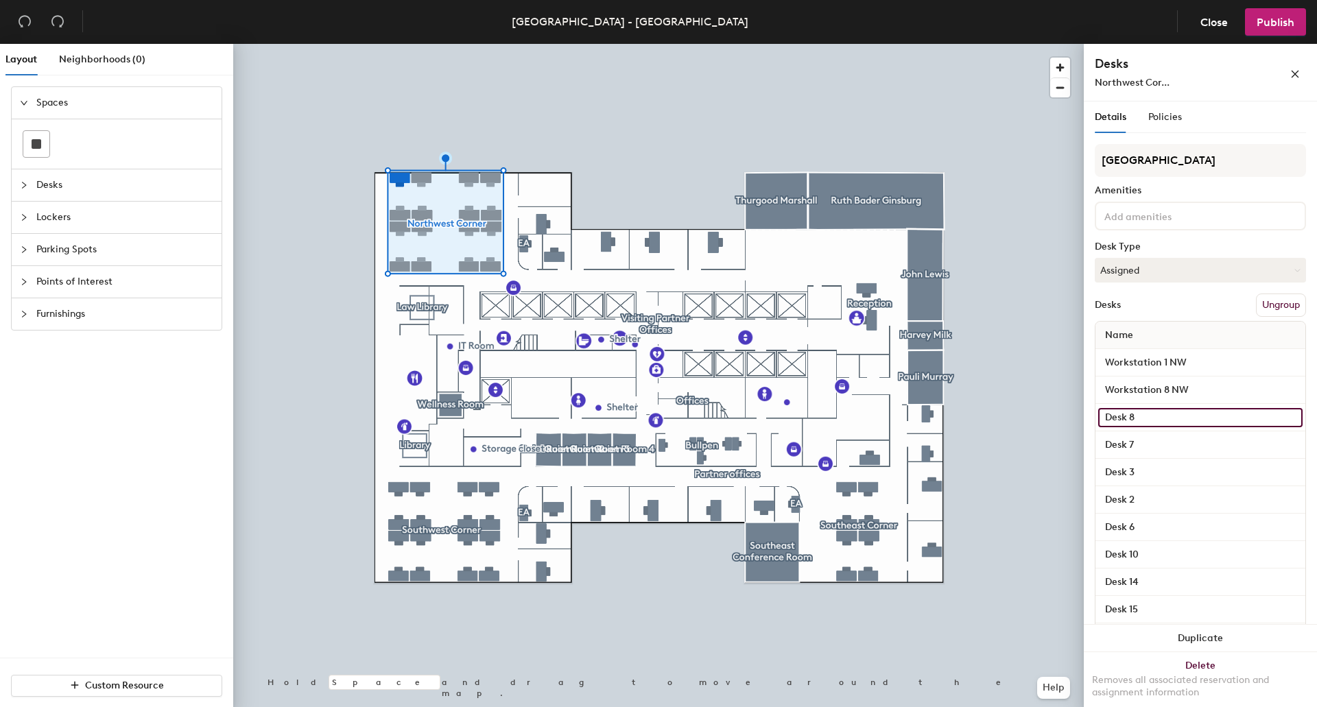
click at [1152, 418] on input "Desk 8" at bounding box center [1200, 417] width 204 height 19
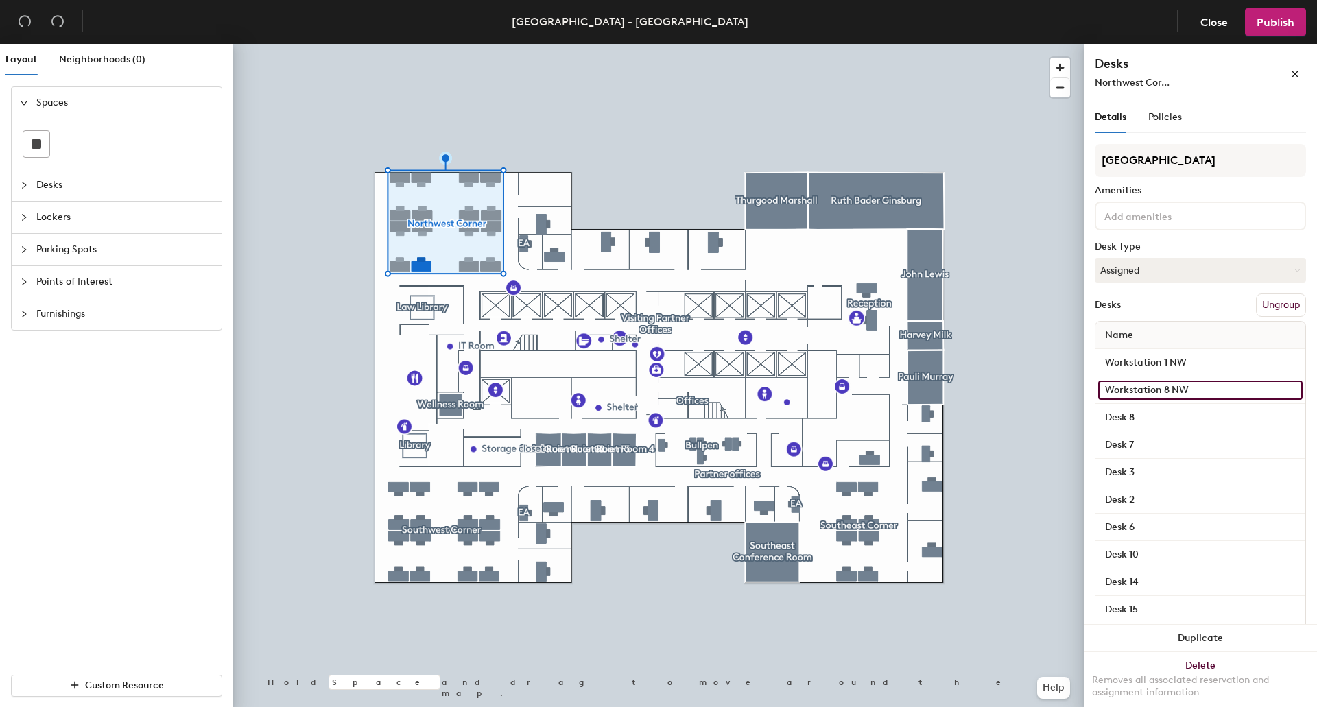
click at [1164, 388] on input "Workstation 8 NW" at bounding box center [1200, 390] width 204 height 19
click at [1170, 388] on input "Workstation 8 NW" at bounding box center [1200, 390] width 204 height 19
type input "Workstation 4 NW"
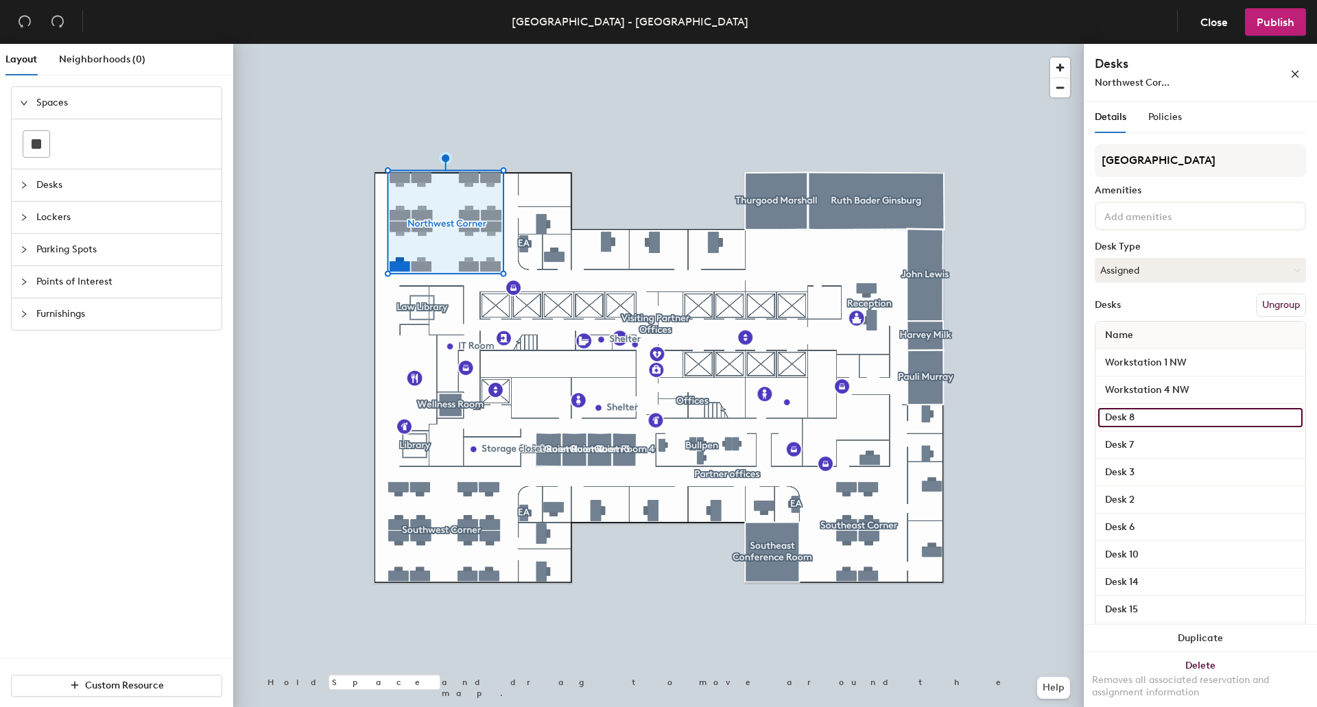
click at [1156, 421] on input "Desk 8" at bounding box center [1200, 417] width 204 height 19
click at [1103, 419] on input "Desk 8" at bounding box center [1200, 417] width 204 height 19
type input "Workstation 8 NW"
click at [1134, 442] on input "Desk 7" at bounding box center [1200, 445] width 204 height 19
click at [1147, 448] on input "Desk 7" at bounding box center [1200, 445] width 204 height 19
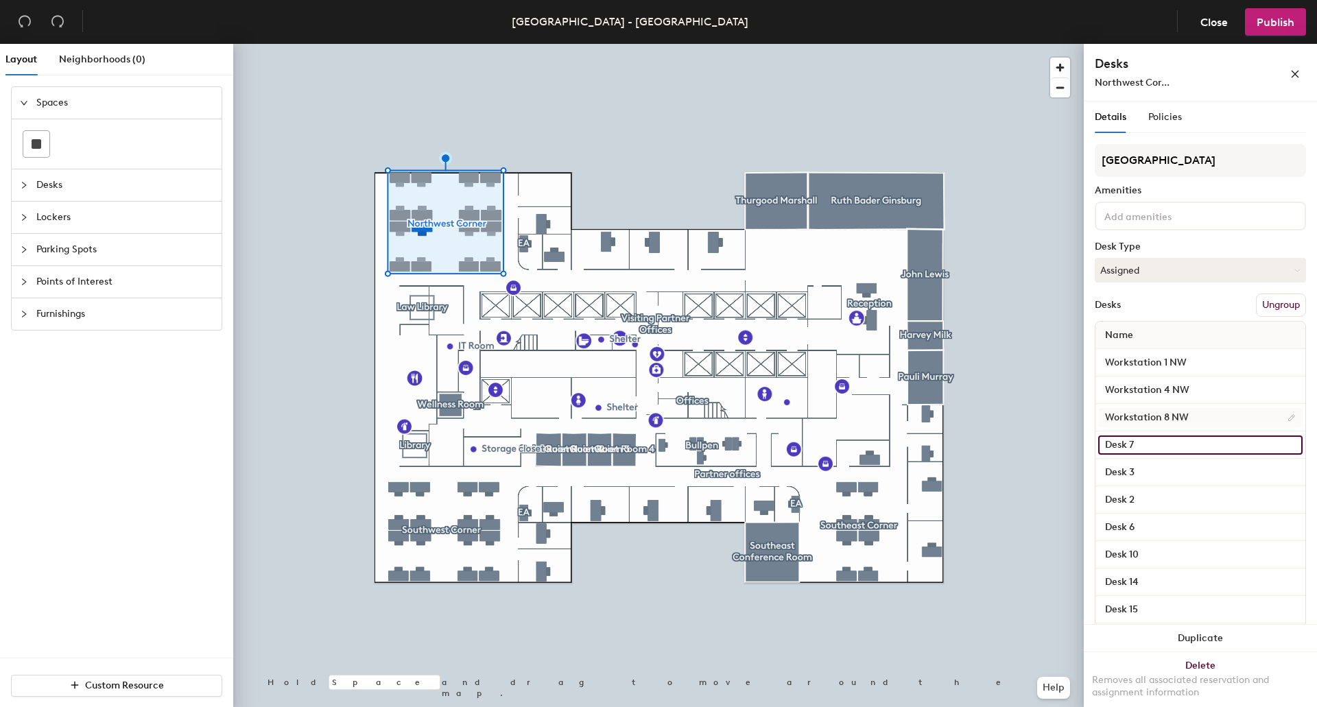
drag, startPoint x: 1132, startPoint y: 444, endPoint x: 1172, endPoint y: 416, distance: 49.1
click at [1134, 442] on input "Desk 7" at bounding box center [1200, 445] width 204 height 19
type input "Workstation 7 NW"
click at [1148, 470] on input "Desk 3" at bounding box center [1200, 472] width 204 height 19
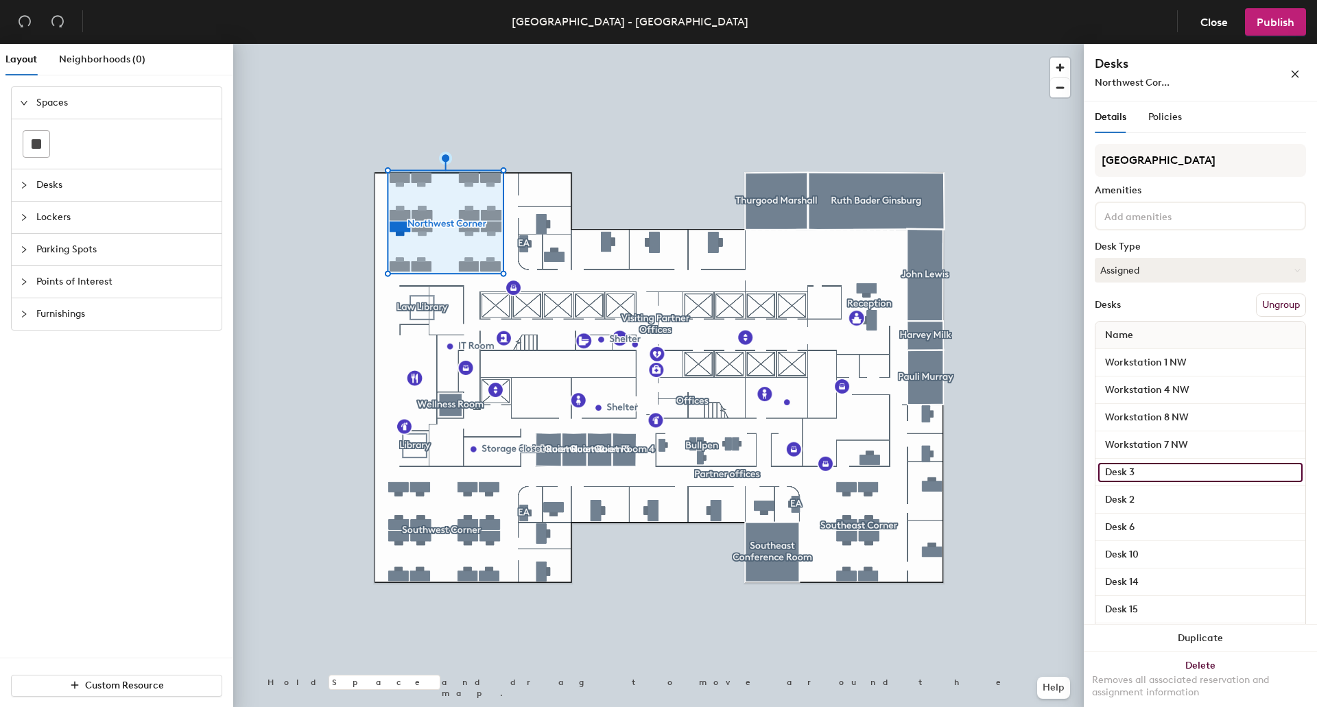
click at [1128, 471] on input "Desk 3" at bounding box center [1200, 472] width 204 height 19
type input "Workstation 3 NW"
click at [1123, 501] on input "Desk 2" at bounding box center [1200, 499] width 204 height 19
click at [1132, 502] on input "Desk 2" at bounding box center [1200, 499] width 204 height 19
type input "Workstation 2 NW"
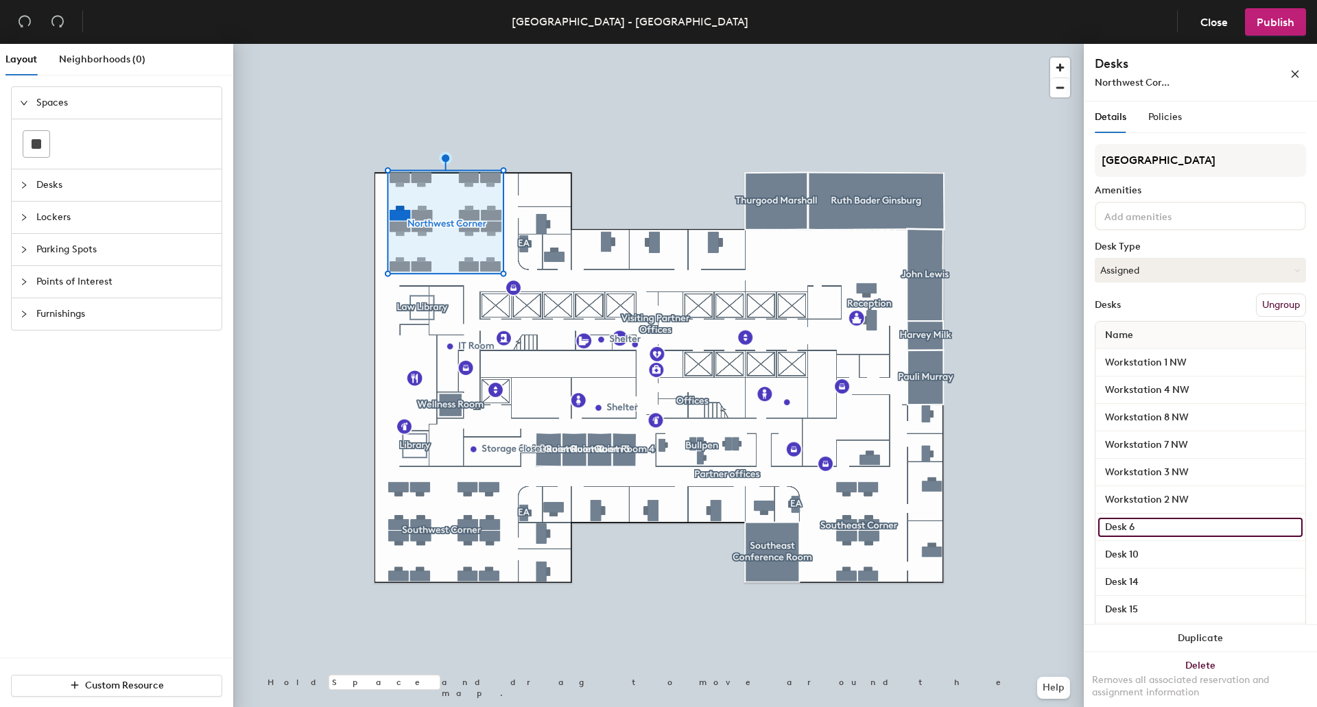
click at [1137, 523] on input "Desk 6" at bounding box center [1200, 527] width 204 height 19
click at [1123, 522] on input "Desk 6" at bounding box center [1200, 527] width 204 height 19
type input "Workstation 6 NW"
click at [1141, 551] on input "Desk 10" at bounding box center [1200, 554] width 204 height 19
click at [1119, 555] on input "Desk 10" at bounding box center [1200, 554] width 204 height 19
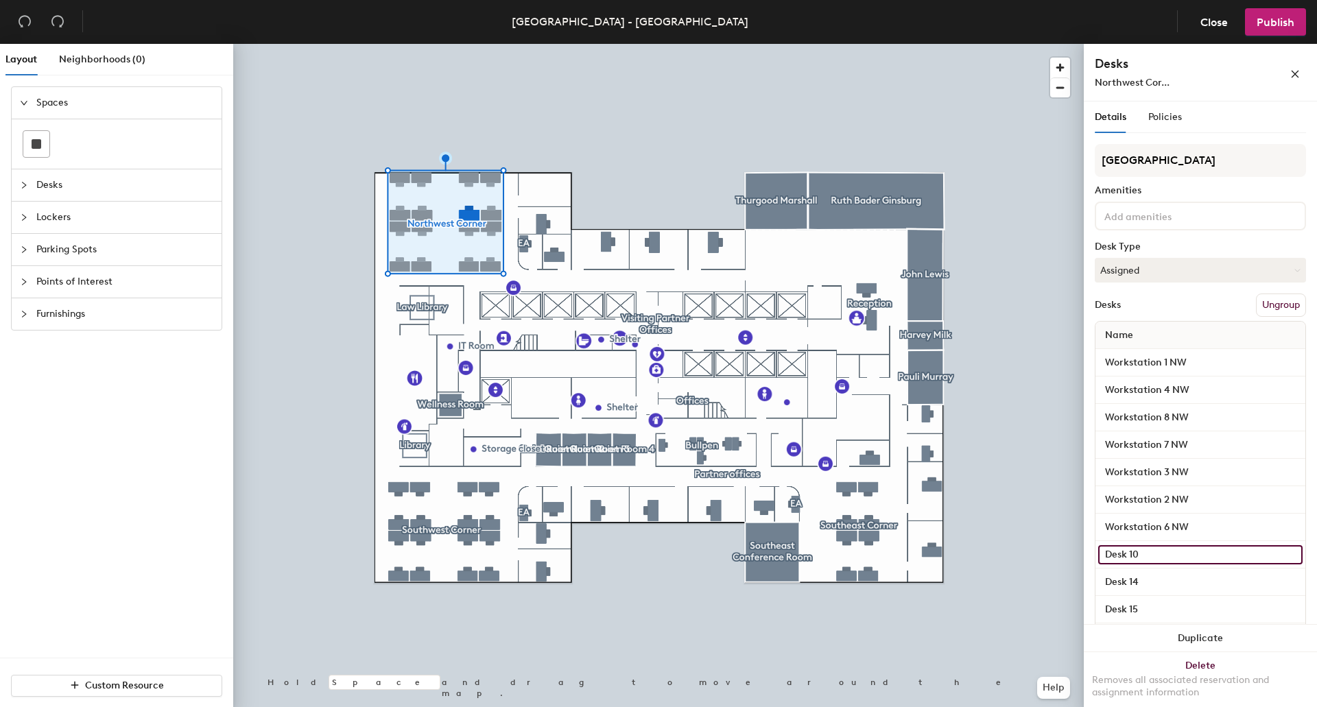
click at [1056, 549] on div "Layout Neighborhoods (0) Spaces Desks Lockers Parking Spots Points of Interest …" at bounding box center [658, 378] width 1317 height 669
click at [1188, 553] on input "Workstation 10" at bounding box center [1200, 554] width 204 height 19
type input "Workstation 10 NW"
click at [1148, 577] on input "Desk 14" at bounding box center [1200, 582] width 204 height 19
click at [1124, 586] on input "Desk 14" at bounding box center [1200, 582] width 204 height 19
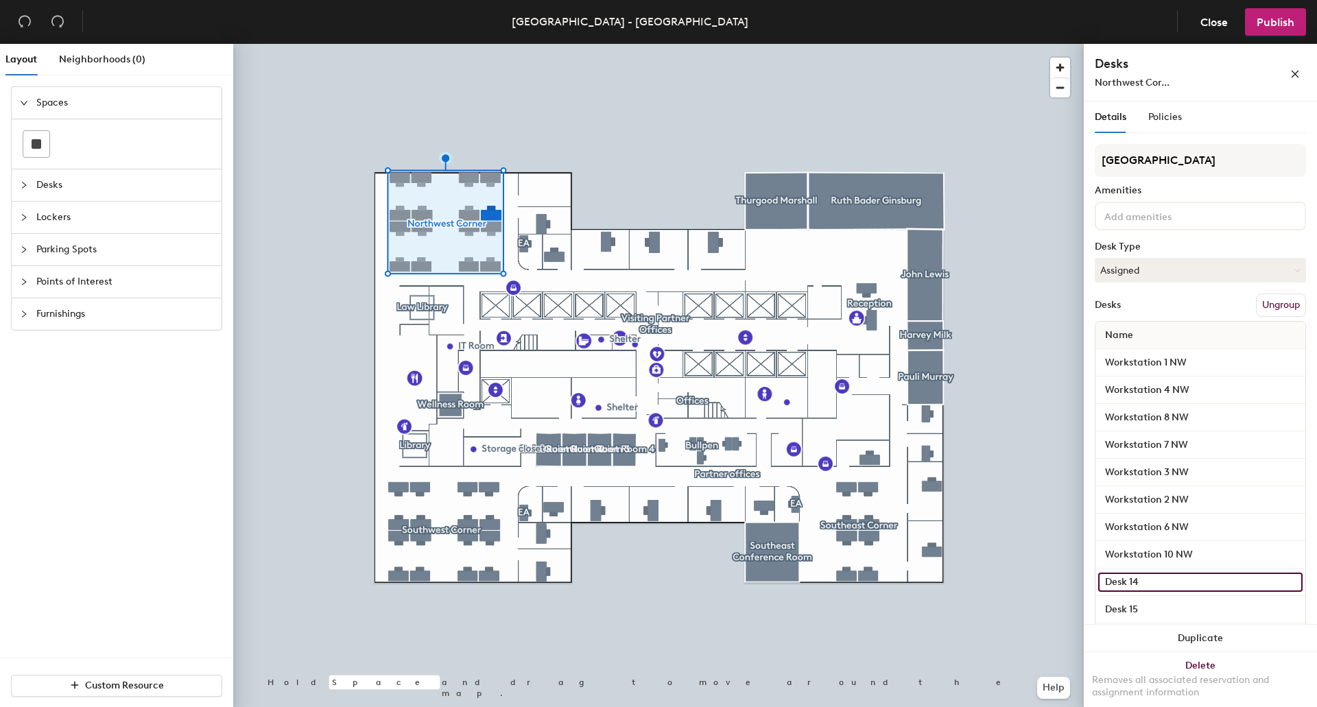
drag, startPoint x: 1132, startPoint y: 581, endPoint x: 1094, endPoint y: 583, distance: 38.5
click at [1094, 583] on div "Details Policies Northwest Corner Amenities Desk Type Assigned Desks Ungroup Na…" at bounding box center [1200, 407] width 233 height 611
type input "Workstation 14 NW"
click at [1137, 614] on input "Desk 15" at bounding box center [1200, 609] width 204 height 19
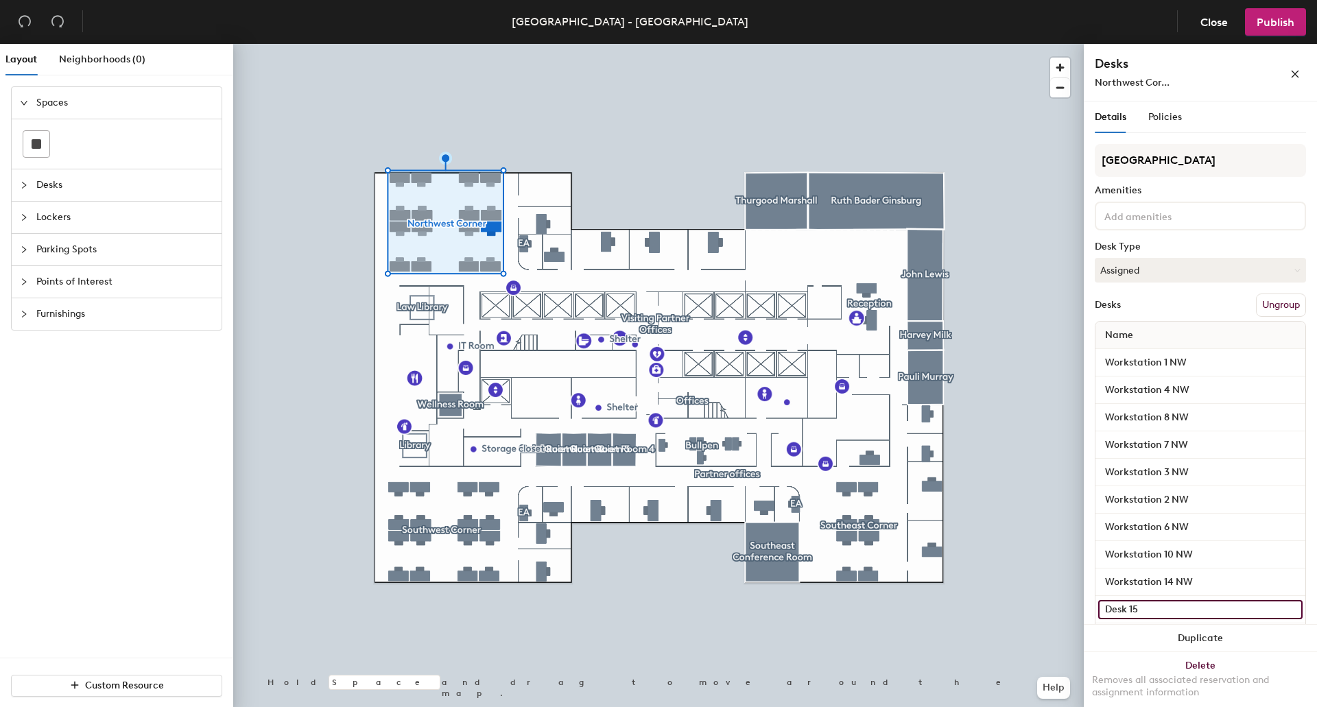
click at [1120, 608] on input "Desk 15" at bounding box center [1200, 609] width 204 height 19
type input "Workstation 15 NW"
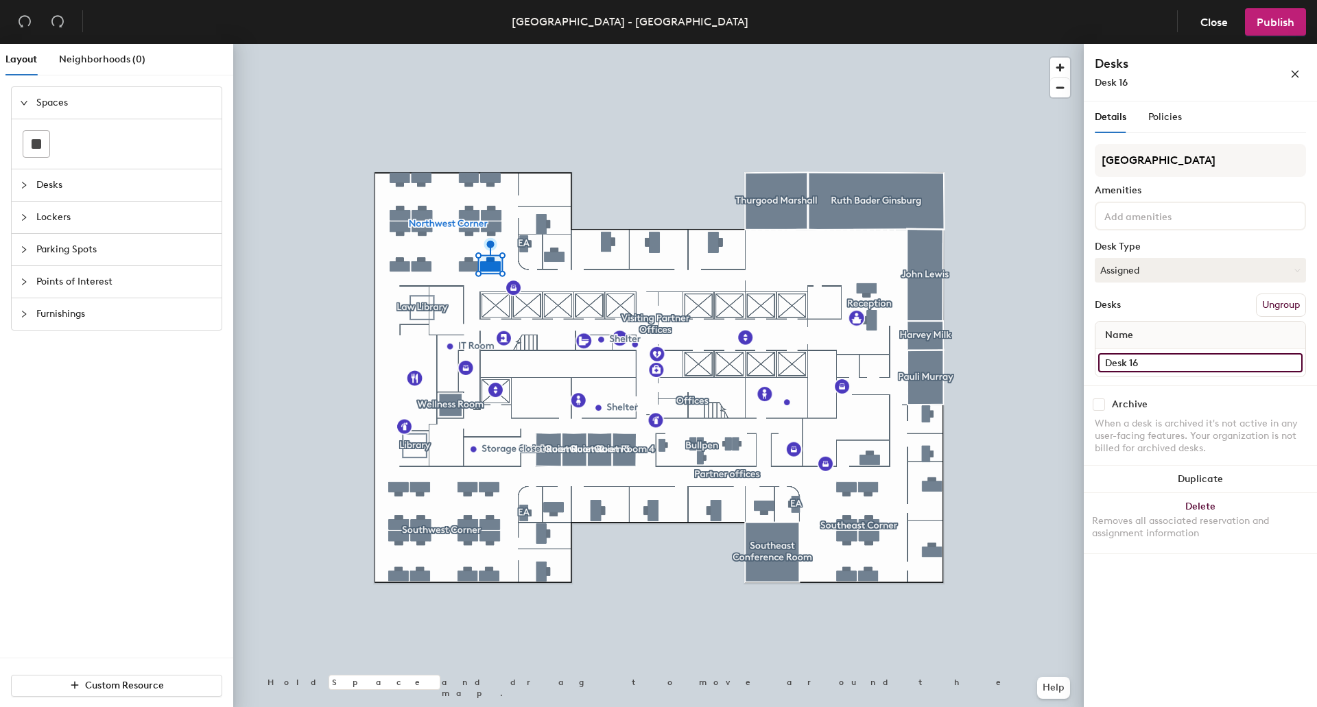
click at [1165, 363] on input "Desk 16" at bounding box center [1200, 362] width 204 height 19
type input "Workstation 16 NW"
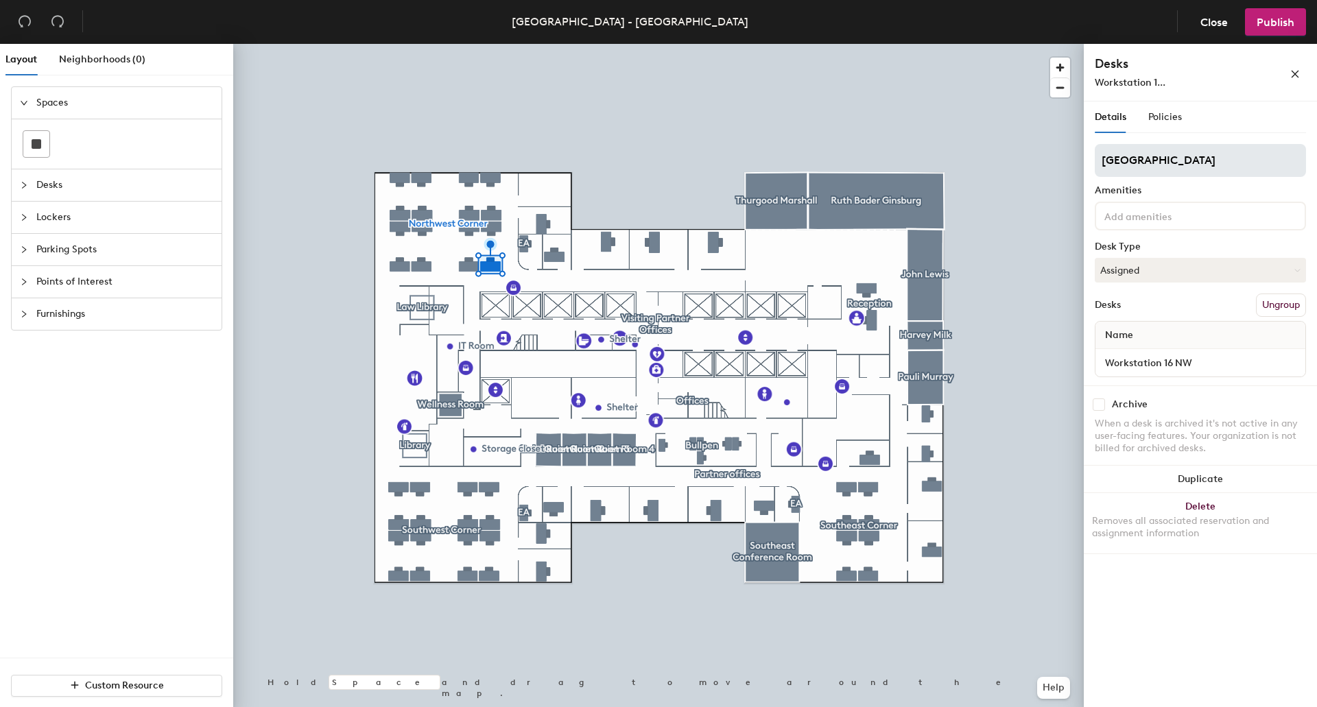
click at [544, 44] on div at bounding box center [658, 44] width 851 height 0
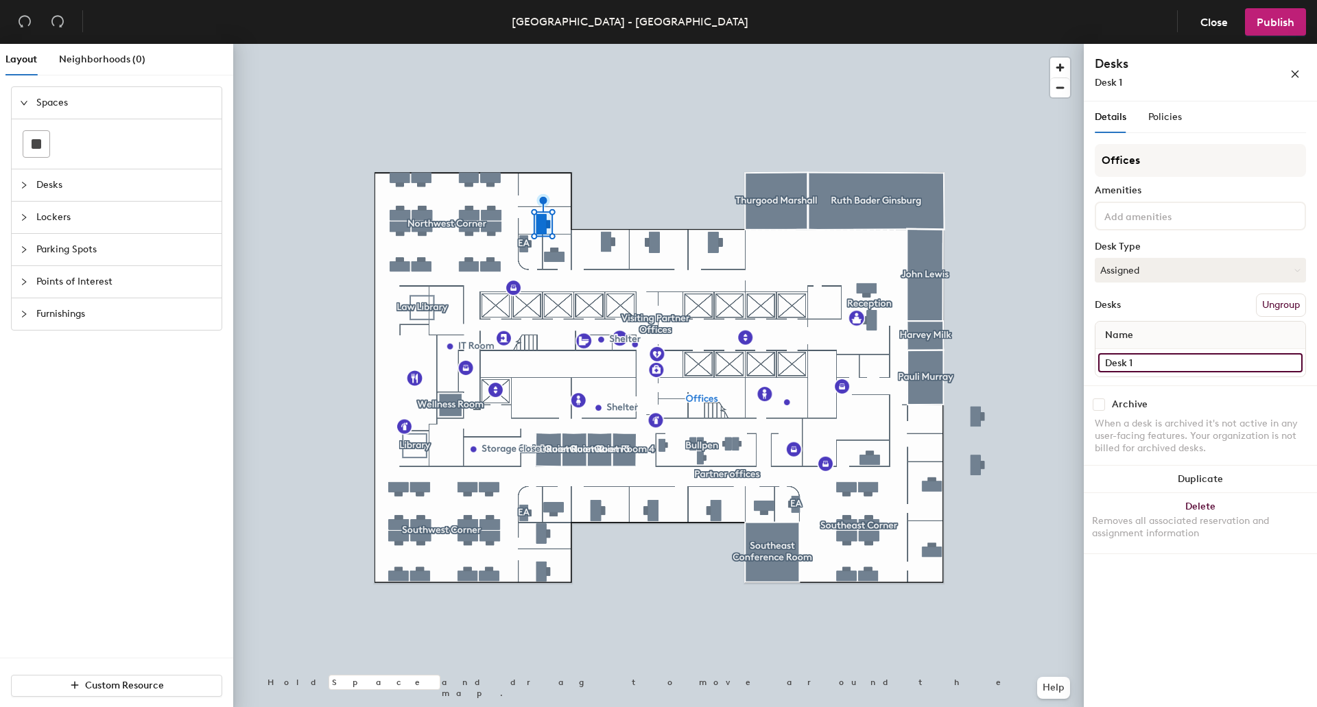
click at [1174, 366] on input "Desk 1" at bounding box center [1200, 362] width 204 height 19
type input "6356-02 NW"
click at [1165, 368] on input "Desk 2" at bounding box center [1200, 362] width 204 height 19
type input "6"
type input "Office 20 N"
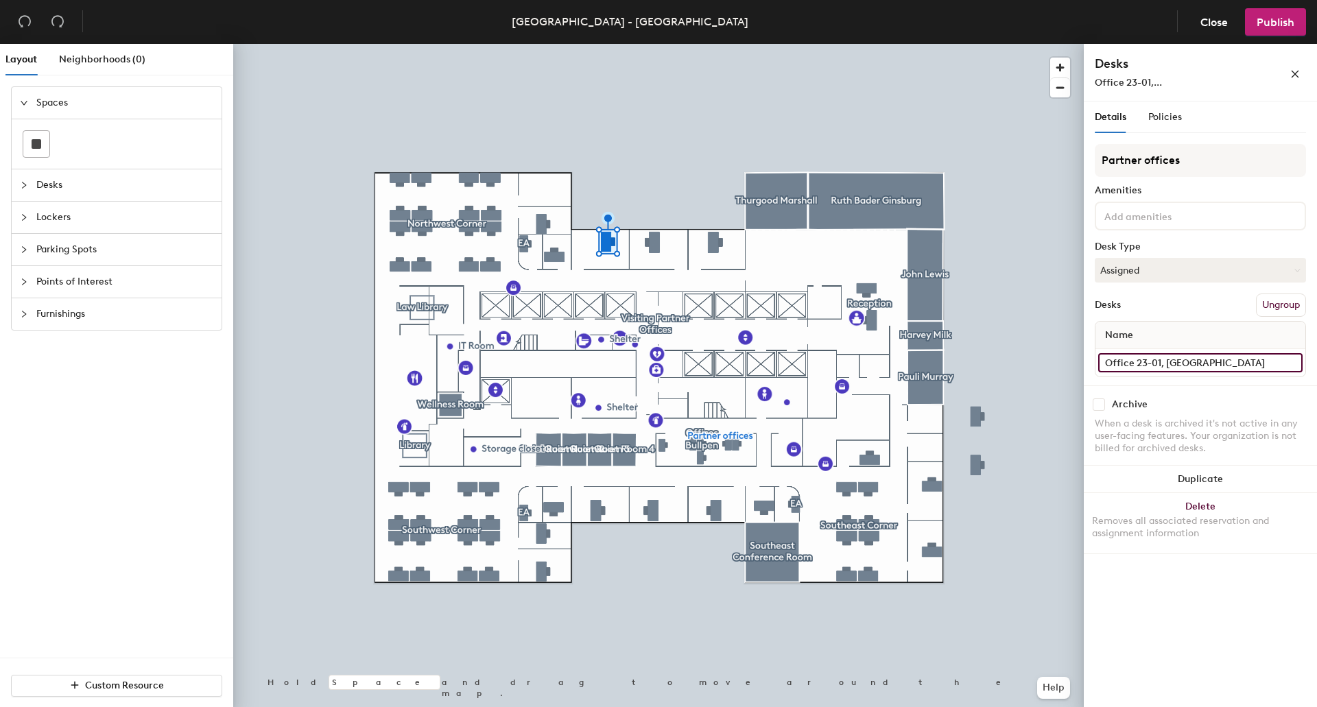
click at [1124, 364] on input "Office 23-01, NW Corner" at bounding box center [1200, 362] width 204 height 19
click at [1139, 363] on input "Office 23-01, NW Corner" at bounding box center [1200, 362] width 204 height 19
click at [1161, 364] on input "Office 21, NW Corner" at bounding box center [1200, 362] width 204 height 19
type input "Office 21, N"
click at [1150, 361] on input "Visiting partner office 2" at bounding box center [1200, 362] width 204 height 19
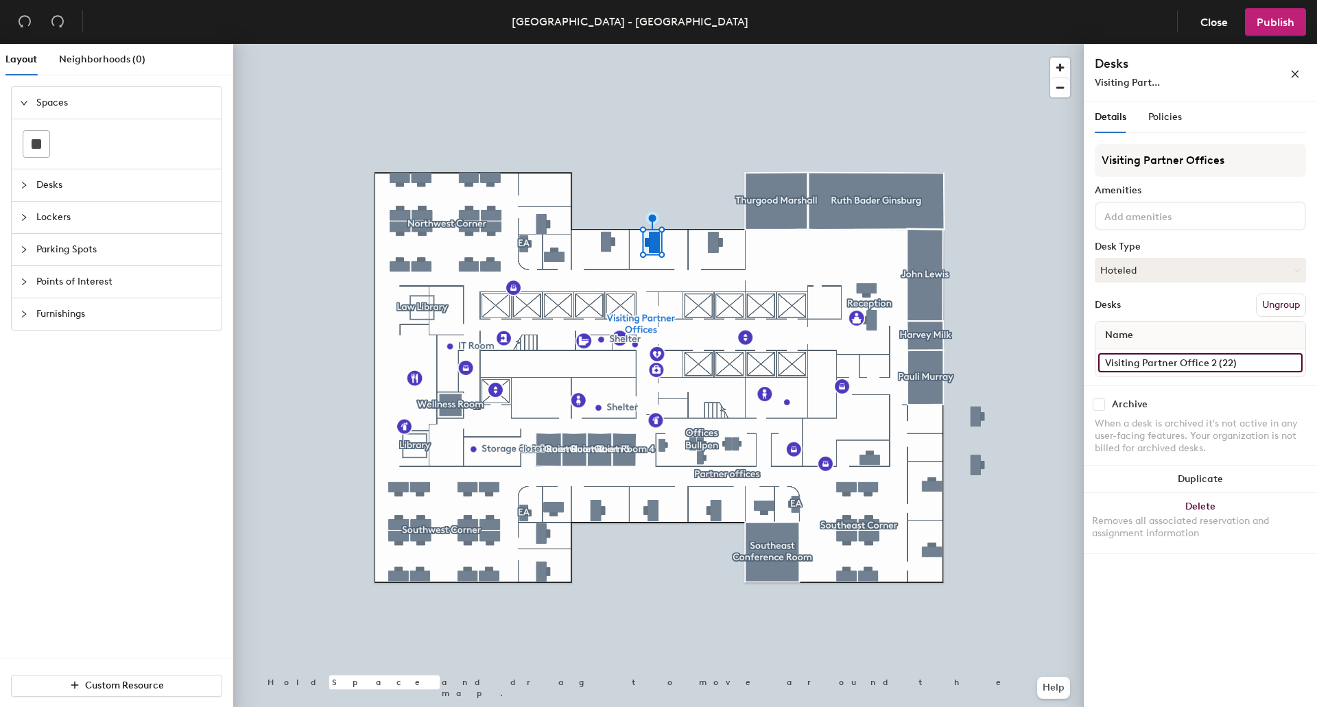
type input "Visiting Partner Office 2 (22)"
click at [1228, 364] on input "Visiting partner office 3" at bounding box center [1200, 362] width 204 height 19
type input "Office 23 N"
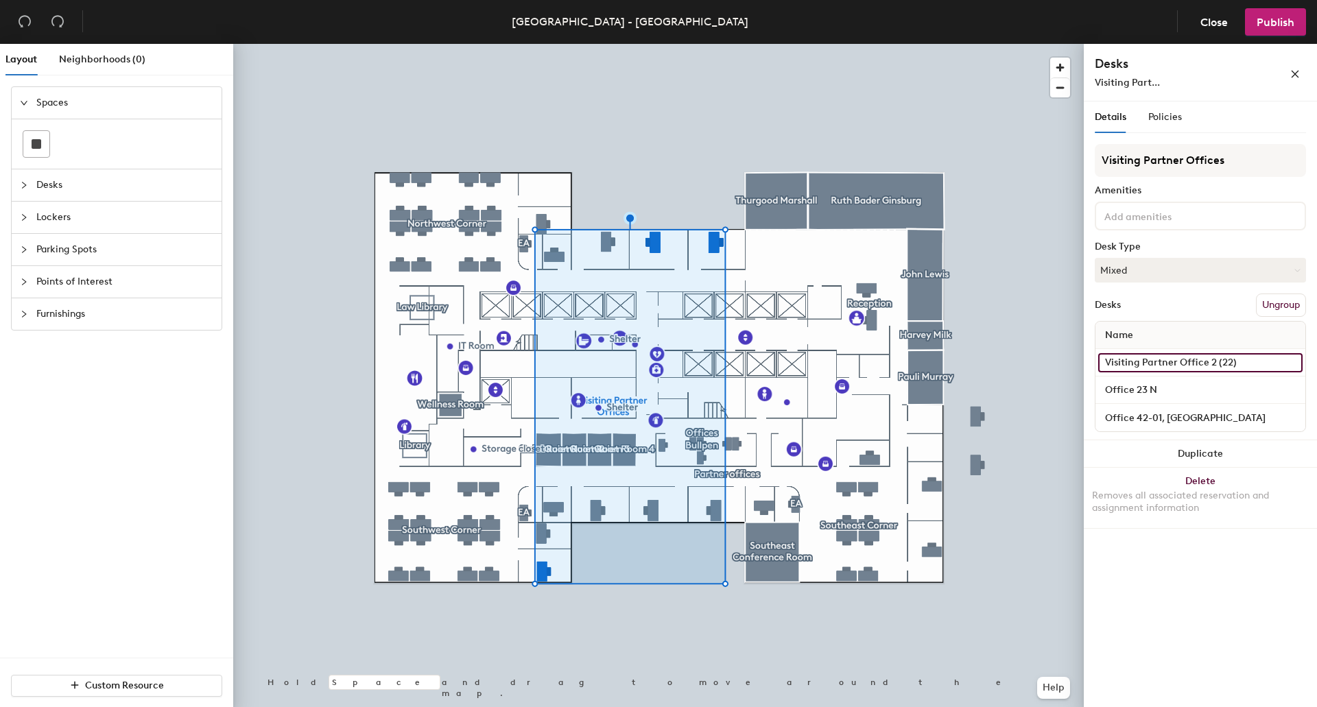
click at [1209, 361] on input "Visiting Partner Office 2 (22)" at bounding box center [1200, 362] width 204 height 19
click at [1216, 361] on input "Visiting Partner Office 2 (22)" at bounding box center [1200, 362] width 204 height 19
type input "Visiting Partner Office 2 N (22)"
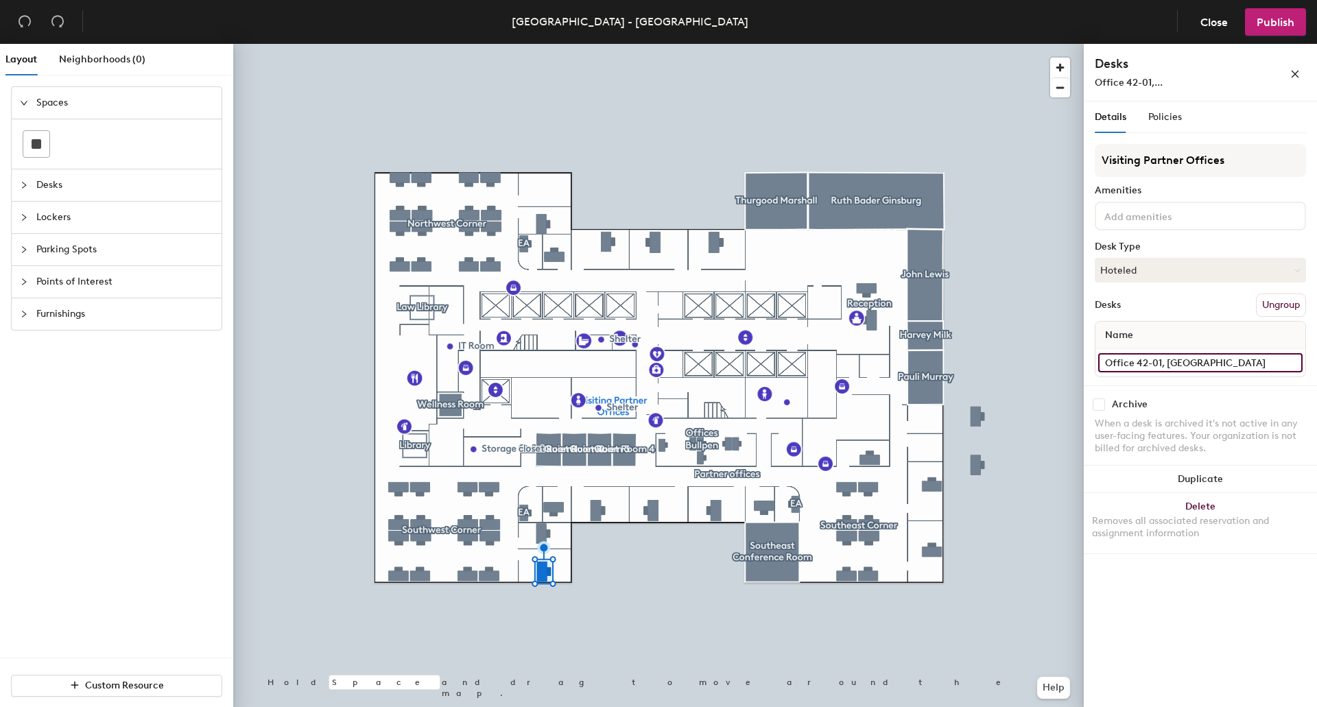
click at [1115, 366] on input "Office 42-01, SW Corner" at bounding box center [1200, 362] width 204 height 19
type input "6342-02 SW"
click at [1224, 359] on input "Office 42-02, SW Corner" at bounding box center [1200, 362] width 204 height 19
type input "6342-01 SW"
click at [1220, 358] on input "Desk 7" at bounding box center [1200, 362] width 204 height 19
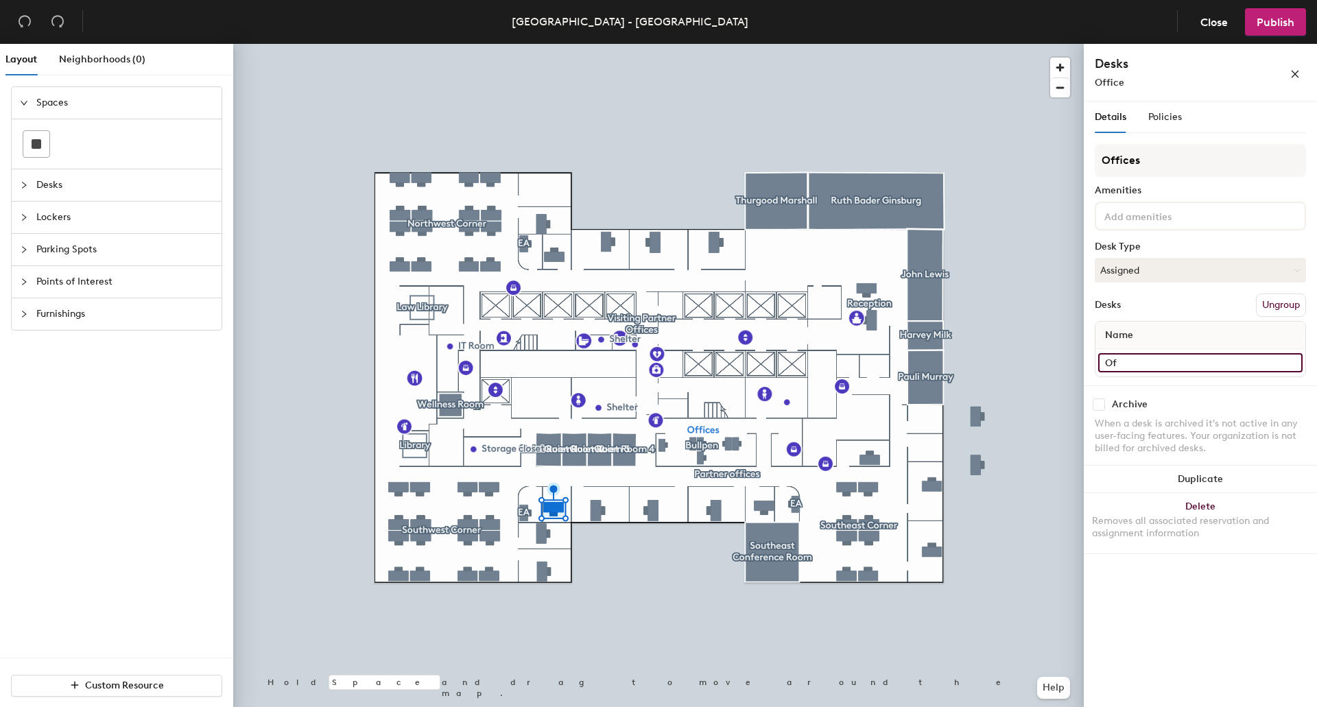
type input "O"
type input "50 S"
click at [1161, 369] on input "Desk 2" at bounding box center [1200, 362] width 204 height 19
type input "Office 49 S"
click at [1185, 370] on input "Desk 6" at bounding box center [1200, 362] width 204 height 19
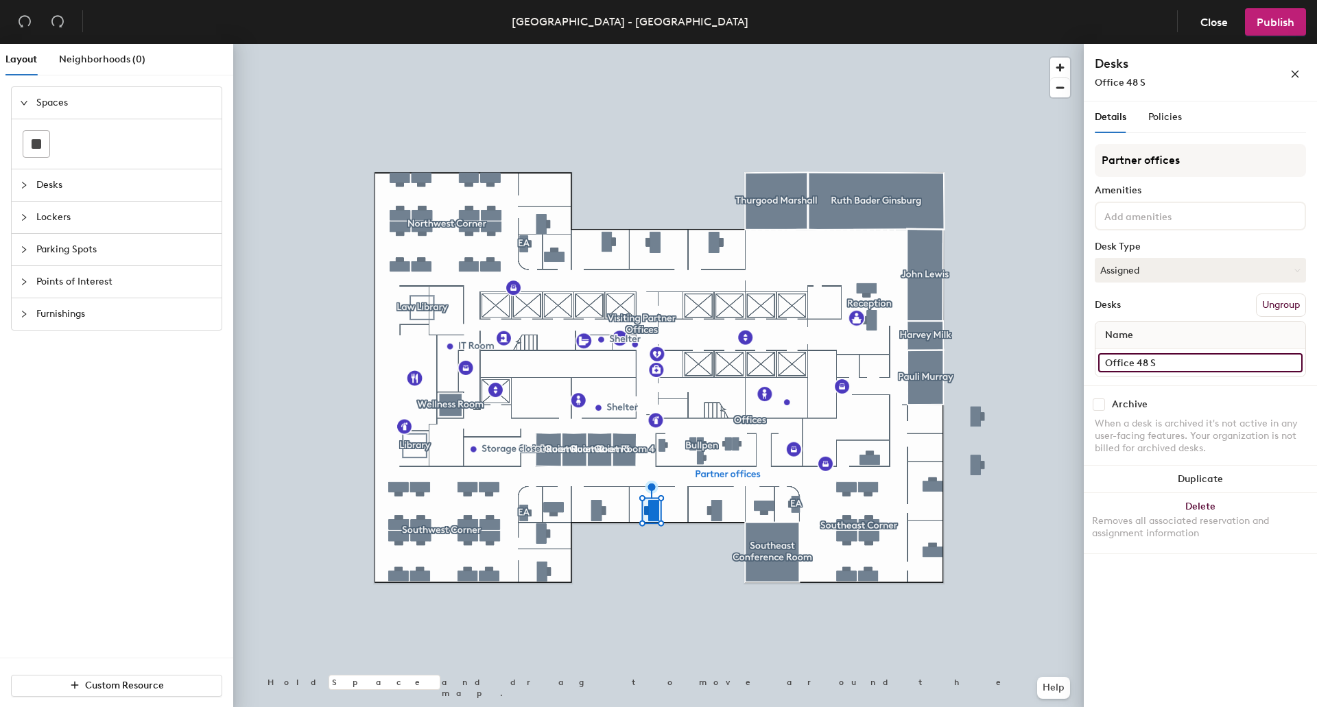
type input "Office 48 S"
click at [717, 44] on div at bounding box center [658, 44] width 851 height 0
click at [1193, 360] on input "Desk 5" at bounding box center [1200, 362] width 204 height 19
type input "Office 47 S"
click at [1169, 365] on input "Desk 6" at bounding box center [1200, 362] width 204 height 19
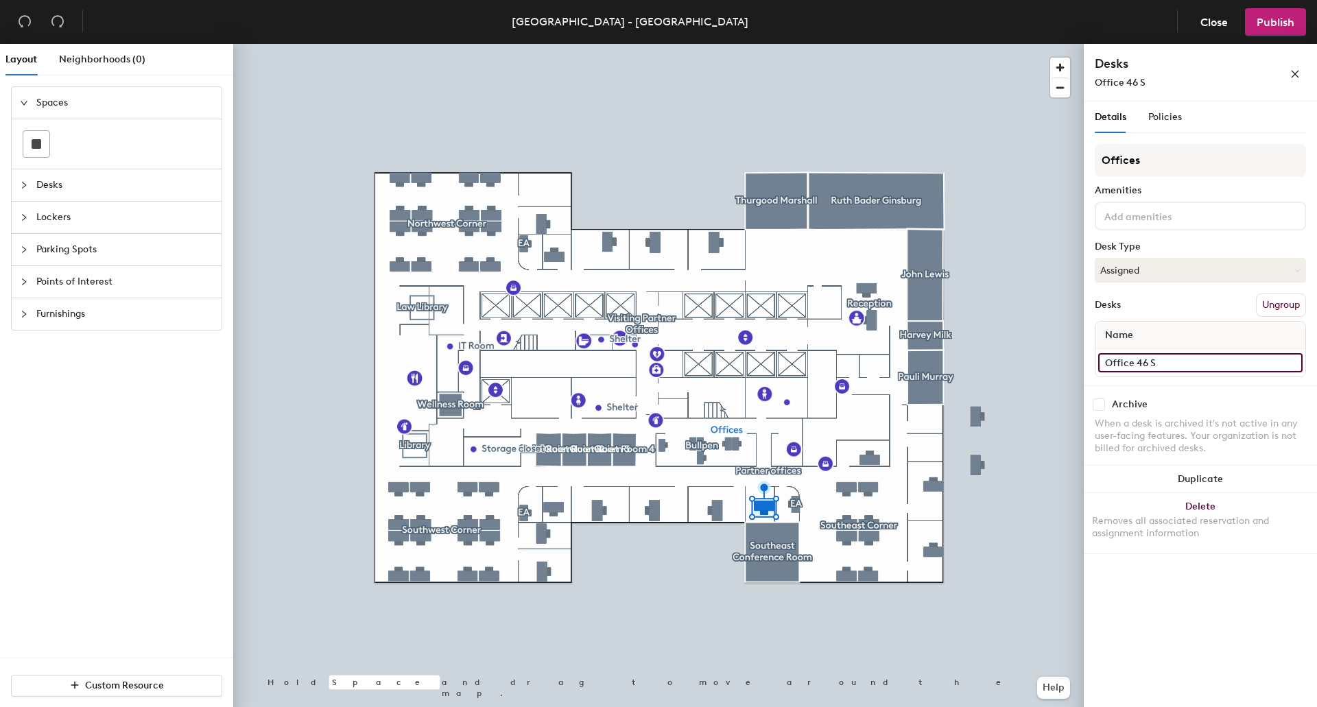
type input "Office 46 S"
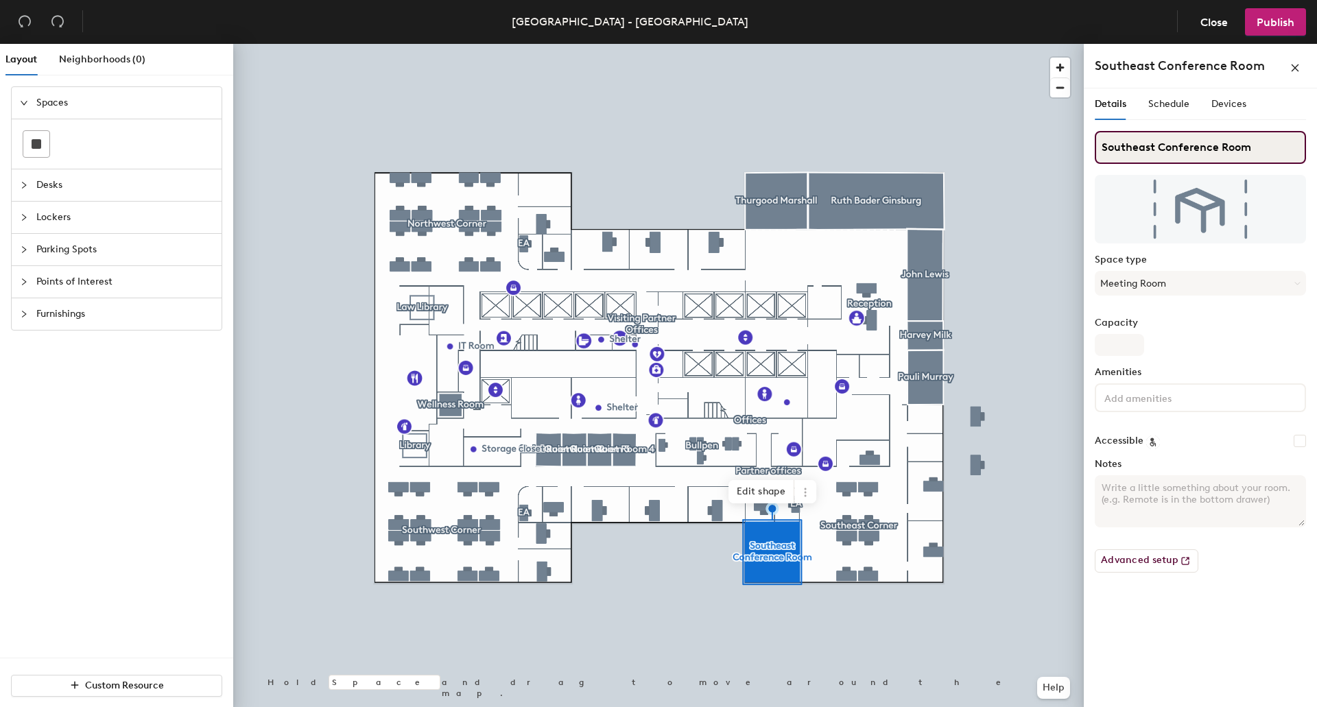
click at [1277, 152] on input "Southeast Conference Room" at bounding box center [1200, 147] width 211 height 33
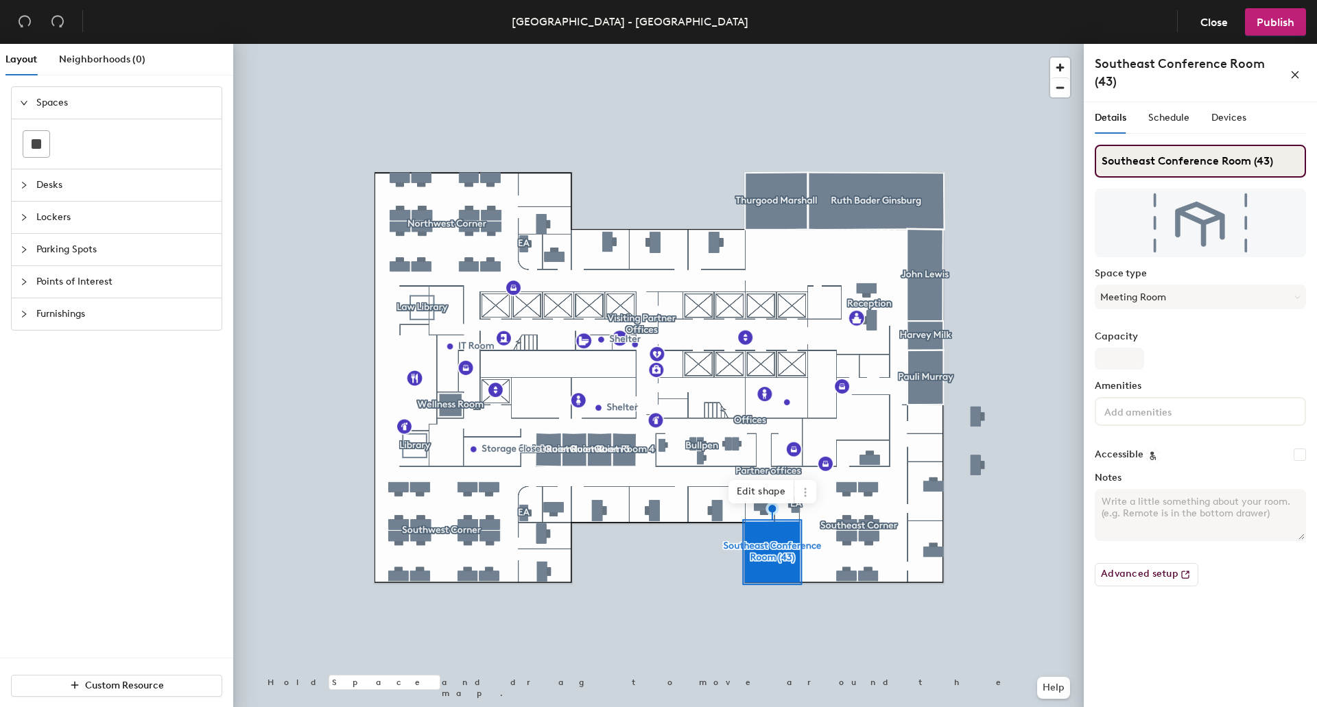
type input "Southeast Conference Room (43)"
click at [939, 44] on div at bounding box center [658, 44] width 851 height 0
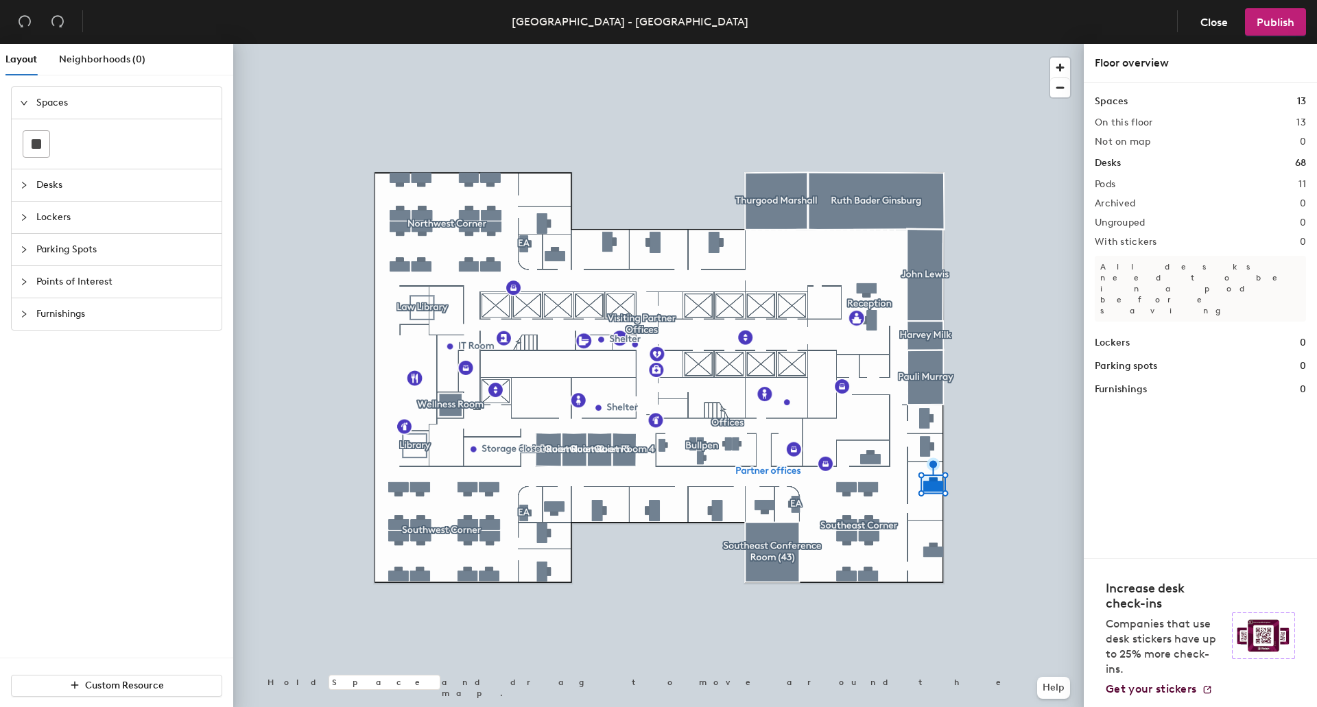
click at [873, 44] on div at bounding box center [658, 44] width 851 height 0
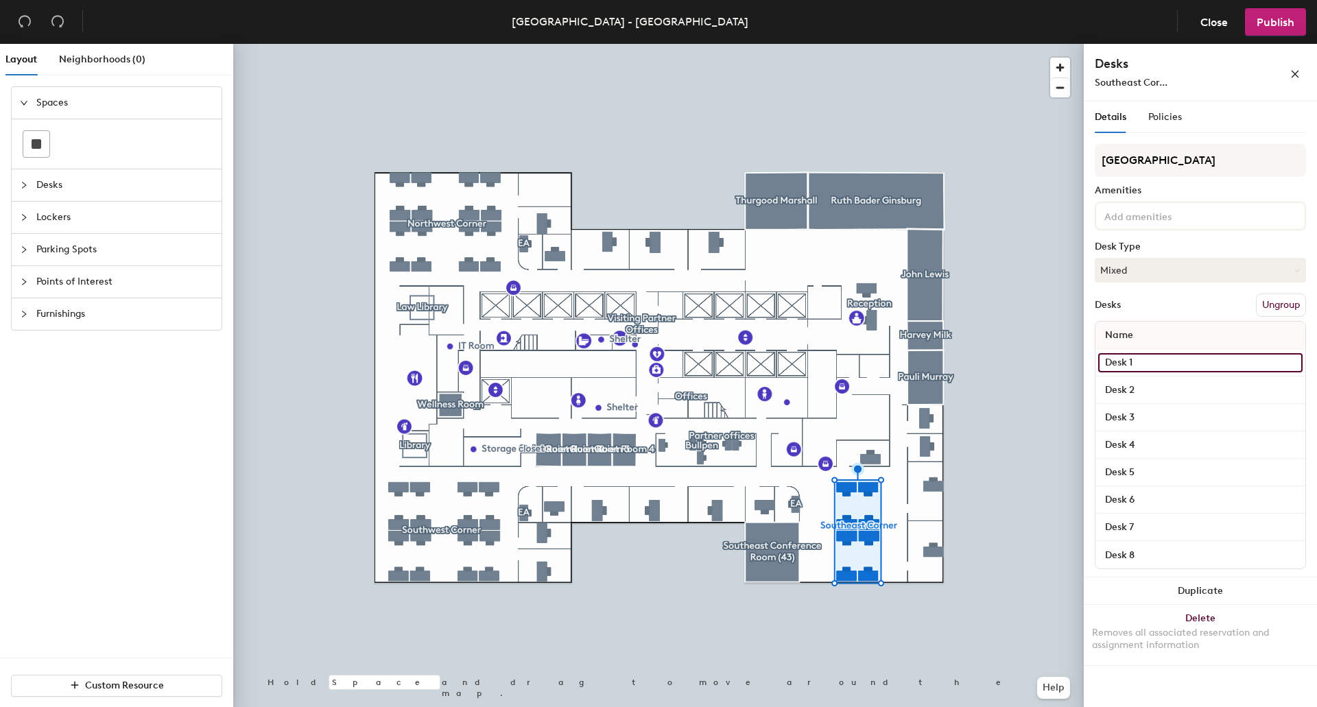
click at [1143, 370] on input "Desk 1" at bounding box center [1200, 362] width 204 height 19
type input "w"
type input "Workstation 39 SE"
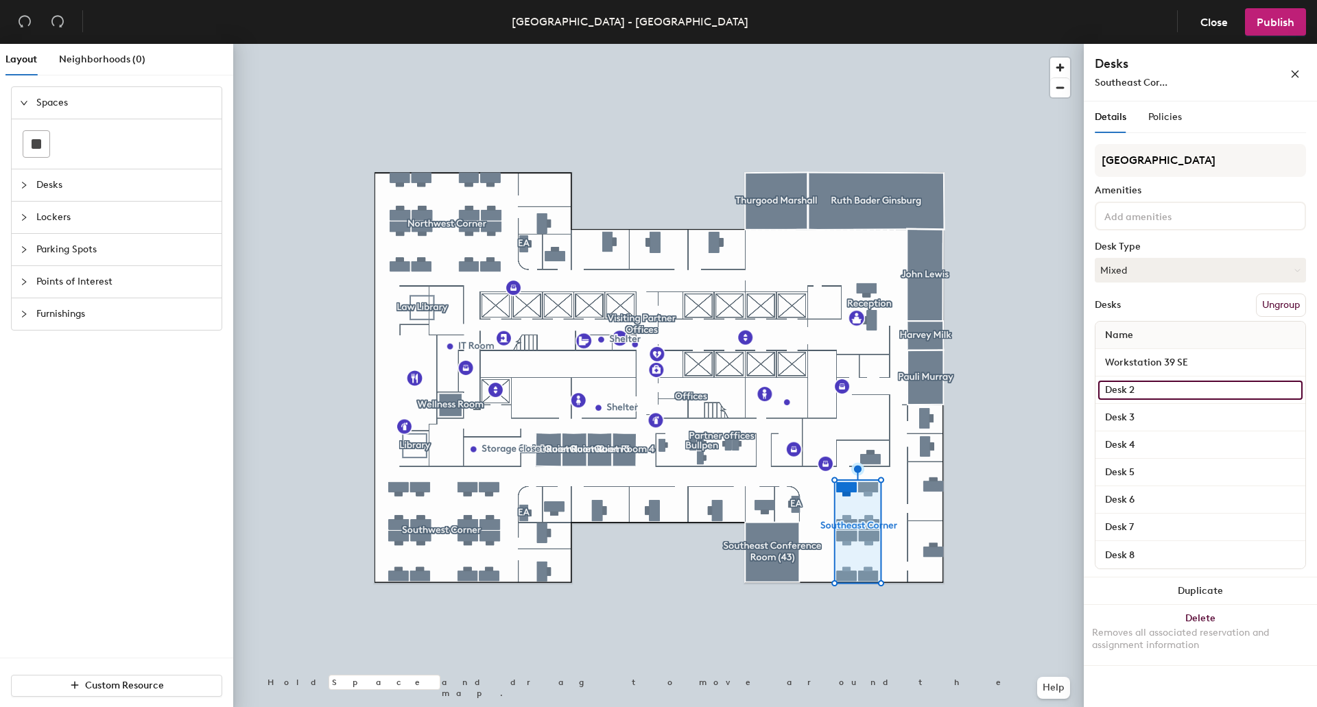
click at [1182, 388] on input "Desk 2" at bounding box center [1200, 390] width 204 height 19
type input "Workstation 35 SE"
click at [1175, 411] on input "Desk 3" at bounding box center [1200, 417] width 204 height 19
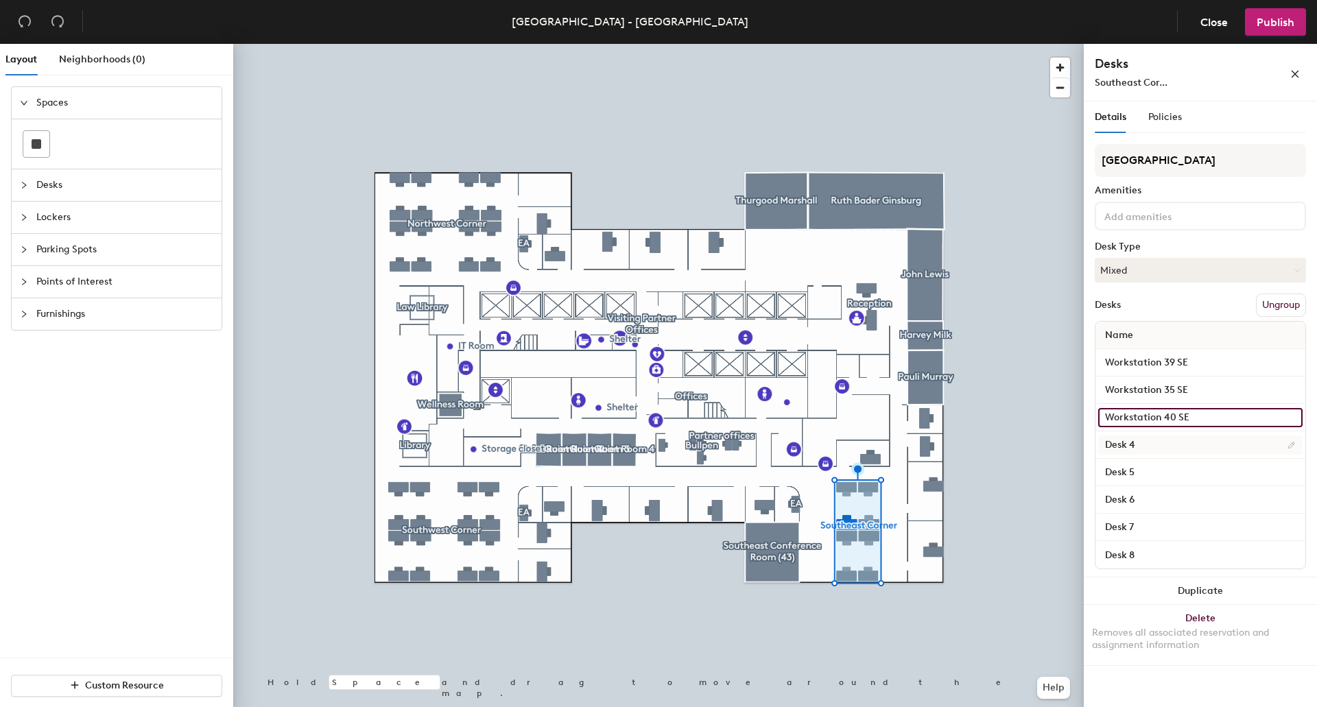
type input "Workstation 40 SE"
click at [1154, 448] on input "Desk 4" at bounding box center [1200, 445] width 204 height 19
type input "Workstation 36 SE"
click at [1152, 473] on input "Desk 5" at bounding box center [1200, 472] width 204 height 19
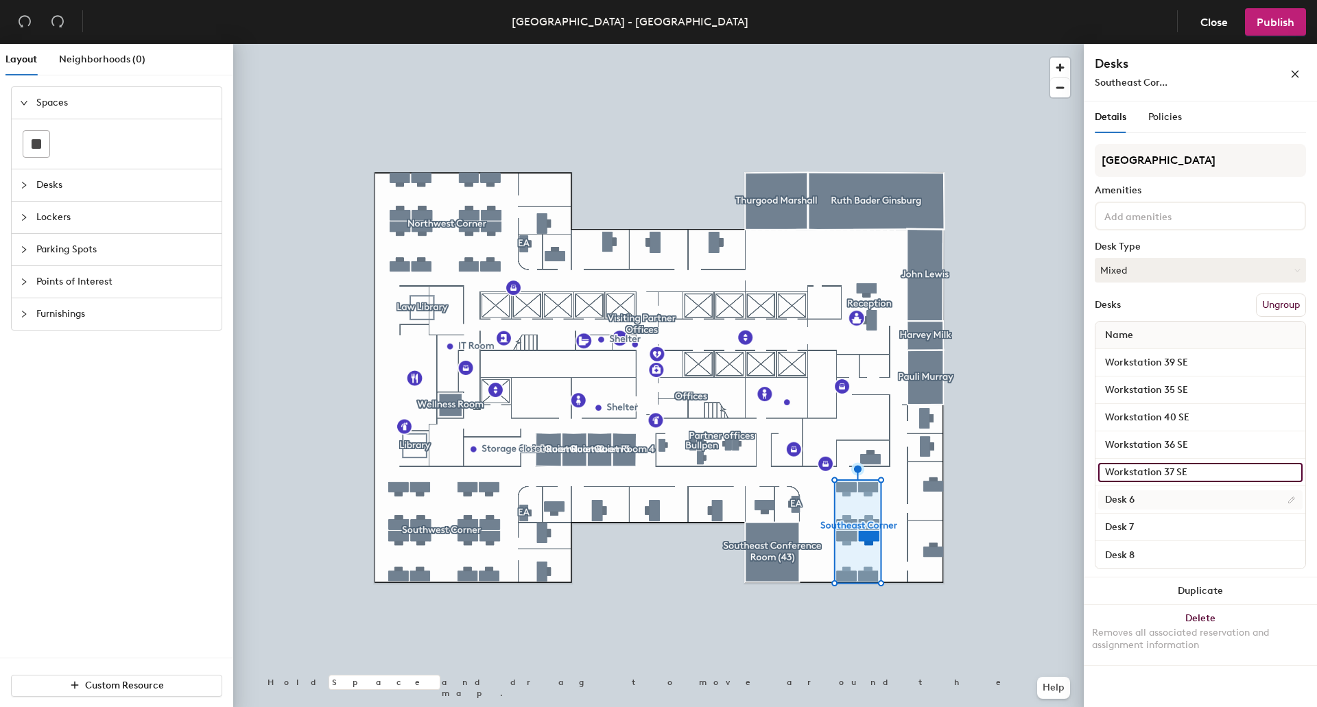
type input "Workstation 37 SE"
click at [1150, 503] on input "Desk 6" at bounding box center [1200, 499] width 204 height 19
type input "Workstation 40 SE"
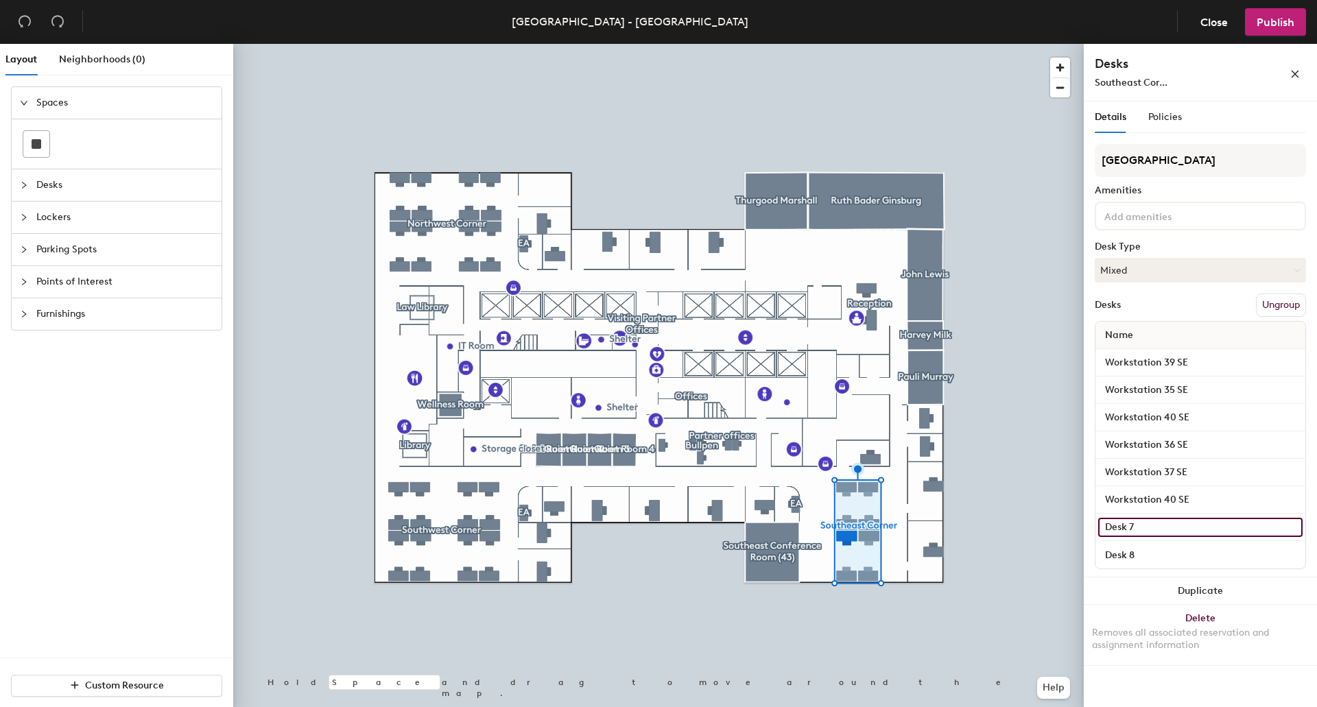
click at [1138, 527] on input "Desk 7" at bounding box center [1200, 527] width 204 height 19
type input "Workstation 42 SE"
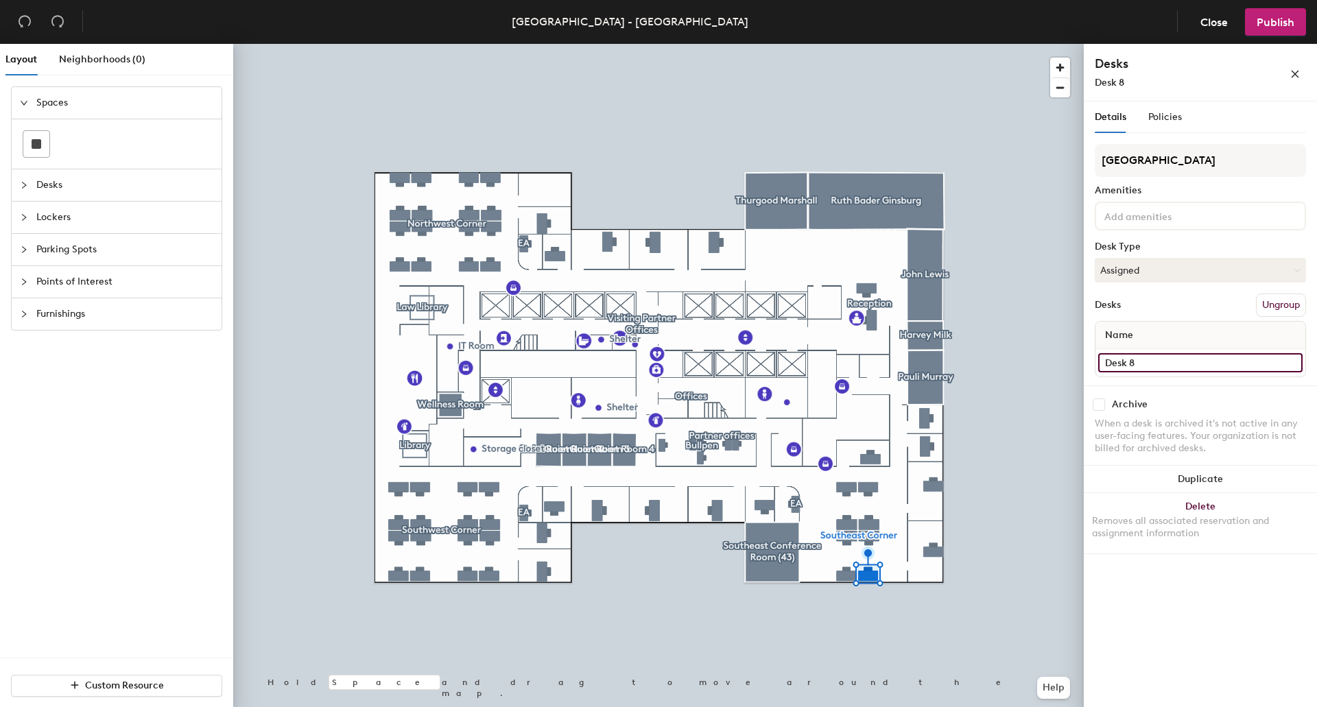
click at [1161, 370] on input "Desk 8" at bounding box center [1200, 362] width 204 height 19
type input "Workstation 38 SE"
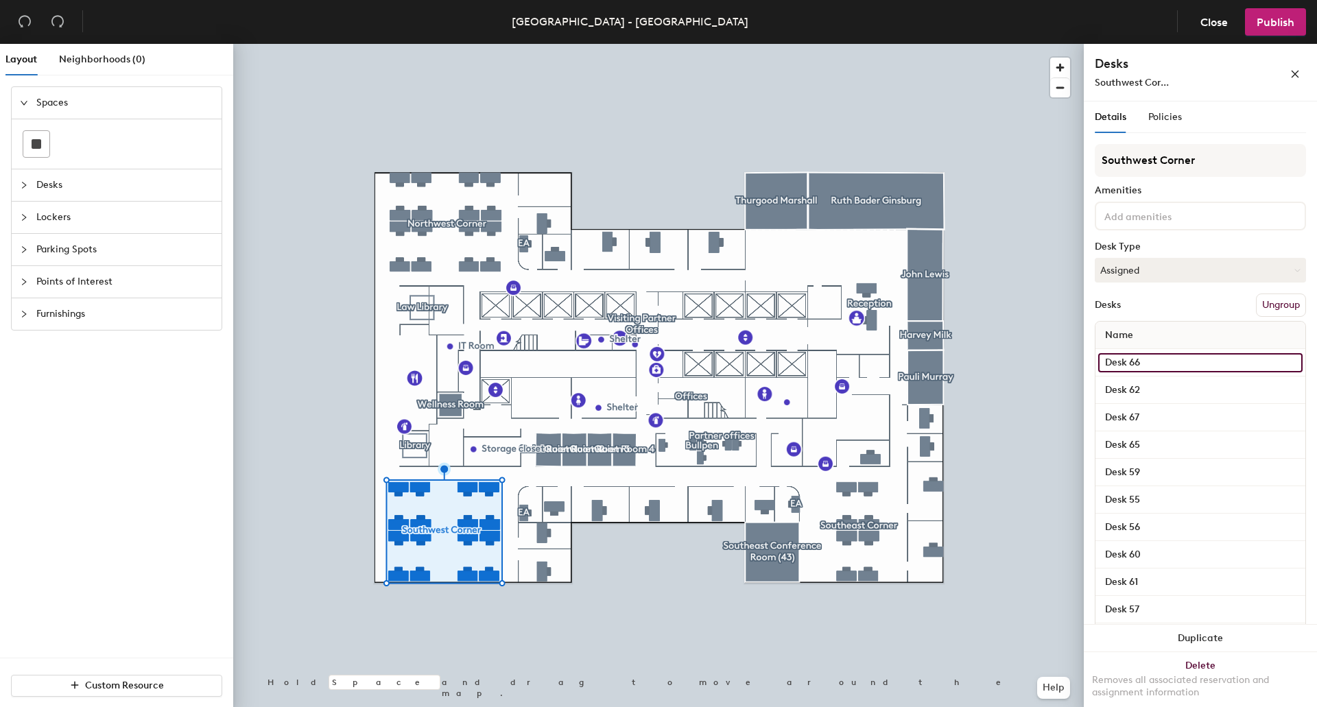
click at [1178, 366] on input "Desk 66" at bounding box center [1200, 362] width 204 height 19
type input "Workstation 66 SW"
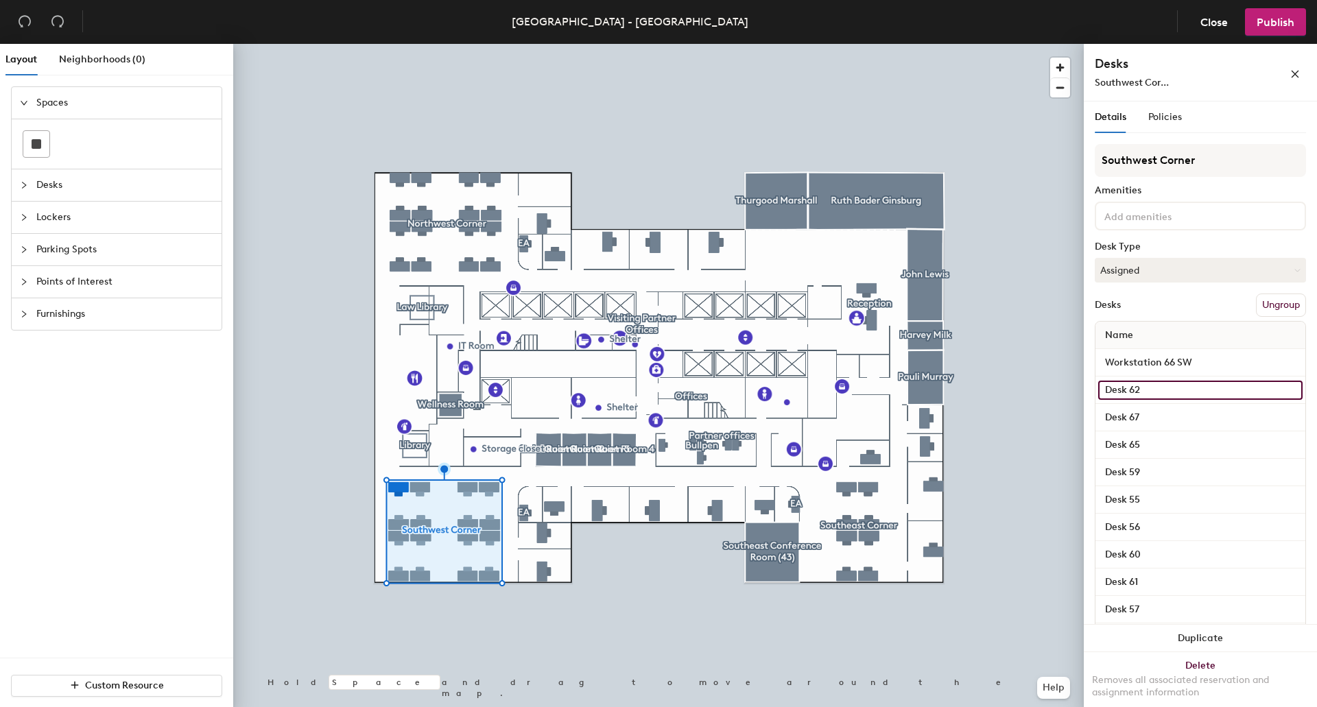
click at [1125, 388] on input "Desk 62" at bounding box center [1200, 390] width 204 height 19
click at [1126, 392] on input "Desk 62" at bounding box center [1200, 390] width 204 height 19
click at [1045, 388] on div "Layout Neighborhoods (0) Spaces Desks Lockers Parking Spots Points of Interest …" at bounding box center [658, 378] width 1317 height 669
type input "Workstation 62 SW"
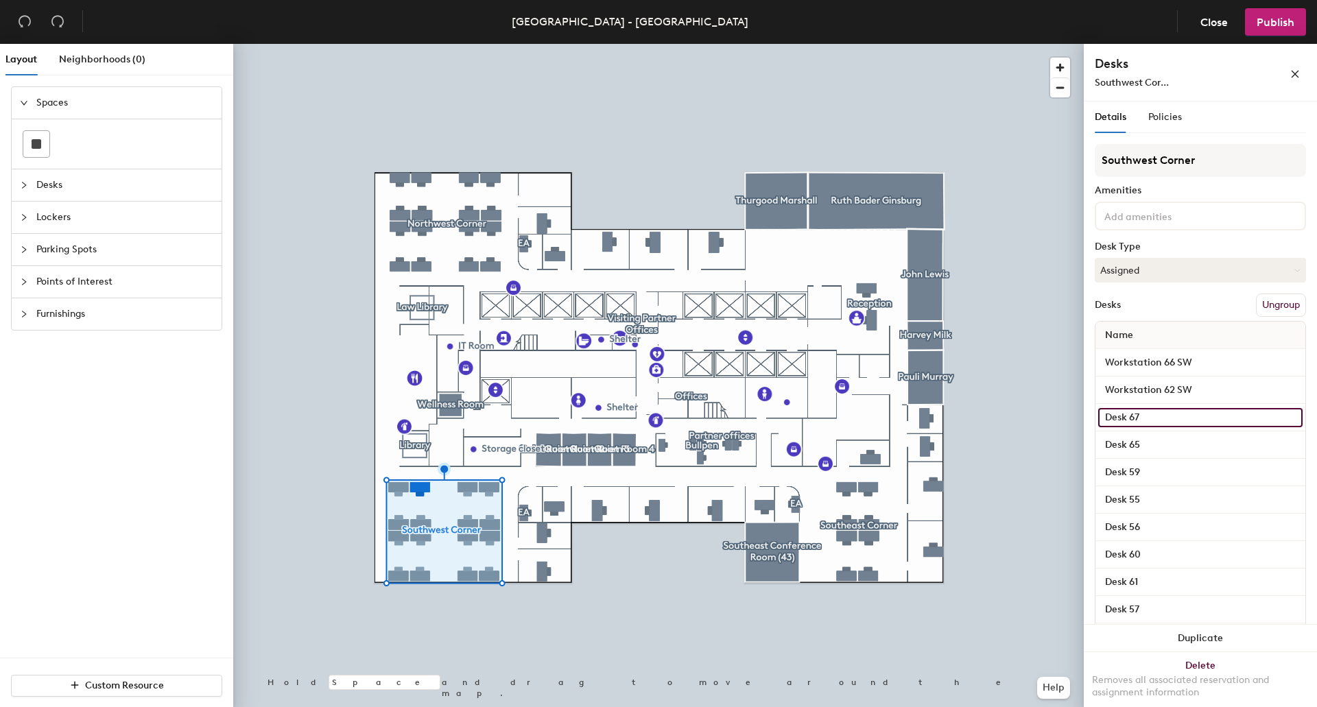
click at [1129, 414] on input "Desk 67" at bounding box center [1200, 417] width 204 height 19
type input "Workstation 67 SW"
click at [1136, 446] on input "Desk 65" at bounding box center [1200, 445] width 204 height 19
click at [1123, 443] on input "Desk 65" at bounding box center [1200, 445] width 204 height 19
click at [1045, 446] on div "Layout Neighborhoods (0) Spaces Desks Lockers Parking Spots Points of Interest …" at bounding box center [658, 378] width 1317 height 669
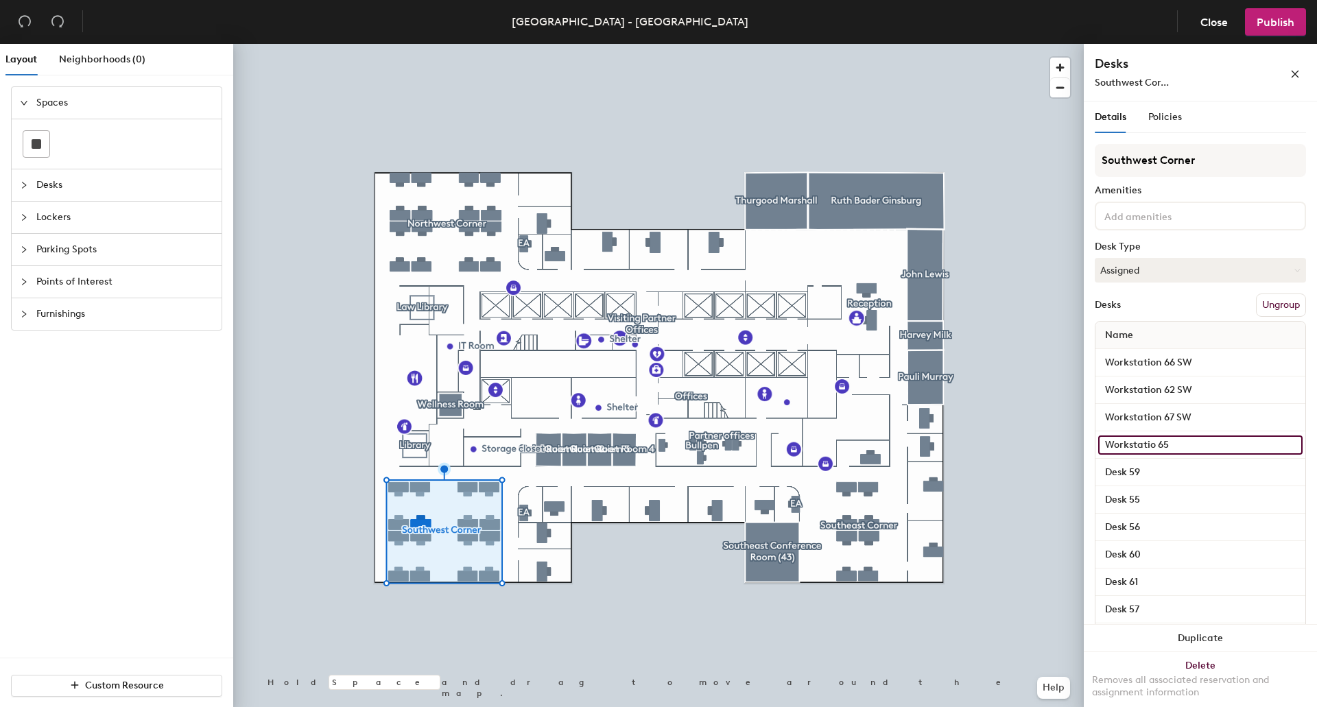
type input "Workstation 65"
click at [1196, 443] on input "Workstation 65" at bounding box center [1200, 445] width 204 height 19
type input "Workstation 63 SW"
click at [1164, 473] on input "Desk 59" at bounding box center [1200, 472] width 204 height 19
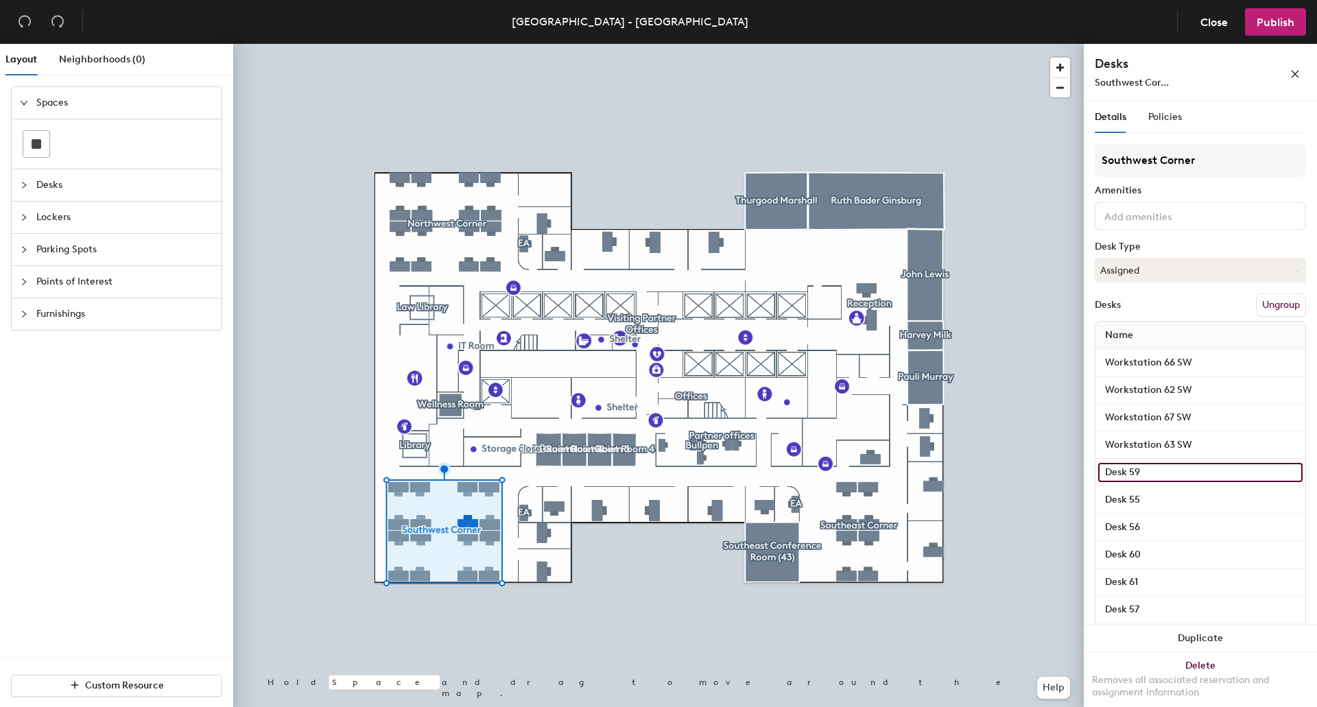
click at [1127, 468] on input "Desk 59" at bounding box center [1200, 472] width 204 height 19
type input "Workstation 59 SW"
click at [1152, 494] on input "Desk 55" at bounding box center [1200, 499] width 204 height 19
click at [1128, 503] on input "Desk 55" at bounding box center [1200, 499] width 204 height 19
type input "Workstation 55 SW"
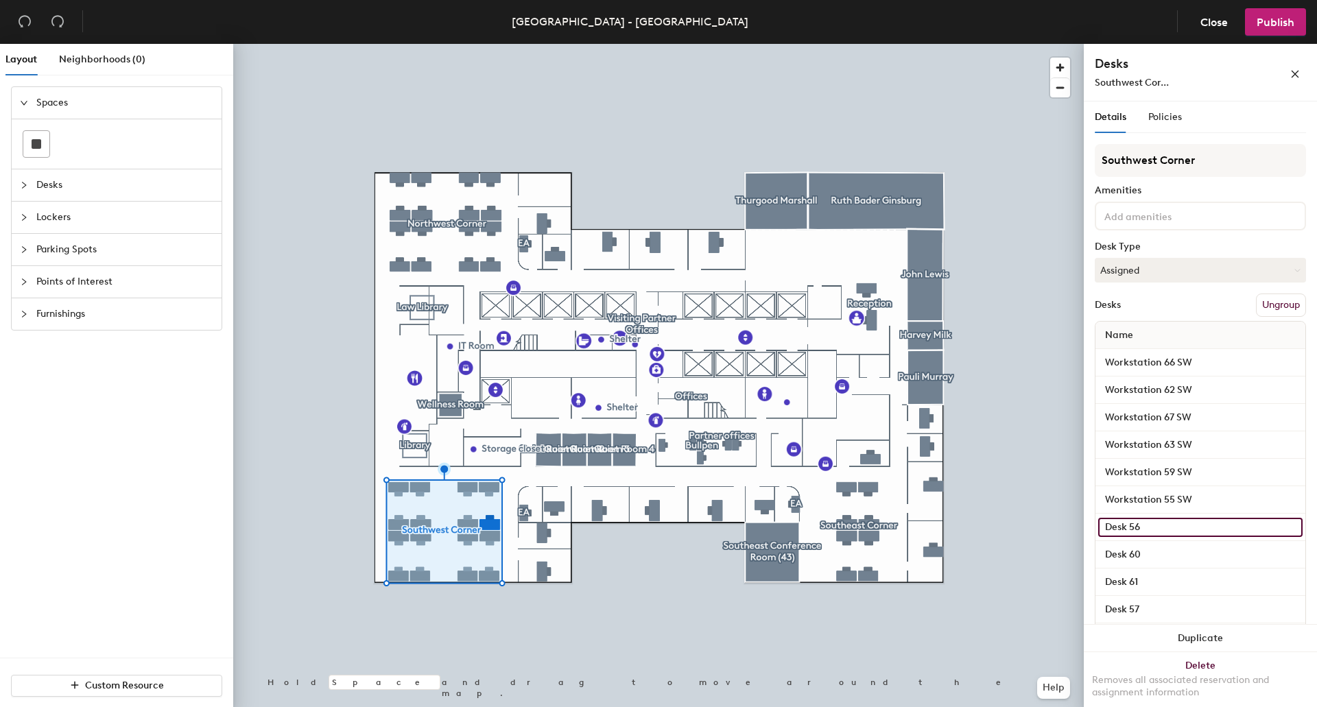
click at [1141, 522] on input "Desk 56" at bounding box center [1200, 527] width 204 height 19
click at [1130, 528] on input "Desk 56" at bounding box center [1200, 527] width 204 height 19
click at [1054, 527] on div "Layout Neighborhoods (0) Spaces Desks Lockers Parking Spots Points of Interest …" at bounding box center [658, 378] width 1317 height 669
type input "Workstation 56 SW"
click at [1145, 564] on input "Desk 60" at bounding box center [1200, 554] width 204 height 19
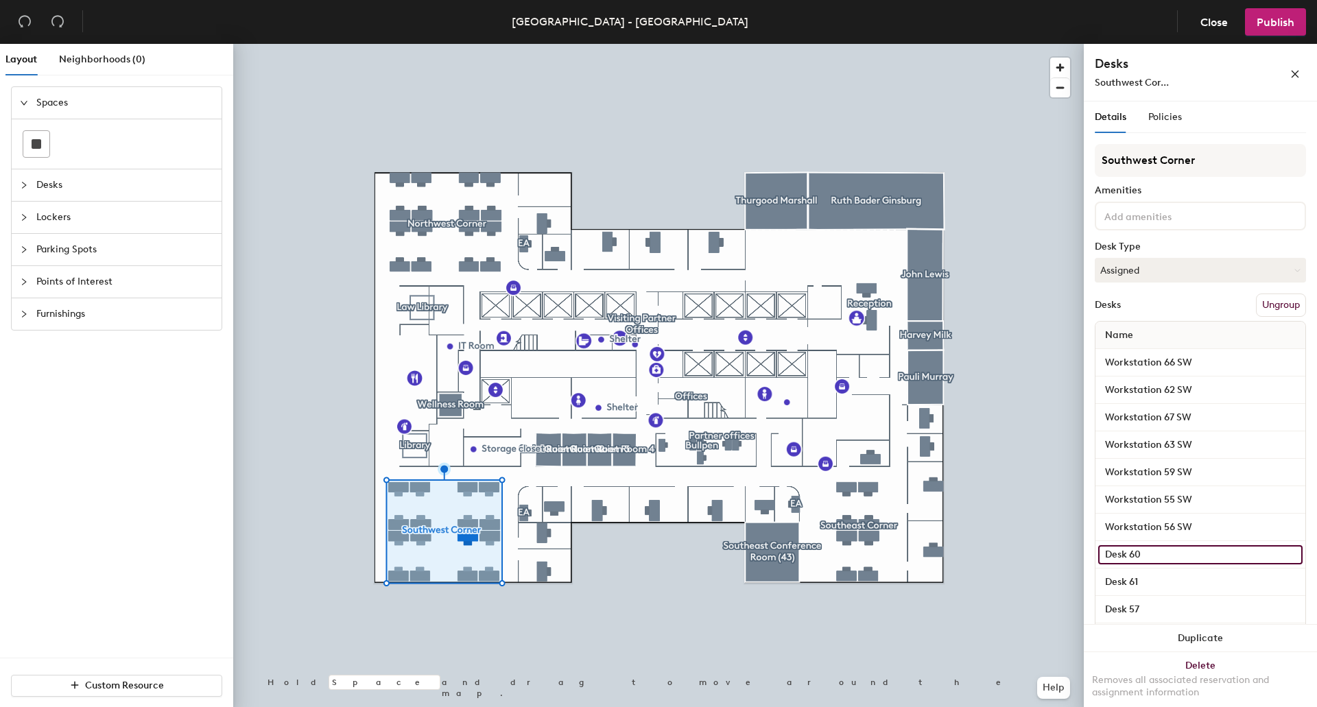
click at [1117, 556] on input "Desk 60" at bounding box center [1200, 554] width 204 height 19
type input "Workstation 60 SW"
click at [1171, 579] on input "Desk 61" at bounding box center [1200, 582] width 204 height 19
click at [1115, 582] on input "Desk 61" at bounding box center [1200, 582] width 204 height 19
type input "Workstation 61 SW"
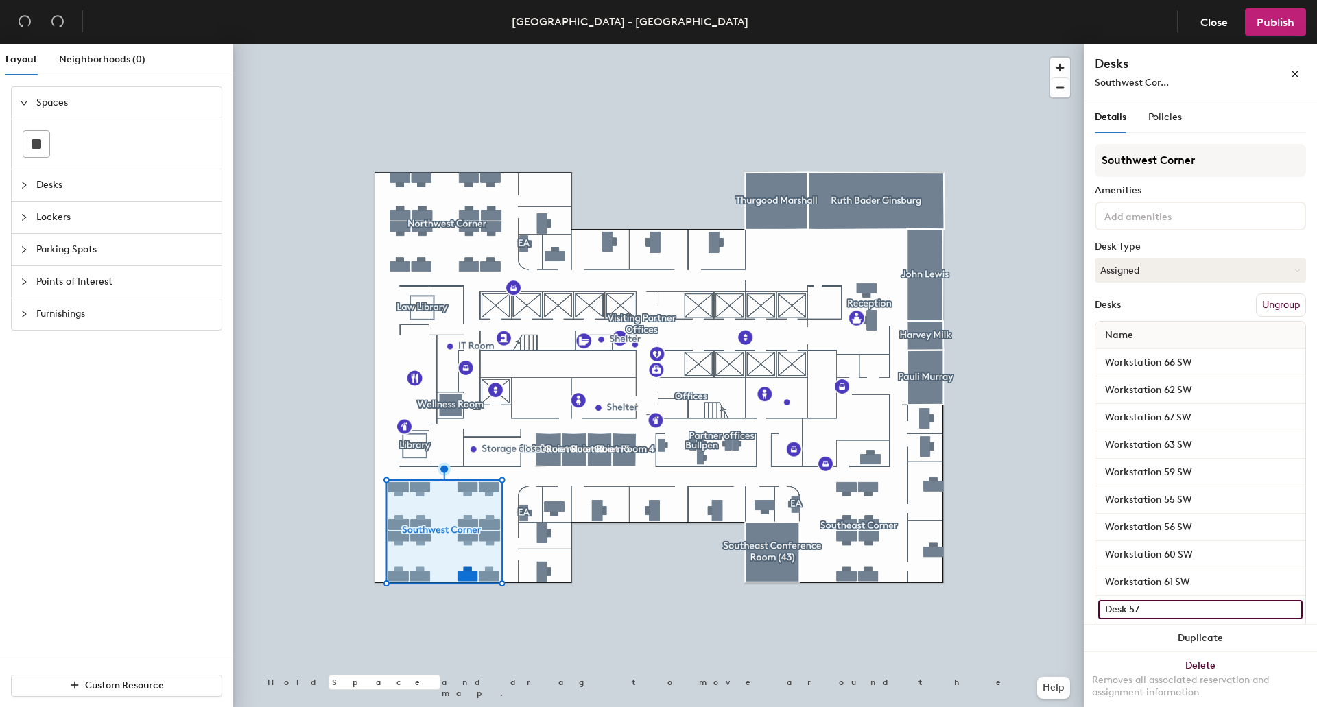
click at [1136, 606] on input "Desk 57" at bounding box center [1200, 609] width 204 height 19
click at [1117, 614] on input "Desk 57" at bounding box center [1200, 609] width 204 height 19
click at [1030, 599] on div "Layout Neighborhoods (0) Spaces Desks Lockers Parking Spots Points of Interest …" at bounding box center [658, 378] width 1317 height 669
type input "Workstation 57 SW"
